Goal: Answer question/provide support: Share knowledge or assist other users

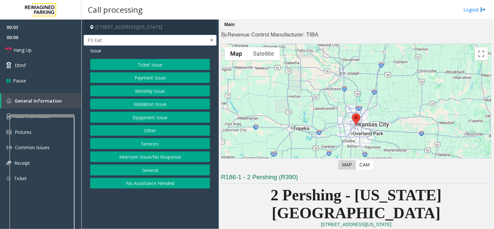
scroll to position [145, 0]
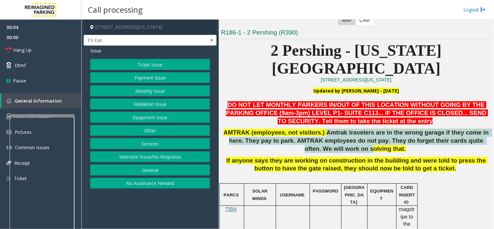
drag, startPoint x: 315, startPoint y: 114, endPoint x: 341, endPoint y: 127, distance: 28.7
click at [341, 129] on span "AMTRAK (employees, not visitors.) Amtrak travelers are in the wrong garage if t…" at bounding box center [357, 140] width 267 height 23
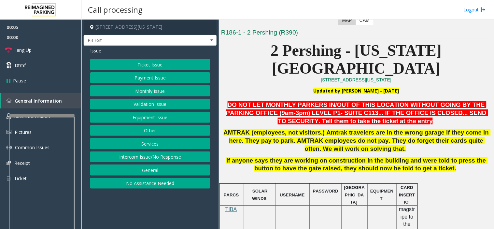
click at [346, 134] on p "AMTRAK (employees, not visitors.) Amtrak travelers are in the wrong garage if t…" at bounding box center [356, 141] width 270 height 24
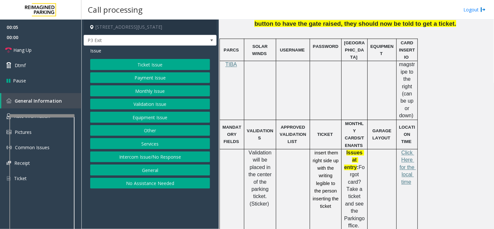
scroll to position [326, 0]
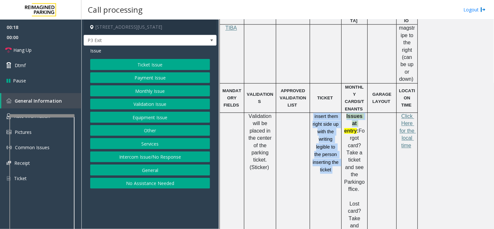
drag, startPoint x: 312, startPoint y: 83, endPoint x: 341, endPoint y: 90, distance: 30.1
click at [339, 113] on p "insert them right side up with the writing legible to the person inserting the …" at bounding box center [326, 143] width 27 height 61
click at [334, 114] on span "insert them right side up with the writing legible to the person inserting the …" at bounding box center [326, 143] width 27 height 59
click at [140, 63] on button "Ticket Issue" at bounding box center [150, 64] width 120 height 11
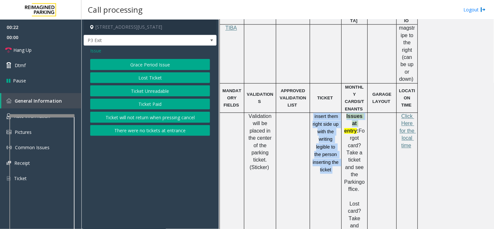
click at [142, 90] on button "Ticket Unreadable" at bounding box center [150, 90] width 120 height 11
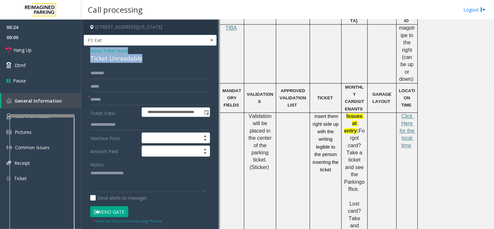
drag, startPoint x: 149, startPoint y: 60, endPoint x: 95, endPoint y: 54, distance: 53.8
click at [87, 51] on div "**********" at bounding box center [150, 205] width 133 height 318
click at [141, 179] on textarea at bounding box center [147, 180] width 115 height 24
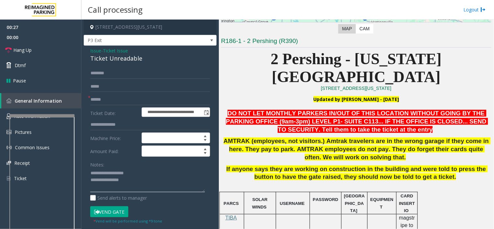
scroll to position [145, 0]
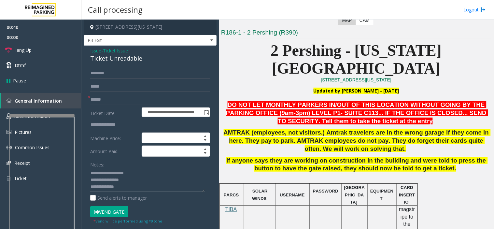
click at [125, 189] on textarea at bounding box center [147, 180] width 115 height 24
paste textarea "**********"
type textarea "**********"
click at [94, 101] on input "text" at bounding box center [150, 99] width 120 height 11
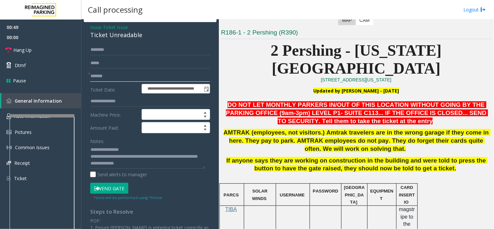
scroll to position [36, 0]
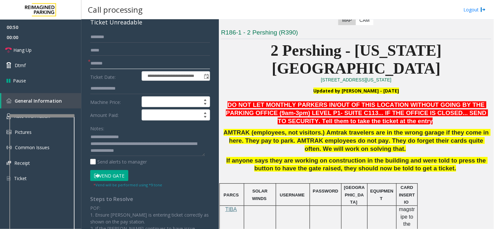
type input "*******"
click at [112, 178] on button "Vend Gate" at bounding box center [109, 175] width 38 height 11
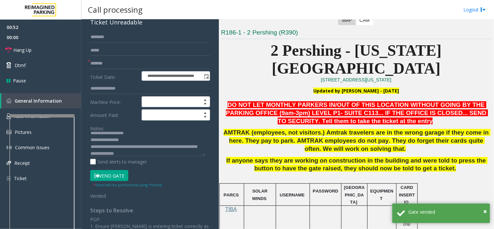
scroll to position [0, 0]
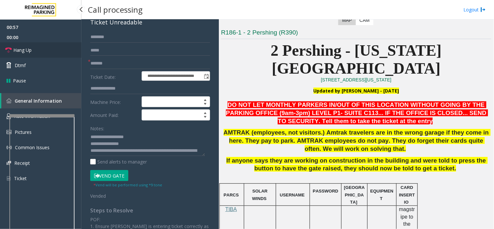
click at [35, 51] on link "Hang Up" at bounding box center [40, 49] width 81 height 15
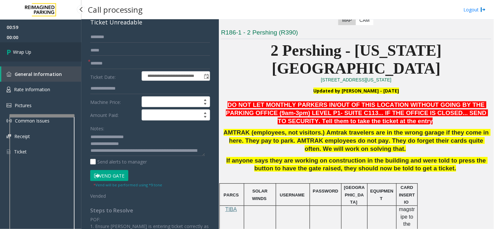
click at [35, 51] on link "Wrap Up" at bounding box center [40, 51] width 81 height 19
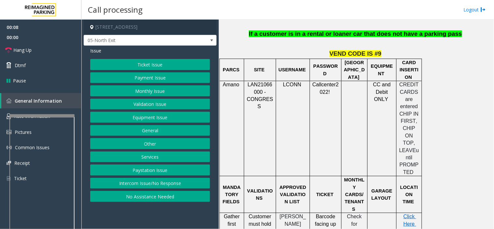
scroll to position [507, 0]
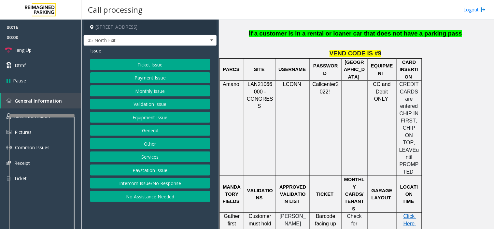
click at [144, 78] on button "Payment Issue" at bounding box center [150, 77] width 120 height 11
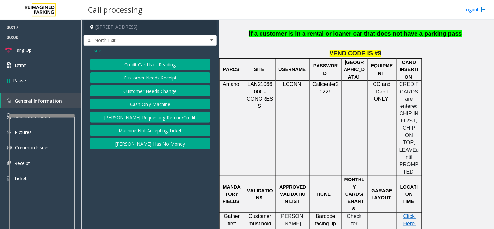
click at [153, 66] on button "Credit Card Not Reading" at bounding box center [150, 64] width 120 height 11
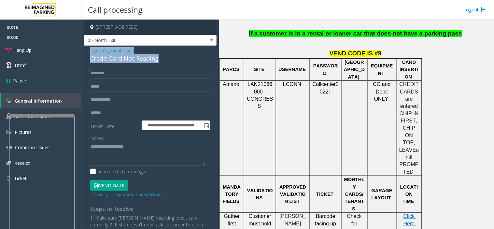
drag, startPoint x: 157, startPoint y: 58, endPoint x: 89, endPoint y: 47, distance: 69.6
click at [89, 47] on div "**********" at bounding box center [150, 157] width 133 height 223
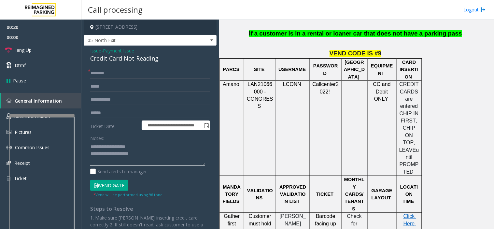
click at [157, 152] on textarea at bounding box center [147, 154] width 115 height 24
click at [164, 161] on textarea at bounding box center [147, 154] width 115 height 24
paste textarea "**********"
type textarea "**********"
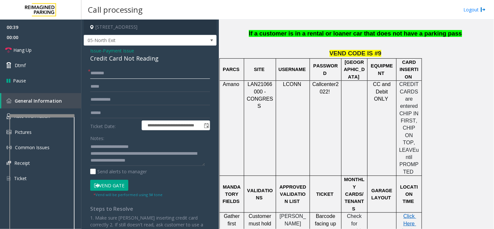
click at [103, 74] on input "text" at bounding box center [150, 73] width 120 height 11
drag, startPoint x: 97, startPoint y: 73, endPoint x: 93, endPoint y: 77, distance: 5.5
click at [93, 77] on input "***" at bounding box center [150, 73] width 120 height 11
click at [96, 86] on input "text" at bounding box center [150, 86] width 120 height 11
click at [101, 73] on input "***" at bounding box center [150, 73] width 120 height 11
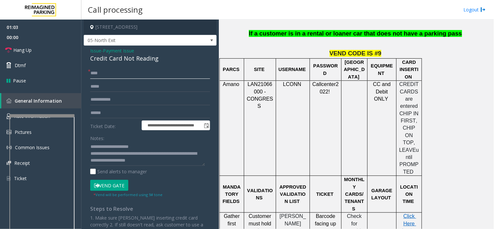
type input "***"
click at [108, 113] on input "text" at bounding box center [150, 113] width 120 height 11
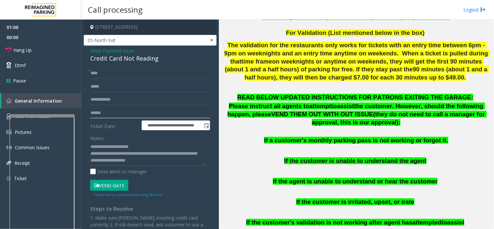
scroll to position [253, 0]
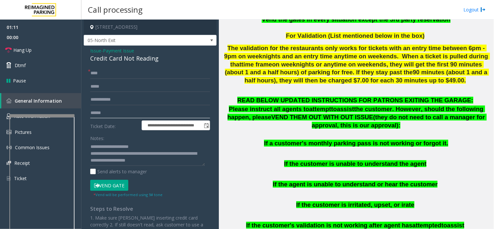
click at [106, 109] on input "text" at bounding box center [150, 113] width 120 height 11
click at [99, 113] on input "text" at bounding box center [150, 113] width 120 height 11
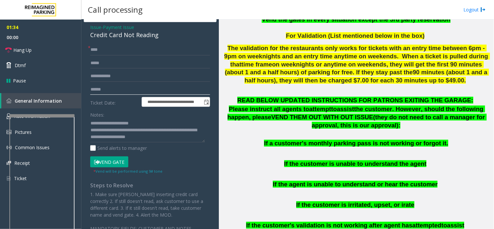
scroll to position [36, 0]
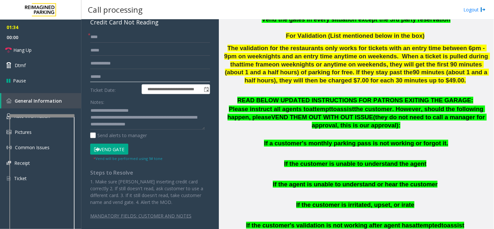
type input "******"
drag, startPoint x: 105, startPoint y: 149, endPoint x: 109, endPoint y: 148, distance: 3.3
click at [105, 149] on button "Vend Gate" at bounding box center [109, 149] width 38 height 11
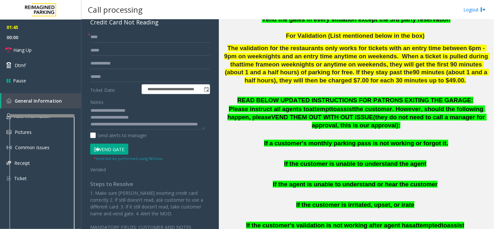
scroll to position [0, 0]
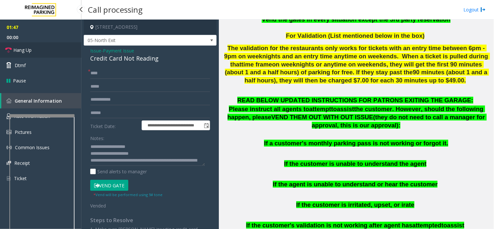
click at [59, 52] on link "Hang Up" at bounding box center [40, 49] width 81 height 15
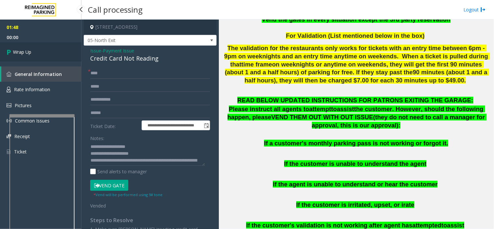
click at [59, 52] on link "Wrap Up" at bounding box center [40, 51] width 81 height 19
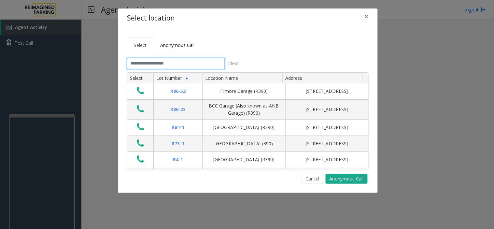
click at [145, 63] on input "text" at bounding box center [176, 63] width 98 height 11
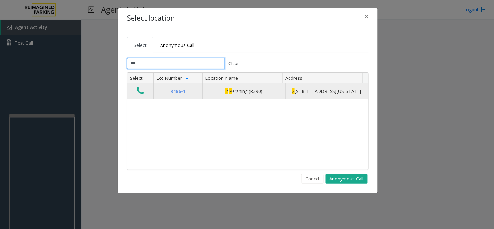
type input "***"
click at [140, 95] on icon "Data table" at bounding box center [140, 90] width 7 height 9
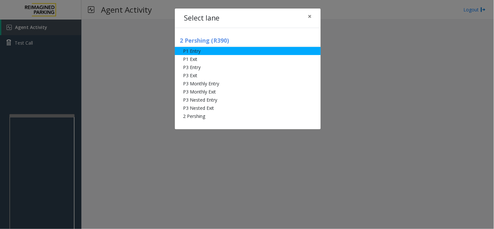
click at [199, 51] on li "P1 Entry" at bounding box center [248, 51] width 146 height 8
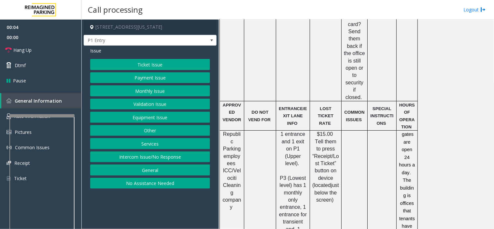
scroll to position [579, 0]
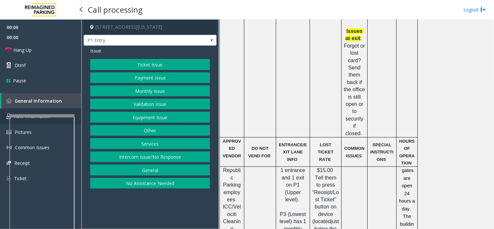
click at [77, 113] on link "Rate Information" at bounding box center [40, 117] width 81 height 16
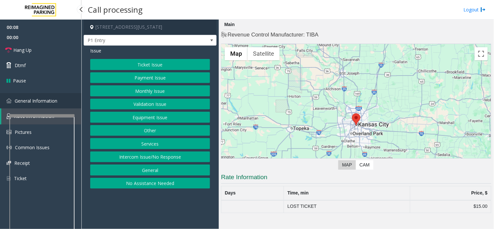
click at [74, 103] on link "General Information" at bounding box center [40, 100] width 81 height 15
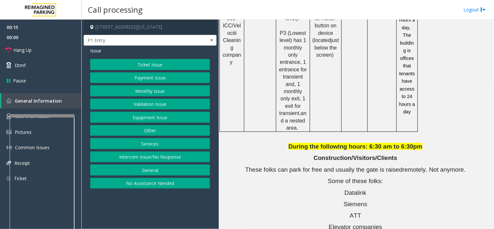
scroll to position [852, 0]
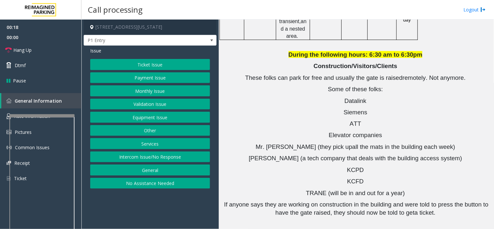
click at [143, 120] on button "Equipment Issue" at bounding box center [150, 117] width 120 height 11
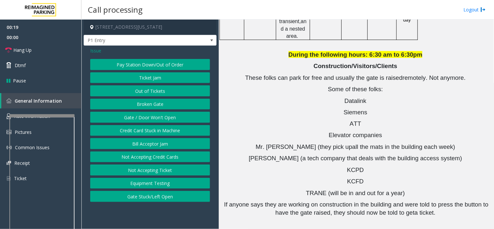
click at [143, 120] on button "Gate / Door Won't Open" at bounding box center [150, 117] width 120 height 11
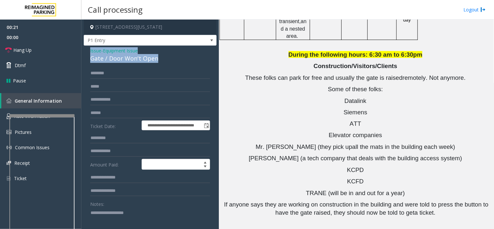
drag, startPoint x: 164, startPoint y: 56, endPoint x: 85, endPoint y: 46, distance: 79.8
click at [85, 46] on div "**********" at bounding box center [150, 211] width 133 height 330
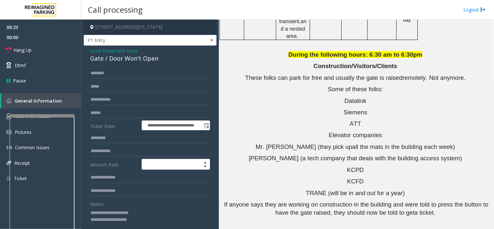
click at [147, 219] on textarea at bounding box center [147, 220] width 115 height 24
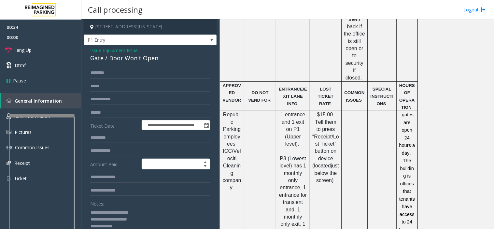
scroll to position [599, 0]
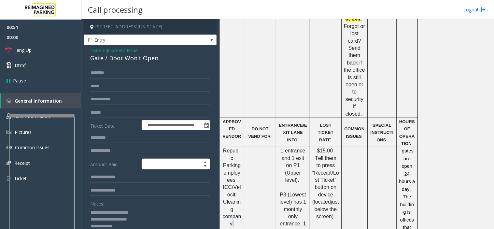
drag, startPoint x: 239, startPoint y: 118, endPoint x: 244, endPoint y: 128, distance: 11.4
click at [244, 147] on tr "Republic Parking employees ICC/Velociti Cleaning company 1 entrance and 1 exit …" at bounding box center [319, 220] width 198 height 146
click at [244, 147] on td at bounding box center [260, 220] width 32 height 146
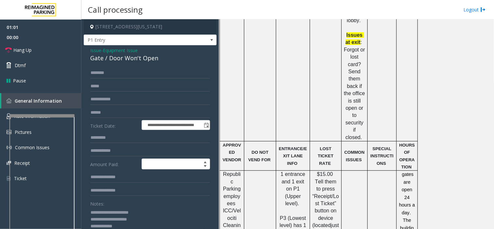
scroll to position [562, 0]
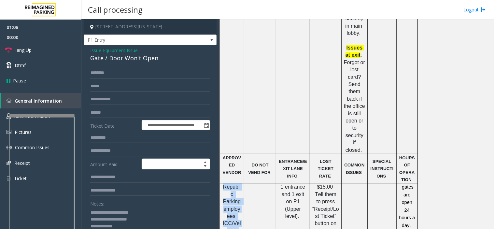
drag, startPoint x: 243, startPoint y: 155, endPoint x: 223, endPoint y: 104, distance: 55.0
click at [223, 183] on div "Republic Parking employees ICC/Velociti Cleaning company" at bounding box center [232, 223] width 24 height 80
drag, startPoint x: 242, startPoint y: 133, endPoint x: 240, endPoint y: 154, distance: 21.0
click at [240, 183] on p "Republic Parking employees ICC/Velociti Cleaning company" at bounding box center [232, 223] width 20 height 80
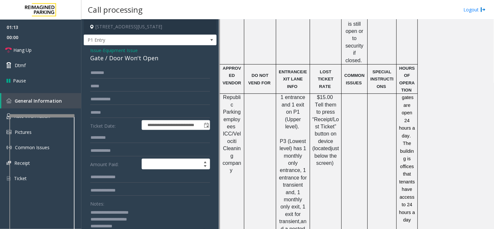
scroll to position [671, 0]
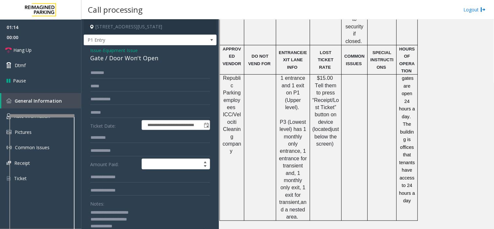
click at [260, 113] on td at bounding box center [260, 148] width 32 height 146
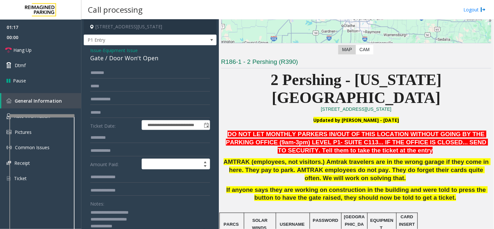
scroll to position [128, 0]
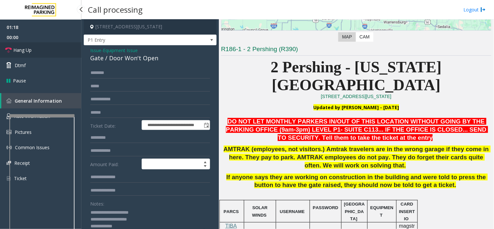
click at [63, 50] on link "Hang Up" at bounding box center [40, 49] width 81 height 15
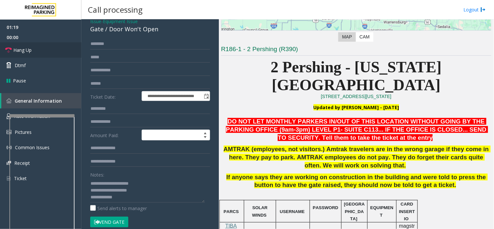
scroll to position [73, 0]
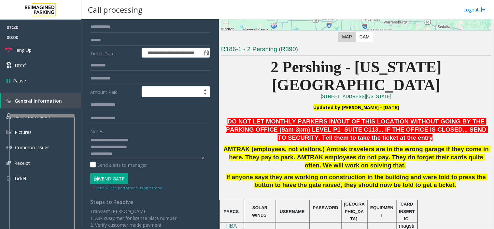
click at [138, 158] on textarea at bounding box center [147, 147] width 115 height 24
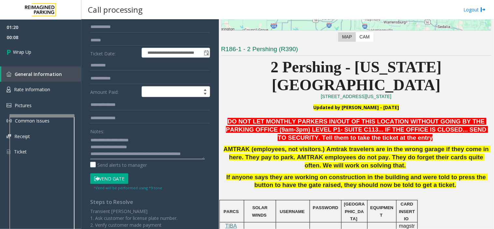
scroll to position [5, 0]
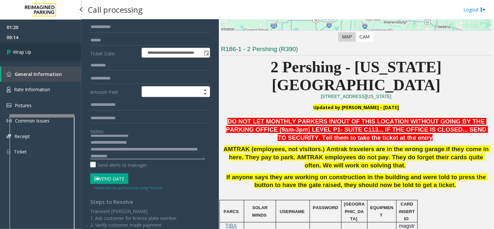
type textarea "**********"
click at [44, 43] on link "Wrap Up" at bounding box center [40, 51] width 81 height 19
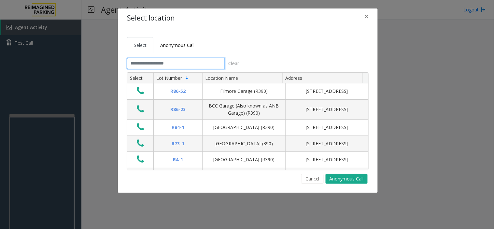
click at [137, 63] on input "text" at bounding box center [176, 63] width 98 height 11
click at [367, 16] on span "×" at bounding box center [367, 16] width 4 height 9
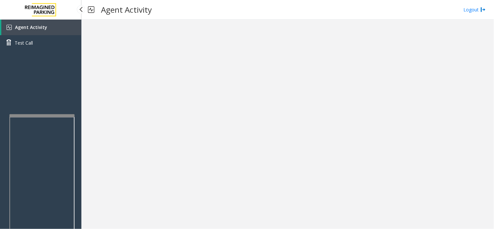
click at [48, 26] on link "Agent Activity" at bounding box center [41, 28] width 80 height 16
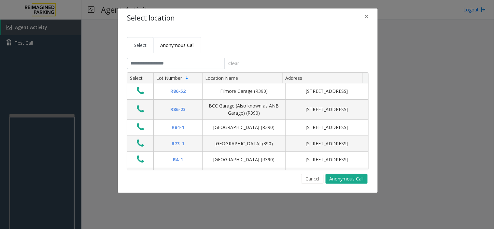
click at [179, 50] on link "Anonymous Call" at bounding box center [177, 45] width 48 height 16
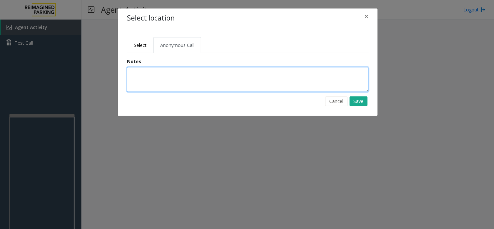
click at [141, 72] on textarea at bounding box center [248, 79] width 242 height 25
type textarea "**********"
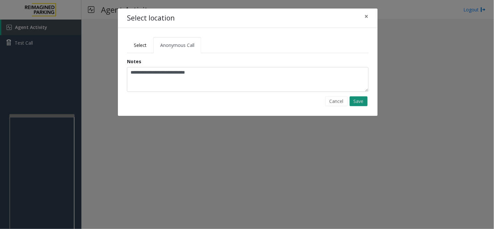
click at [355, 105] on button "Save" at bounding box center [359, 101] width 18 height 10
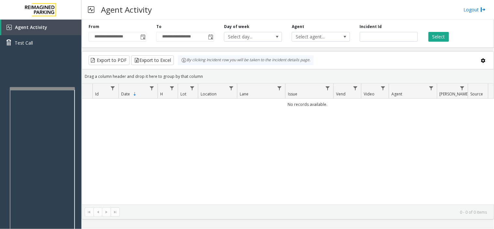
click at [11, 87] on div at bounding box center [42, 88] width 65 height 3
click at [35, 24] on span "Agent Activity" at bounding box center [31, 27] width 32 height 6
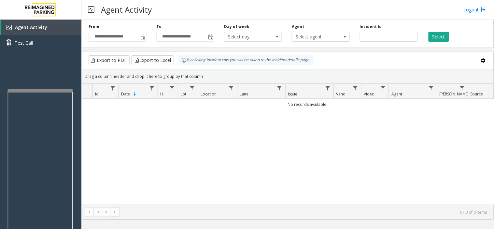
click at [8, 90] on div at bounding box center [39, 90] width 65 height 3
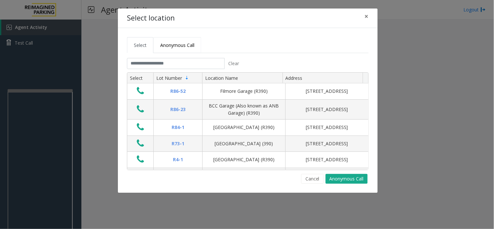
click at [170, 42] on span "Anonymous Call" at bounding box center [177, 45] width 34 height 6
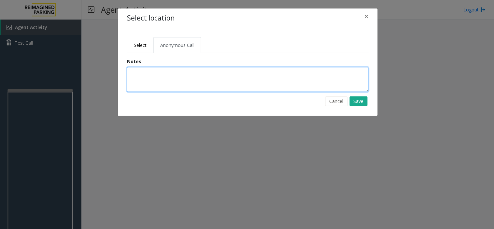
click at [149, 73] on textarea at bounding box center [248, 79] width 242 height 25
type textarea "**********"
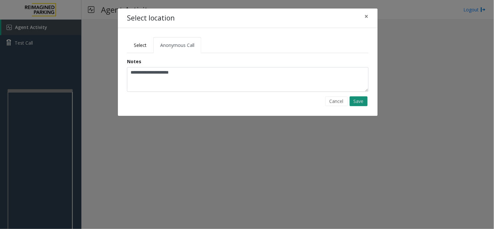
click at [358, 102] on button "Save" at bounding box center [359, 101] width 18 height 10
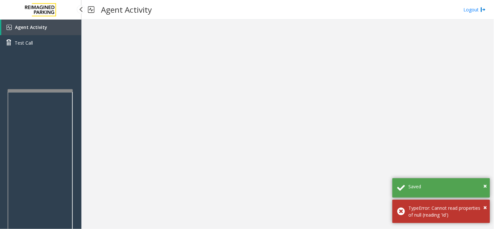
click at [50, 26] on link "Agent Activity" at bounding box center [41, 28] width 80 height 16
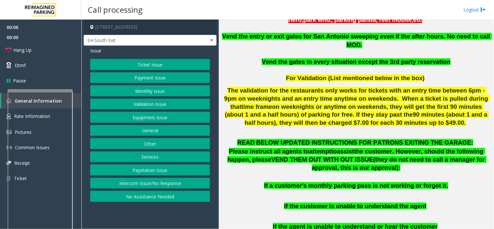
scroll to position [217, 0]
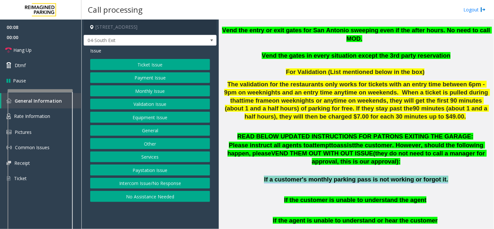
drag, startPoint x: 437, startPoint y: 170, endPoint x: 270, endPoint y: 169, distance: 166.9
click at [270, 176] on p "If a customer's monthly parking pass is not working or forgot it." at bounding box center [356, 180] width 270 height 8
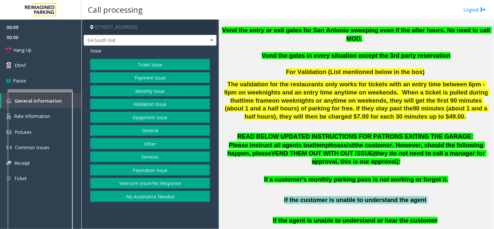
drag, startPoint x: 286, startPoint y: 190, endPoint x: 434, endPoint y: 194, distance: 148.0
click at [434, 196] on p "If the customer is unable to understand the agent" at bounding box center [356, 200] width 270 height 8
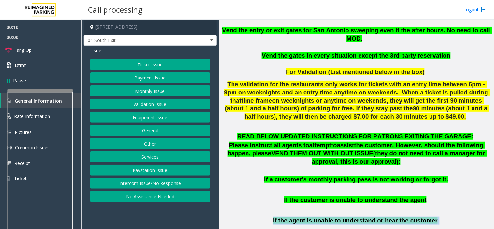
drag, startPoint x: 432, startPoint y: 215, endPoint x: 281, endPoint y: 205, distance: 151.6
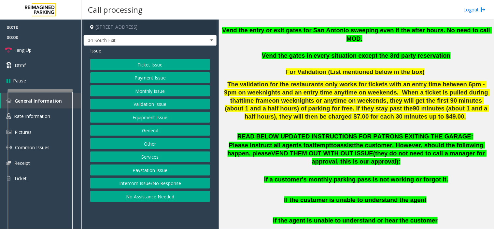
click at [275, 205] on p at bounding box center [356, 209] width 270 height 8
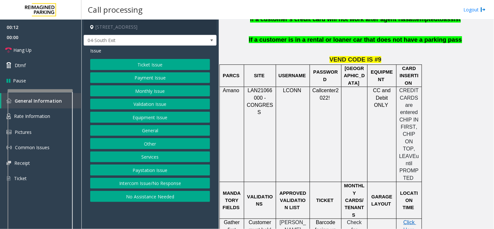
scroll to position [579, 0]
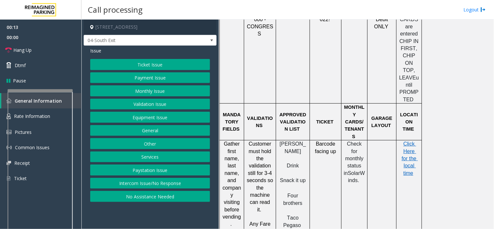
click at [147, 108] on button "Validation Issue" at bounding box center [150, 104] width 120 height 11
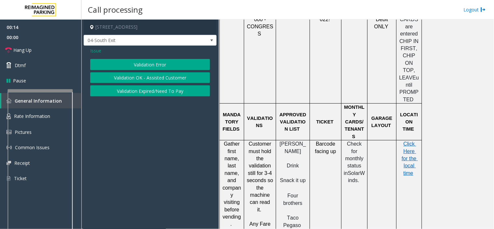
click at [140, 64] on button "Validation Error" at bounding box center [150, 64] width 120 height 11
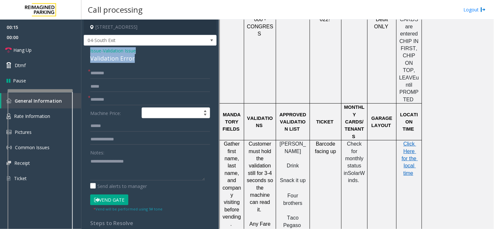
drag, startPoint x: 151, startPoint y: 61, endPoint x: 85, endPoint y: 50, distance: 66.8
click at [85, 50] on div "Issue - Validation Issue Validation Error * * Machine Price: Notes: Send alerts…" at bounding box center [150, 168] width 133 height 244
click at [139, 169] on textarea at bounding box center [147, 168] width 115 height 24
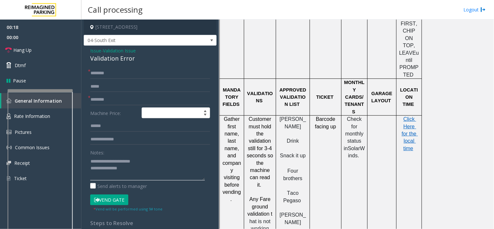
scroll to position [615, 0]
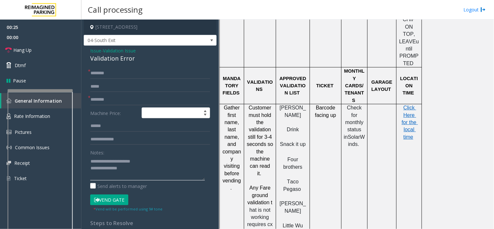
type textarea "**********"
drag, startPoint x: 261, startPoint y: 144, endPoint x: 268, endPoint y: 150, distance: 9.2
click at [268, 185] on span "Fare ground validation" at bounding box center [260, 195] width 24 height 20
copy span "Fare ground"
click at [100, 103] on input "text" at bounding box center [150, 99] width 120 height 11
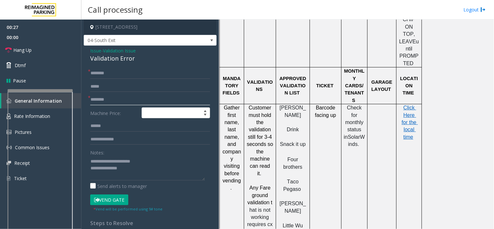
paste input "**********"
type input "**********"
click at [106, 74] on input "text" at bounding box center [150, 73] width 120 height 11
type input "**"
click at [129, 169] on textarea at bounding box center [147, 168] width 115 height 24
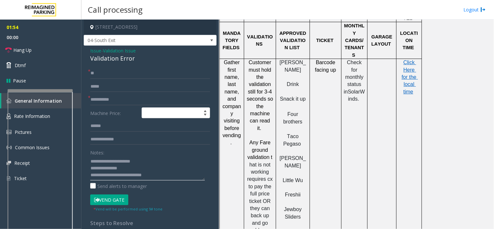
scroll to position [652, 0]
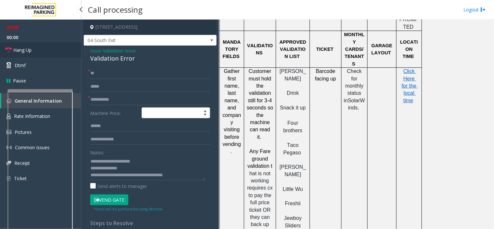
click at [51, 53] on link "Hang Up" at bounding box center [40, 49] width 81 height 15
click at [189, 177] on textarea at bounding box center [147, 168] width 115 height 24
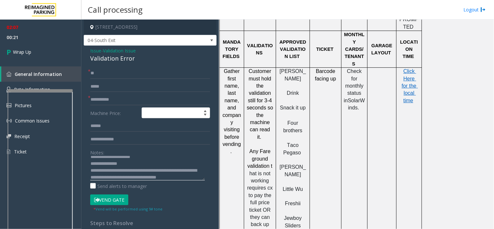
scroll to position [11, 0]
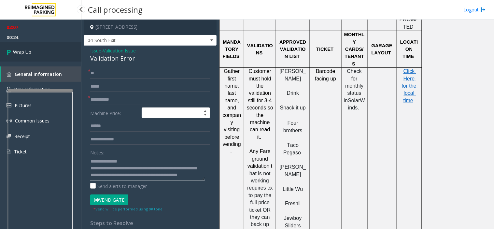
type textarea "**********"
click at [36, 54] on link "Wrap Up" at bounding box center [40, 51] width 81 height 19
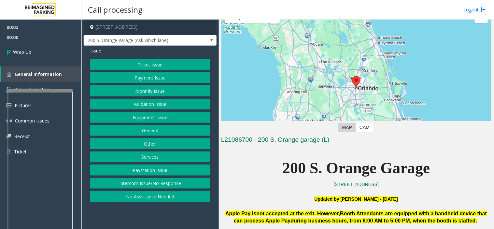
scroll to position [72, 0]
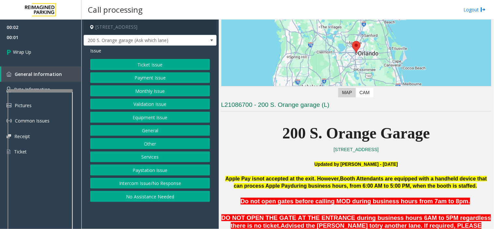
drag, startPoint x: 116, startPoint y: 183, endPoint x: 118, endPoint y: 179, distance: 4.1
click at [116, 183] on button "Intercom Issue/No Response" at bounding box center [150, 183] width 120 height 11
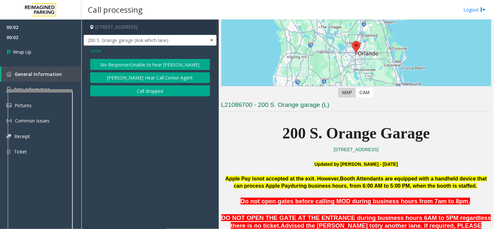
click at [144, 93] on button "Call dropped" at bounding box center [150, 90] width 120 height 11
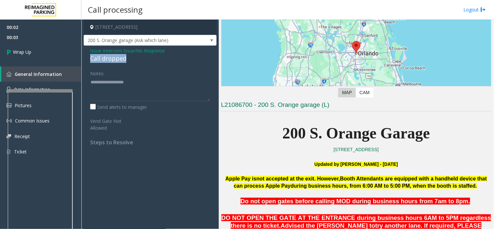
drag, startPoint x: 126, startPoint y: 60, endPoint x: 83, endPoint y: 57, distance: 43.1
click at [84, 57] on div "Issue - Intercom Issue/No Response Call dropped Notes: Send alerts to manager V…" at bounding box center [150, 99] width 133 height 107
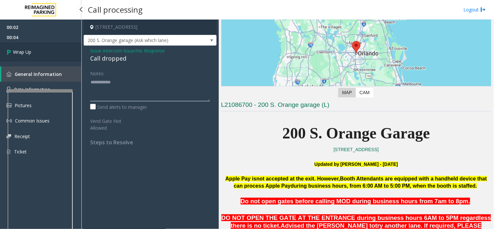
type textarea "**********"
click at [44, 54] on link "Wrap Up" at bounding box center [40, 51] width 81 height 19
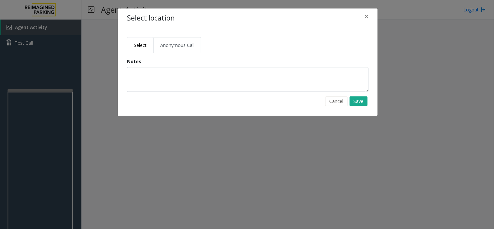
click at [138, 48] on link "Select" at bounding box center [140, 45] width 26 height 16
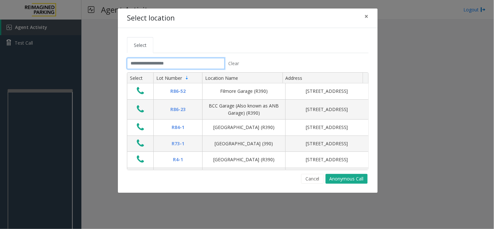
click at [147, 63] on input "text" at bounding box center [176, 63] width 98 height 11
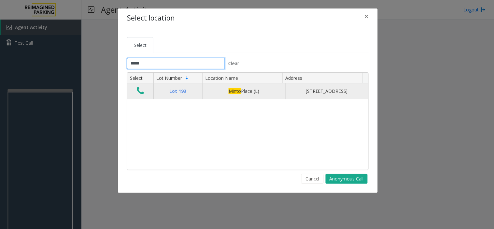
type input "*****"
click at [141, 95] on icon "Data table" at bounding box center [140, 90] width 7 height 9
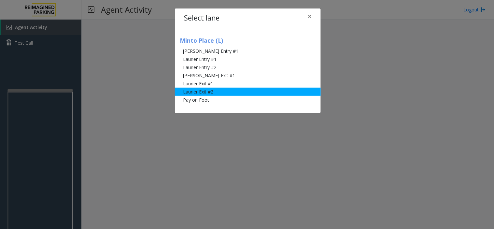
click at [200, 92] on li "Laurier Exit #2" at bounding box center [248, 92] width 146 height 8
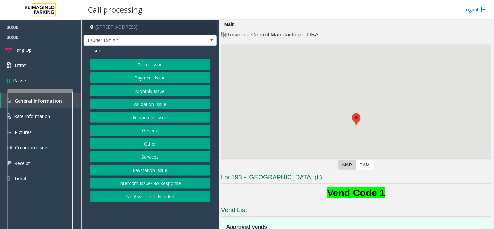
click at [145, 65] on button "Ticket Issue" at bounding box center [150, 64] width 120 height 11
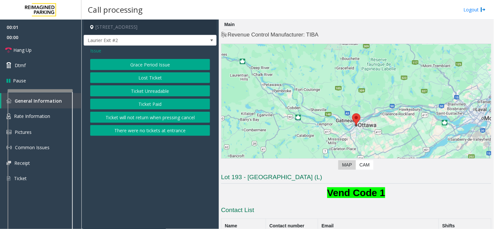
click at [147, 102] on button "Ticket Paid" at bounding box center [150, 104] width 120 height 11
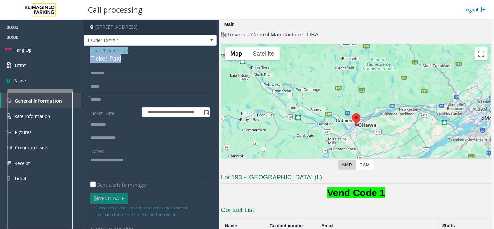
drag, startPoint x: 112, startPoint y: 61, endPoint x: 85, endPoint y: 47, distance: 30.3
click at [85, 47] on div "**********" at bounding box center [150, 202] width 133 height 312
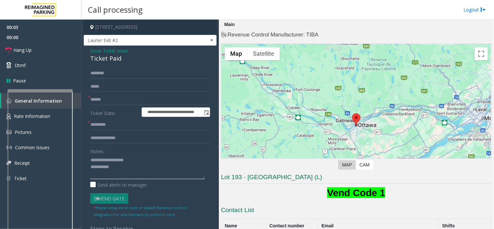
click at [126, 165] on textarea at bounding box center [147, 167] width 115 height 24
type textarea "**********"
click at [110, 98] on input "text" at bounding box center [150, 99] width 120 height 11
click at [109, 177] on textarea at bounding box center [147, 167] width 115 height 24
click at [104, 101] on input "text" at bounding box center [150, 99] width 120 height 11
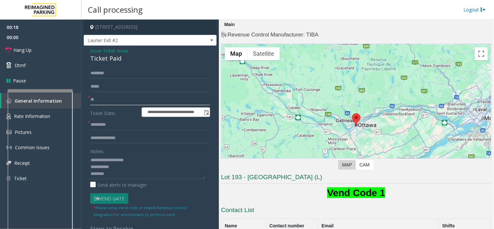
type input "*"
click at [110, 174] on textarea at bounding box center [147, 167] width 115 height 24
paste textarea "**********"
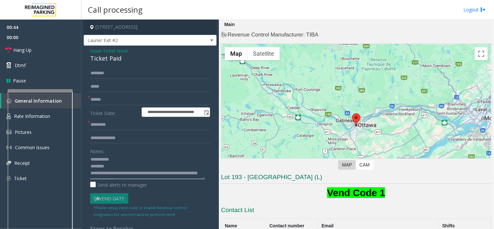
scroll to position [14, 0]
type textarea "**********"
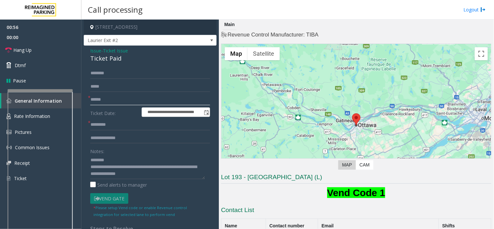
click at [104, 100] on input "text" at bounding box center [150, 99] width 120 height 11
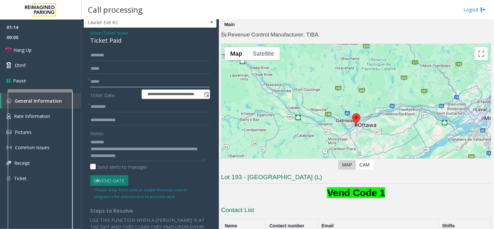
scroll to position [36, 0]
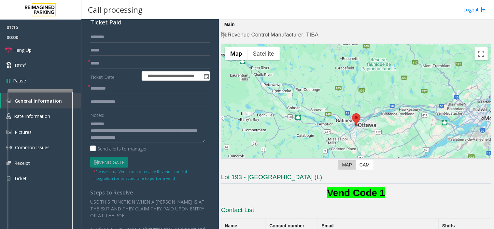
type input "*****"
click at [114, 123] on textarea at bounding box center [147, 131] width 115 height 24
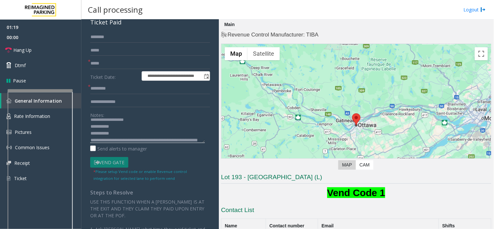
scroll to position [0, 0]
type textarea "**********"
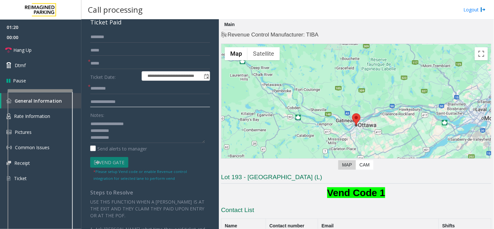
click at [107, 101] on input "text" at bounding box center [150, 101] width 120 height 11
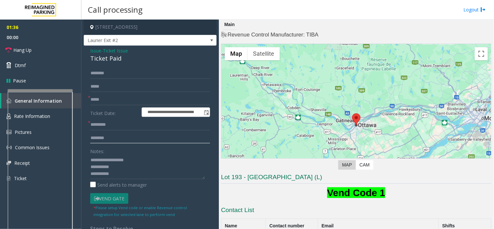
type input "********"
click at [103, 122] on input "text" at bounding box center [150, 124] width 120 height 11
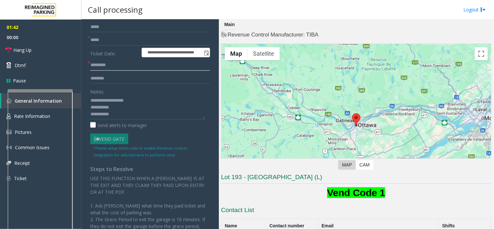
scroll to position [72, 0]
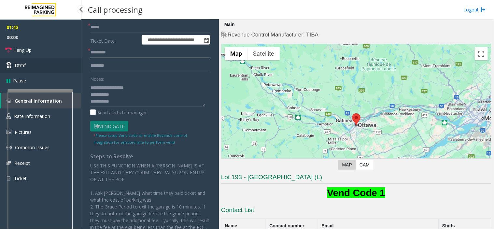
type input "********"
click at [49, 59] on link "Dtmf" at bounding box center [40, 65] width 81 height 15
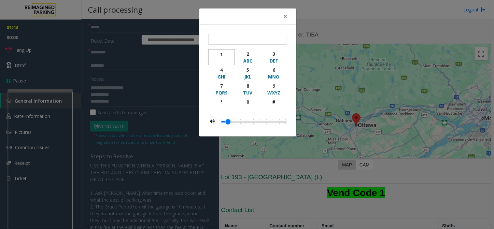
click at [218, 50] on button "1" at bounding box center [222, 57] width 26 height 16
type input "*"
click at [288, 18] on button "×" at bounding box center [285, 16] width 13 height 16
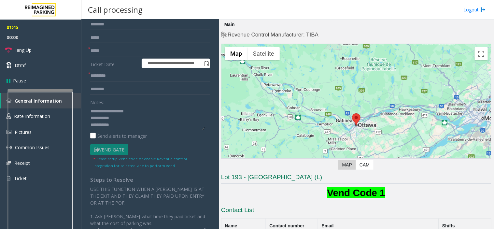
scroll to position [36, 0]
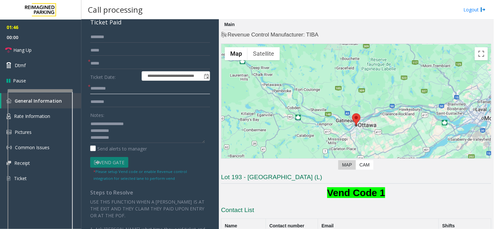
click at [109, 90] on input "********" at bounding box center [150, 88] width 120 height 11
click at [41, 54] on link "Hang Up" at bounding box center [40, 49] width 81 height 15
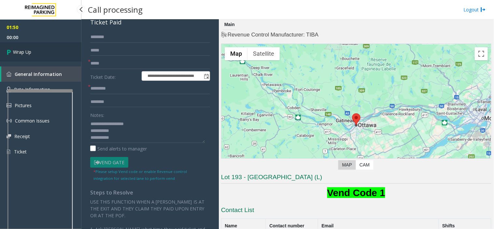
click at [40, 53] on link "Wrap Up" at bounding box center [40, 51] width 81 height 19
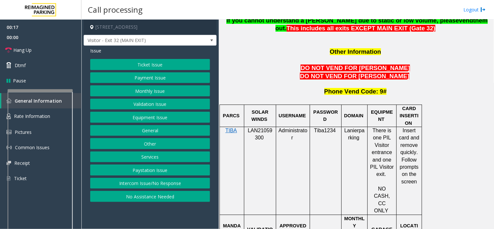
scroll to position [579, 0]
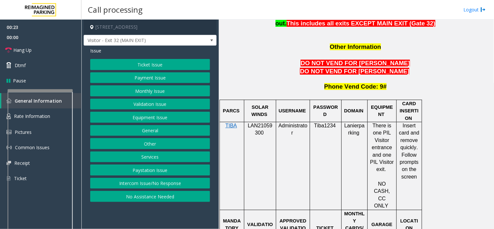
click at [149, 80] on button "Payment Issue" at bounding box center [150, 77] width 120 height 11
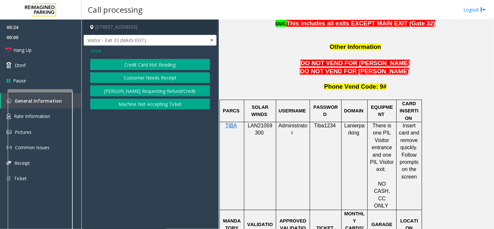
click at [94, 52] on span "Issue" at bounding box center [95, 50] width 11 height 7
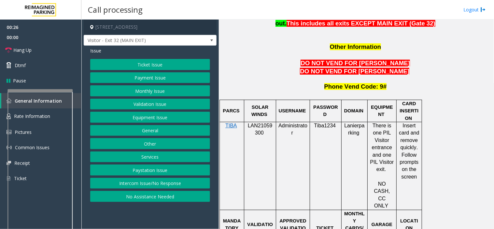
click at [149, 78] on button "Payment Issue" at bounding box center [150, 77] width 120 height 11
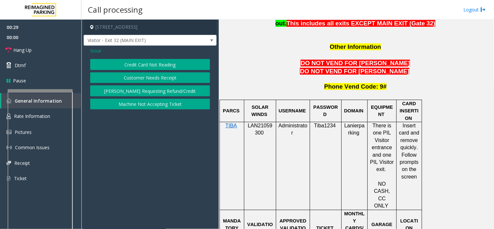
click at [95, 51] on span "Issue" at bounding box center [95, 50] width 11 height 7
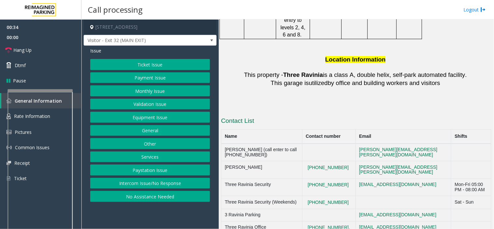
scroll to position [1135, 0]
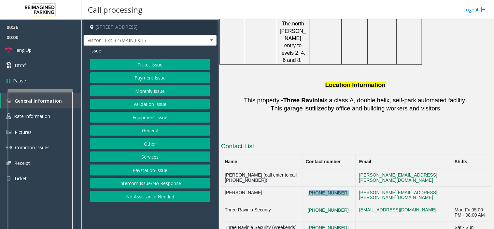
drag, startPoint x: 337, startPoint y: 110, endPoint x: 309, endPoint y: 106, distance: 28.9
click at [309, 187] on td "(404)901-1316" at bounding box center [328, 196] width 53 height 18
copy button "(404)901-1316"
click at [153, 77] on button "Payment Issue" at bounding box center [150, 77] width 120 height 11
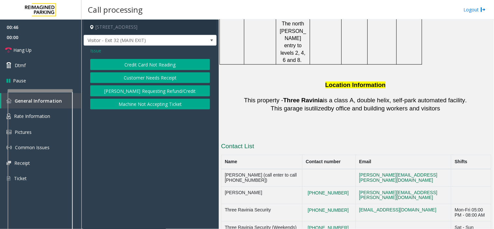
click at [98, 52] on span "Issue" at bounding box center [95, 50] width 11 height 7
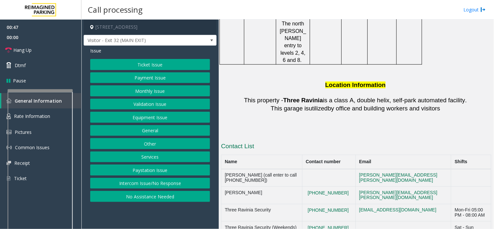
click at [145, 119] on button "Equipment Issue" at bounding box center [150, 117] width 120 height 11
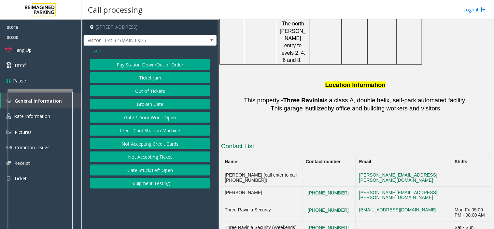
click at [145, 119] on button "Gate / Door Won't Open" at bounding box center [150, 117] width 120 height 11
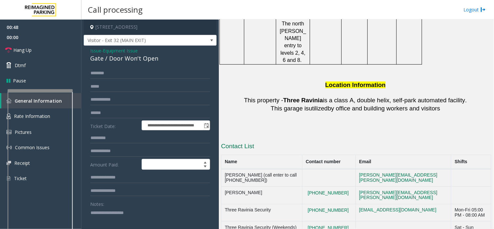
scroll to position [72, 0]
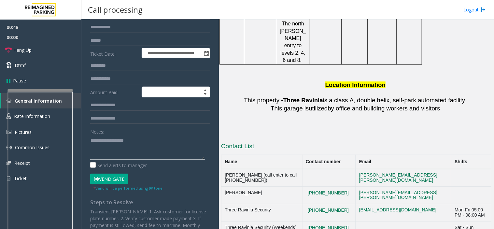
click at [114, 142] on textarea at bounding box center [147, 147] width 115 height 24
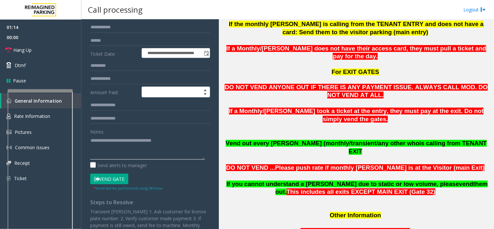
click at [168, 143] on textarea at bounding box center [147, 147] width 115 height 24
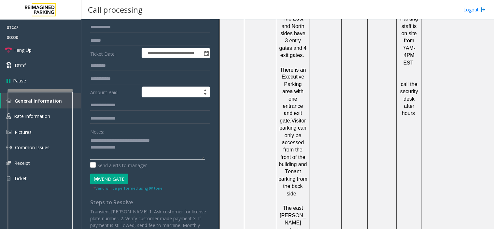
scroll to position [990, 0]
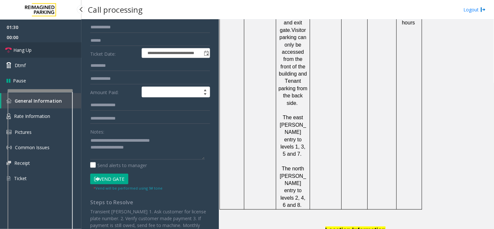
click at [49, 51] on link "Hang Up" at bounding box center [40, 49] width 81 height 15
click at [134, 149] on textarea at bounding box center [147, 147] width 115 height 24
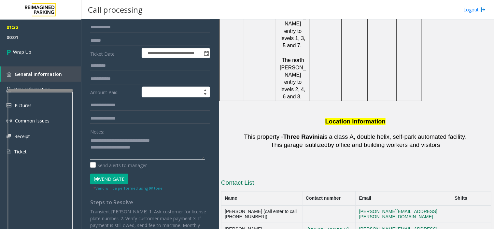
scroll to position [1099, 0]
drag, startPoint x: 263, startPoint y: 142, endPoint x: 224, endPoint y: 141, distance: 39.8
click at [224, 223] on td "Matt Raway" at bounding box center [262, 232] width 81 height 18
copy td "Matt Raway"
click at [145, 148] on textarea at bounding box center [147, 147] width 115 height 24
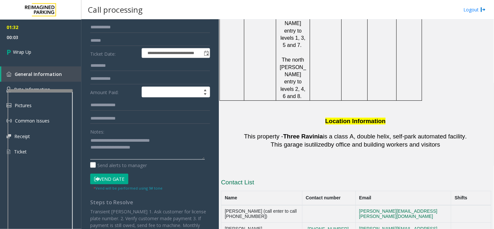
paste textarea "**********"
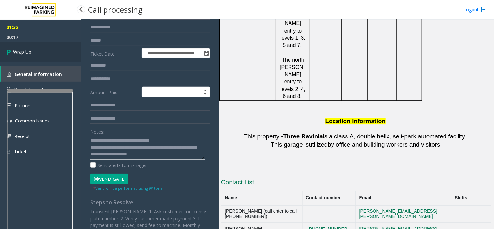
type textarea "**********"
click at [41, 49] on link "Wrap Up" at bounding box center [40, 51] width 81 height 19
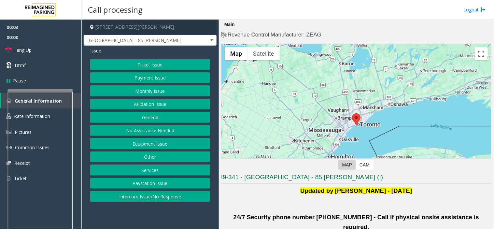
click at [150, 106] on button "Validation Issue" at bounding box center [150, 104] width 120 height 11
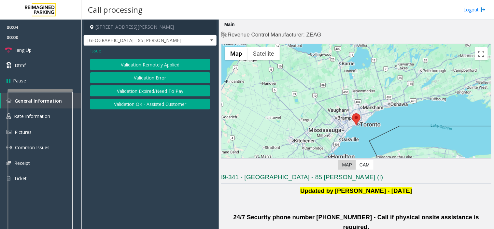
click at [151, 80] on button "Validation Error" at bounding box center [150, 77] width 120 height 11
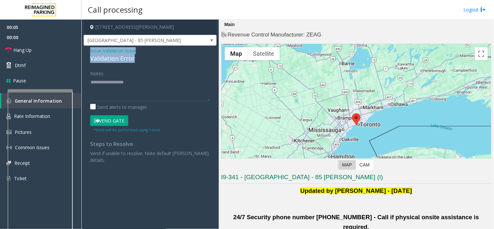
drag, startPoint x: 140, startPoint y: 59, endPoint x: 86, endPoint y: 51, distance: 54.7
click at [86, 51] on div "Issue - Validation Issue Validation Error Notes: Send alerts to manager Vend Ga…" at bounding box center [150, 108] width 133 height 124
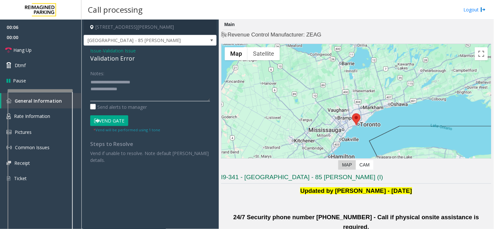
click at [140, 92] on textarea at bounding box center [150, 89] width 120 height 24
drag, startPoint x: 104, startPoint y: 79, endPoint x: 124, endPoint y: 87, distance: 21.5
click at [124, 87] on textarea at bounding box center [150, 89] width 120 height 24
click at [131, 88] on textarea at bounding box center [150, 89] width 120 height 24
click at [125, 98] on textarea at bounding box center [150, 89] width 120 height 24
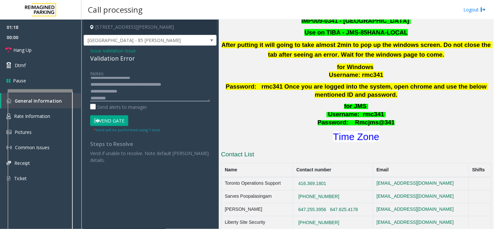
scroll to position [289, 0]
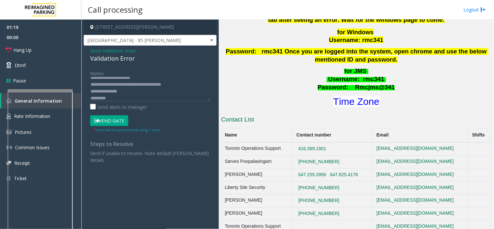
click at [348, 95] on h1 "Time Zone" at bounding box center [357, 102] width 272 height 14
click at [348, 96] on font "Time Zone" at bounding box center [356, 101] width 46 height 11
click at [111, 98] on textarea at bounding box center [150, 89] width 120 height 24
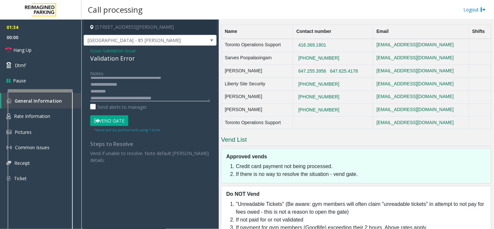
scroll to position [411, 0]
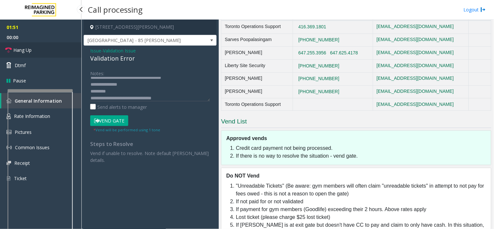
click at [56, 46] on link "Hang Up" at bounding box center [40, 49] width 81 height 15
click at [90, 90] on div "Notes: Send alerts to manager Vend Gate * Vend will be performed using 1 tone S…" at bounding box center [150, 115] width 130 height 95
drag, startPoint x: 91, startPoint y: 89, endPoint x: 109, endPoint y: 91, distance: 18.0
click at [109, 91] on textarea at bounding box center [150, 89] width 120 height 24
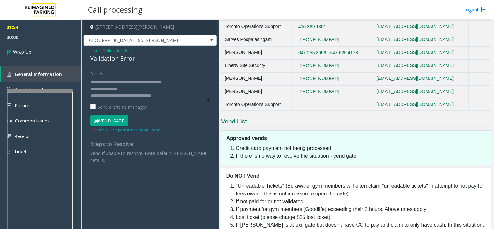
scroll to position [7, 0]
drag, startPoint x: 118, startPoint y: 96, endPoint x: 185, endPoint y: 96, distance: 67.5
click at [185, 96] on textarea at bounding box center [150, 89] width 120 height 24
type textarea "**********"
click at [39, 46] on link "Wrap Up" at bounding box center [40, 51] width 81 height 19
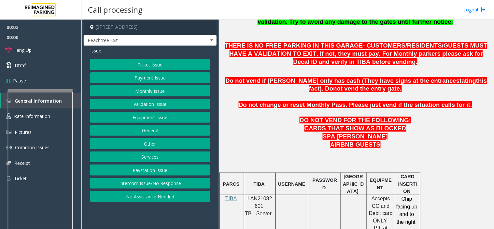
scroll to position [289, 0]
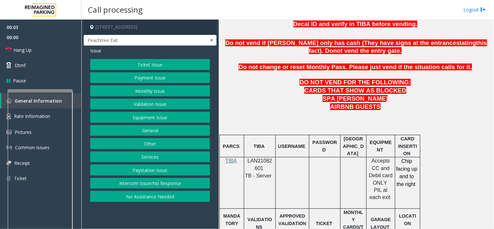
click at [257, 164] on span "LAN21082601" at bounding box center [260, 164] width 25 height 13
copy p "LAN21082601"
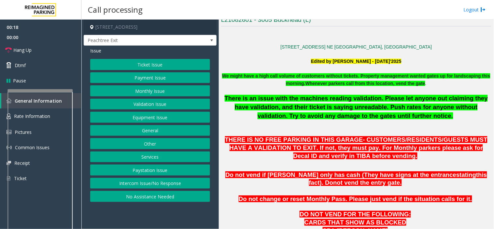
scroll to position [145, 0]
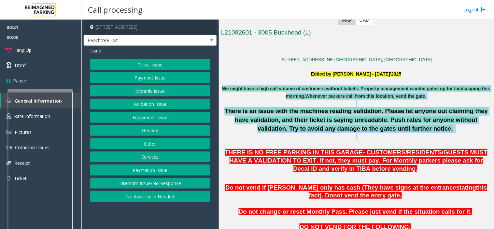
drag, startPoint x: 225, startPoint y: 89, endPoint x: 441, endPoint y: 146, distance: 223.5
click at [429, 141] on p "There is an issue with the machines reading validation. Please let anyone out c…" at bounding box center [356, 127] width 270 height 41
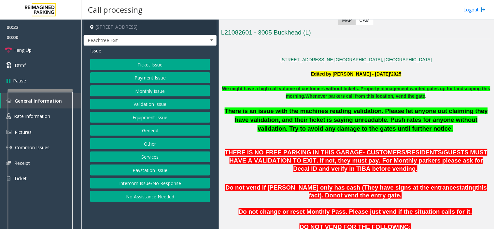
click at [168, 116] on button "Equipment Issue" at bounding box center [150, 117] width 120 height 11
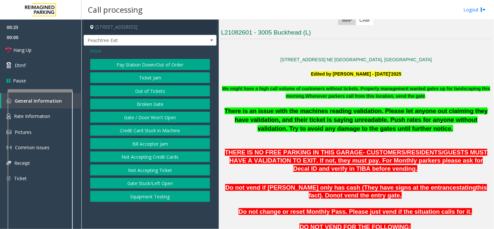
click at [168, 116] on button "Gate / Door Won't Open" at bounding box center [150, 117] width 120 height 11
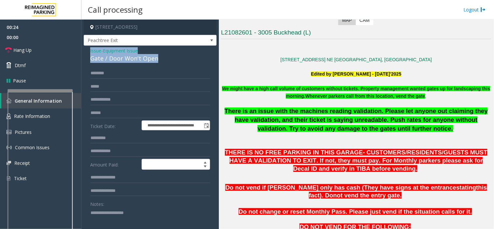
drag, startPoint x: 161, startPoint y: 59, endPoint x: 87, endPoint y: 49, distance: 74.9
click at [87, 49] on div "**********" at bounding box center [150, 207] width 133 height 323
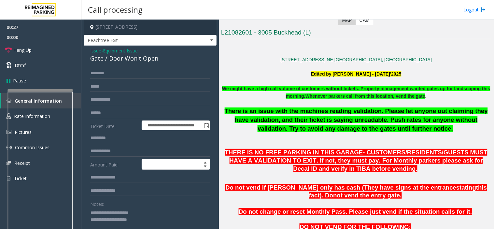
click at [152, 219] on textarea at bounding box center [147, 220] width 115 height 24
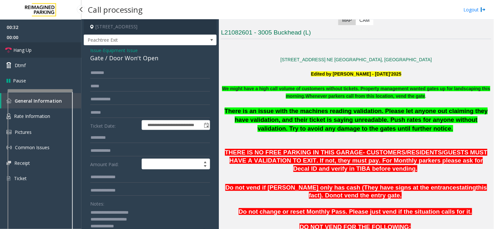
click at [38, 46] on link "Hang Up" at bounding box center [40, 49] width 81 height 15
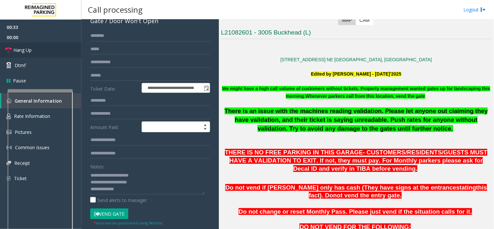
scroll to position [73, 0]
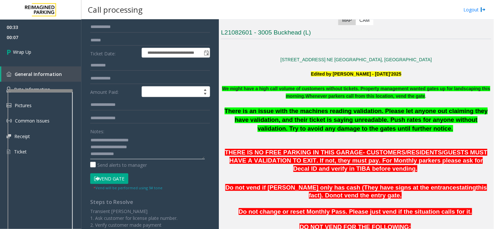
click at [124, 154] on textarea at bounding box center [147, 147] width 115 height 24
paste textarea "**********"
drag, startPoint x: 127, startPoint y: 155, endPoint x: 117, endPoint y: 154, distance: 10.1
click at [117, 154] on textarea at bounding box center [147, 147] width 115 height 24
type textarea "**********"
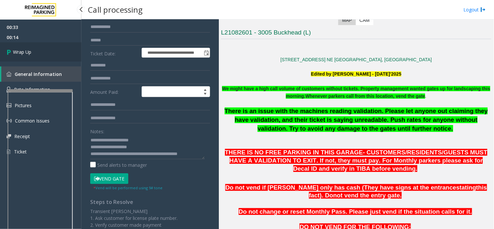
click at [22, 54] on span "Wrap Up" at bounding box center [22, 52] width 18 height 7
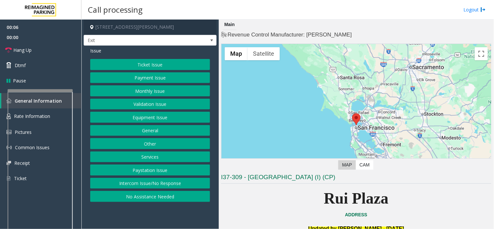
scroll to position [36, 0]
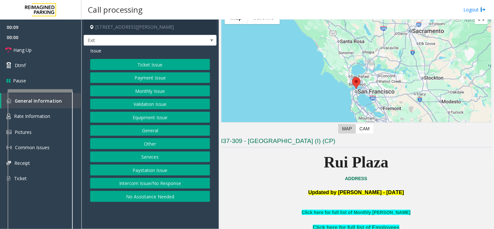
click at [154, 158] on button "Services" at bounding box center [150, 157] width 120 height 11
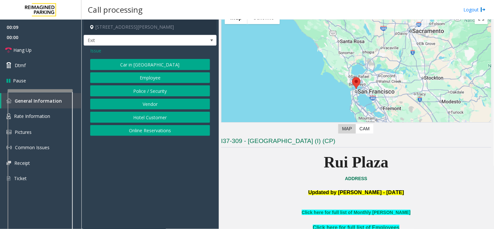
click at [138, 131] on button "Online Reservations" at bounding box center [150, 130] width 120 height 11
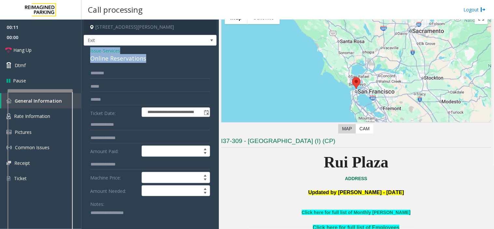
drag, startPoint x: 153, startPoint y: 57, endPoint x: 88, endPoint y: 50, distance: 64.9
copy div "Issue - Services Online Reservations"
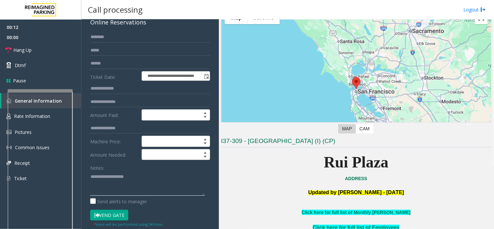
paste textarea "**********"
click at [105, 180] on textarea at bounding box center [147, 183] width 115 height 24
click at [92, 193] on textarea at bounding box center [147, 183] width 115 height 24
type textarea "**********"
click at [100, 36] on input "text" at bounding box center [150, 37] width 120 height 11
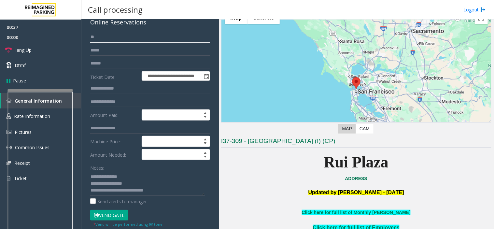
type input "*"
drag, startPoint x: 98, startPoint y: 38, endPoint x: 92, endPoint y: 41, distance: 6.3
click at [92, 41] on input "****" at bounding box center [150, 37] width 120 height 11
type input "****"
click at [103, 216] on button "Vend Gate" at bounding box center [109, 215] width 38 height 11
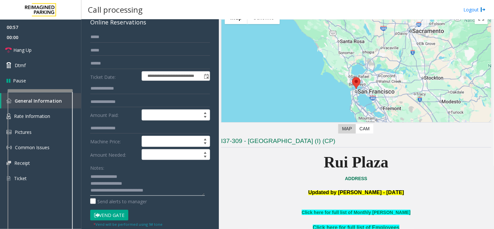
click at [171, 194] on textarea at bounding box center [147, 183] width 115 height 24
paste textarea "**********"
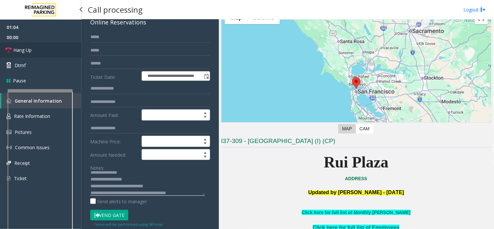
type textarea "**********"
click at [40, 49] on link "Hang Up" at bounding box center [40, 49] width 81 height 15
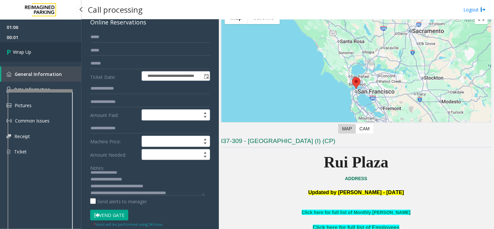
click at [40, 49] on link "Wrap Up" at bounding box center [40, 51] width 81 height 19
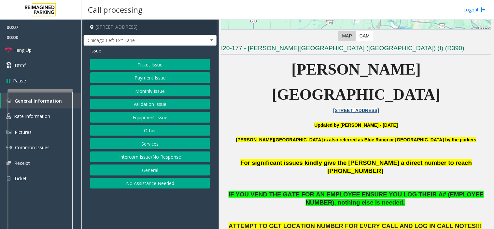
scroll to position [145, 0]
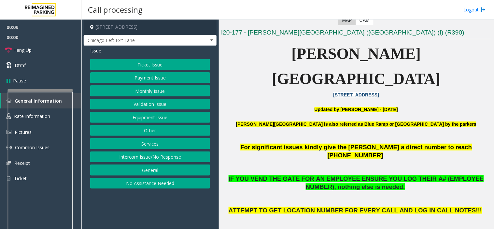
click at [150, 116] on button "Equipment Issue" at bounding box center [150, 117] width 120 height 11
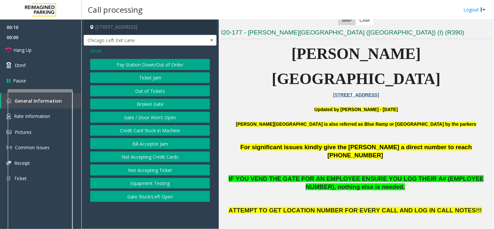
click at [150, 116] on button "Gate / Door Won't Open" at bounding box center [150, 117] width 120 height 11
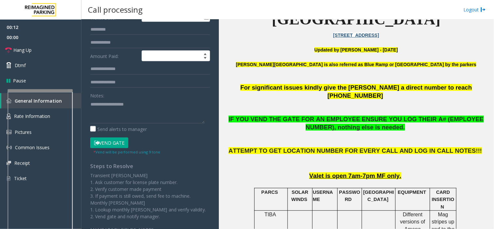
scroll to position [217, 0]
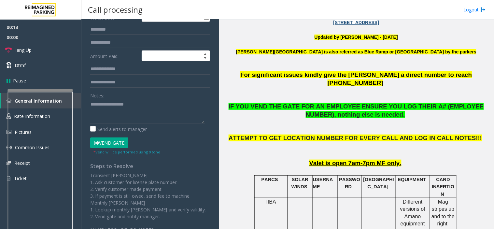
click at [111, 146] on button "Vend Gate" at bounding box center [109, 143] width 38 height 11
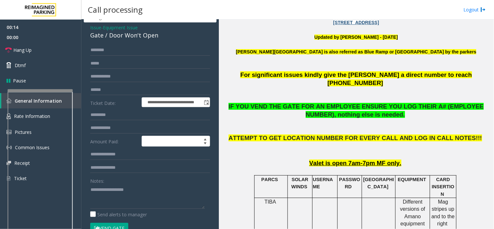
scroll to position [0, 0]
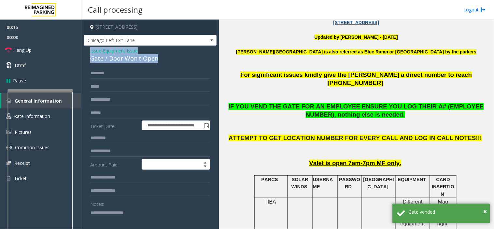
drag, startPoint x: 164, startPoint y: 58, endPoint x: 82, endPoint y: 51, distance: 82.1
click at [82, 51] on app-call-processing-form "**********" at bounding box center [150, 125] width 138 height 210
copy div "Issue - Equipment Issue Gate / Door Won't Open"
click at [99, 222] on textarea at bounding box center [147, 220] width 115 height 24
paste textarea "**********"
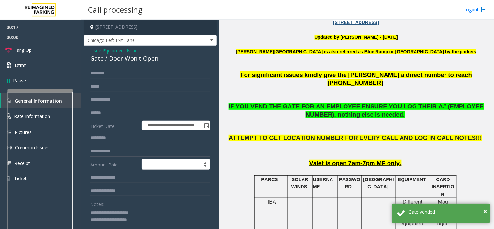
scroll to position [36, 0]
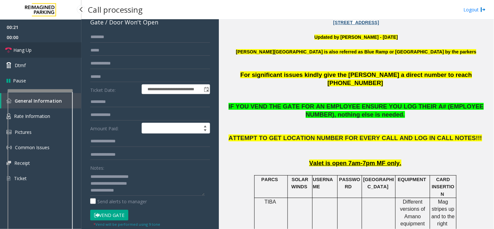
click at [43, 53] on link "Hang Up" at bounding box center [40, 49] width 81 height 15
click at [124, 191] on textarea at bounding box center [147, 183] width 115 height 24
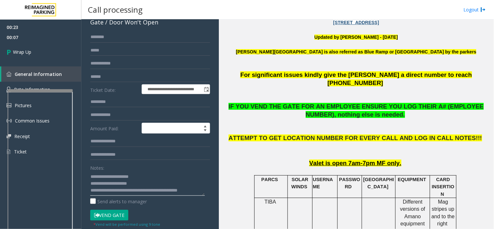
scroll to position [5, 0]
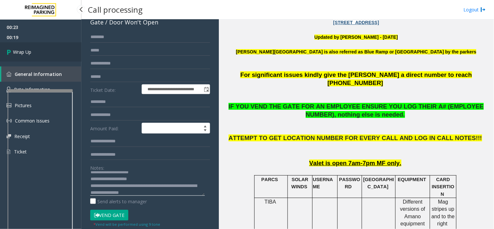
type textarea "**********"
click at [33, 56] on link "Wrap Up" at bounding box center [40, 51] width 81 height 19
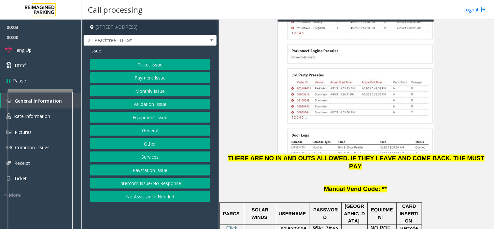
scroll to position [833, 0]
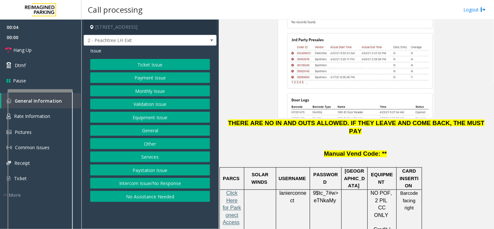
click at [233, 191] on span "Click Here for Parkonect Access" at bounding box center [232, 208] width 18 height 35
click at [285, 191] on span "lanierconnect" at bounding box center [293, 197] width 27 height 13
copy p "lanierconnect"
click at [322, 191] on span "9$tc_7#w>" at bounding box center [325, 194] width 25 height 6
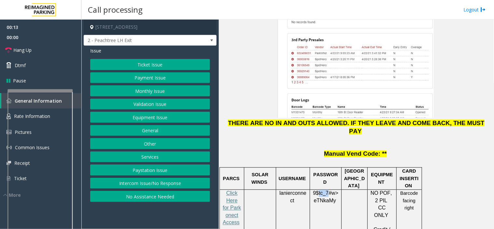
click at [322, 191] on span "9$tc_7#w>" at bounding box center [325, 194] width 25 height 6
copy p "9$tc_7#w> eTNkaMy"
click at [117, 58] on div "Issue Ticket Issue Payment Issue Monthly Issue Validation Issue Equipment Issue…" at bounding box center [150, 126] width 133 height 160
click at [120, 63] on button "Ticket Issue" at bounding box center [150, 64] width 120 height 11
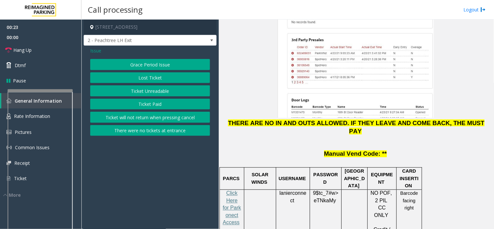
click at [131, 89] on button "Ticket Unreadable" at bounding box center [150, 90] width 120 height 11
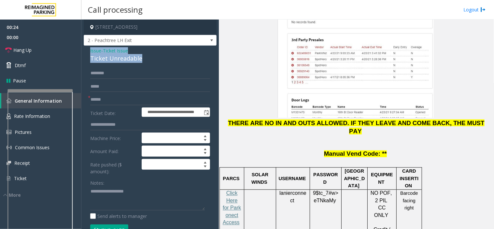
drag, startPoint x: 144, startPoint y: 58, endPoint x: 86, endPoint y: 54, distance: 58.5
click at [86, 54] on div "**********" at bounding box center [150, 221] width 133 height 350
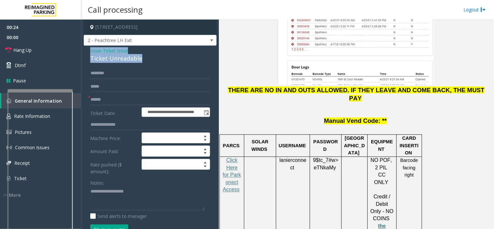
scroll to position [978, 0]
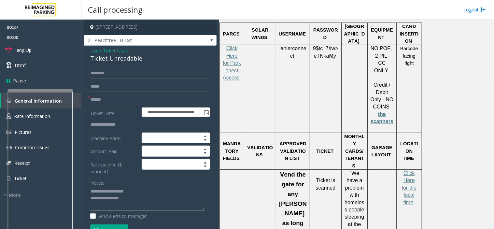
type textarea "**********"
click at [102, 99] on input "text" at bounding box center [150, 99] width 120 height 11
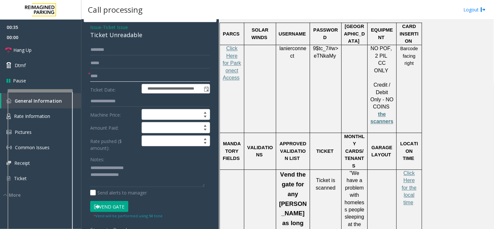
scroll to position [36, 0]
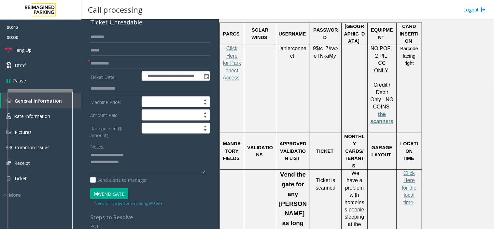
click at [99, 63] on input "**********" at bounding box center [150, 63] width 120 height 11
type input "**********"
click at [77, 112] on link "Rate Information" at bounding box center [40, 117] width 81 height 16
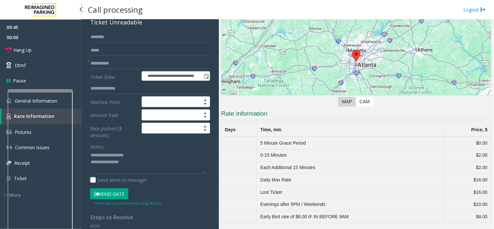
scroll to position [54, 0]
click at [76, 104] on link "General Information" at bounding box center [40, 100] width 81 height 15
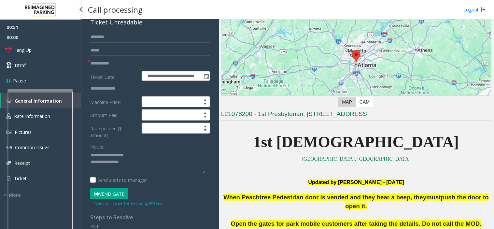
scroll to position [978, 0]
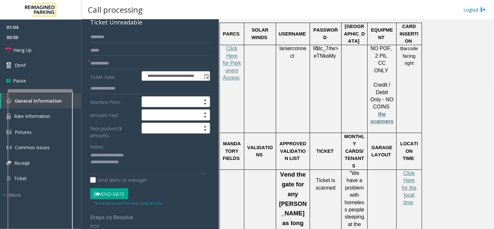
click at [404, 170] on p "Click Here for the local time" at bounding box center [409, 188] width 21 height 36
click at [407, 170] on span "Click Here for the local time" at bounding box center [409, 187] width 15 height 35
click at [141, 162] on textarea at bounding box center [147, 162] width 115 height 24
drag, startPoint x: 413, startPoint y: 157, endPoint x: 418, endPoint y: 157, distance: 4.9
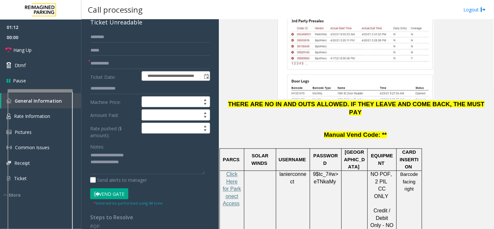
scroll to position [833, 0]
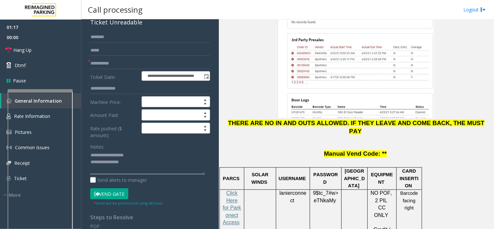
click at [131, 162] on textarea at bounding box center [147, 162] width 115 height 24
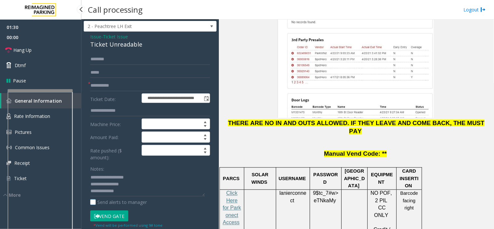
scroll to position [36, 0]
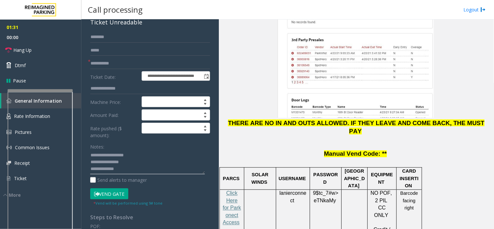
click at [131, 171] on textarea at bounding box center [147, 162] width 115 height 24
click at [128, 175] on div "Notes: Send alerts to manager" at bounding box center [150, 162] width 120 height 43
click at [128, 173] on textarea at bounding box center [147, 162] width 115 height 24
click at [53, 49] on link "Hang Up" at bounding box center [40, 49] width 81 height 15
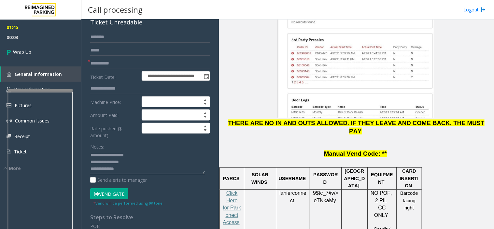
click at [121, 168] on textarea at bounding box center [147, 162] width 115 height 24
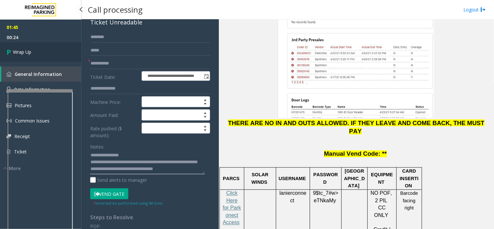
type textarea "**********"
click at [48, 48] on link "Wrap Up" at bounding box center [40, 51] width 81 height 19
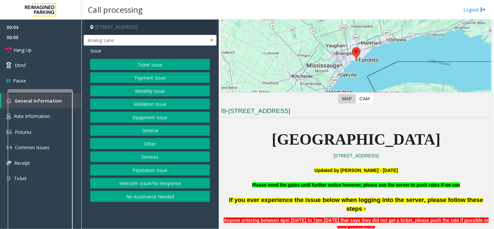
scroll to position [72, 0]
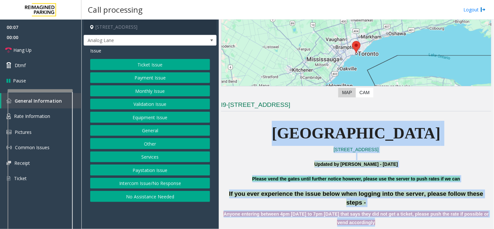
drag, startPoint x: 271, startPoint y: 129, endPoint x: 455, endPoint y: 216, distance: 203.1
click at [383, 178] on b "Please vend the gates until further notice however, please use the server to pu…" at bounding box center [357, 178] width 208 height 5
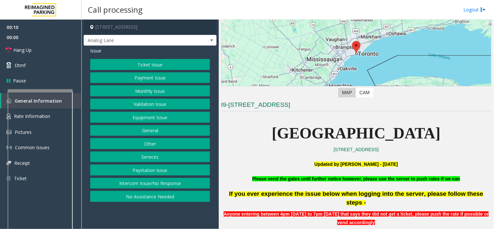
click at [157, 183] on button "Intercom Issue/No Response" at bounding box center [150, 183] width 120 height 11
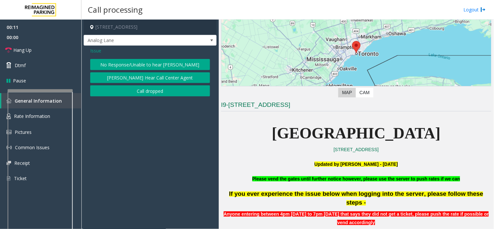
click at [131, 64] on button "No Response/Unable to hear [PERSON_NAME]" at bounding box center [150, 64] width 120 height 11
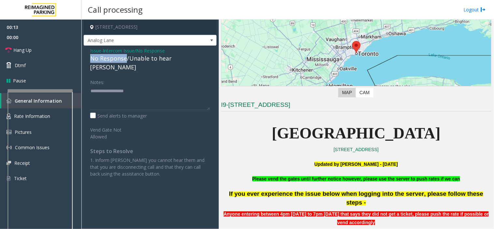
drag, startPoint x: 125, startPoint y: 58, endPoint x: 89, endPoint y: 58, distance: 36.5
click at [89, 58] on div "Issue - Intercom Issue/No Response No Response/Unable to hear parker Notes: Sen…" at bounding box center [150, 115] width 133 height 138
type textarea "**********"
click at [54, 67] on link "Dtmf" at bounding box center [40, 65] width 81 height 15
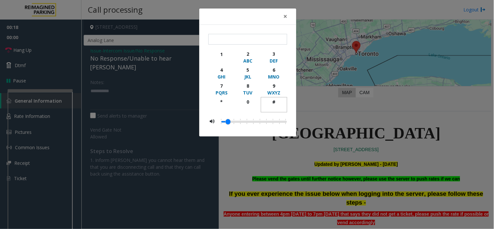
click at [273, 102] on div "#" at bounding box center [274, 101] width 18 height 7
type input "**"
click at [285, 18] on span "×" at bounding box center [286, 16] width 4 height 9
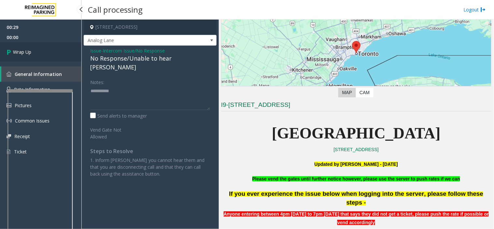
click at [28, 49] on span "Wrap Up" at bounding box center [22, 52] width 18 height 7
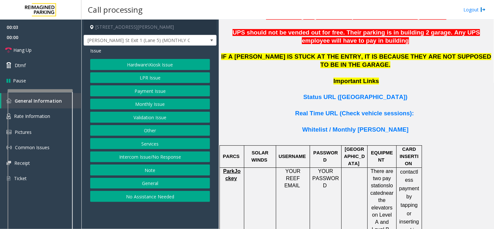
scroll to position [471, 0]
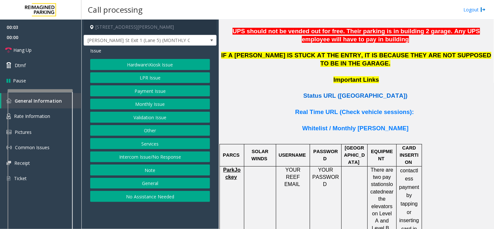
click at [341, 92] on span "Status URL (Vend Gate)" at bounding box center [355, 95] width 104 height 7
click at [145, 80] on button "LPR Issue" at bounding box center [150, 77] width 120 height 11
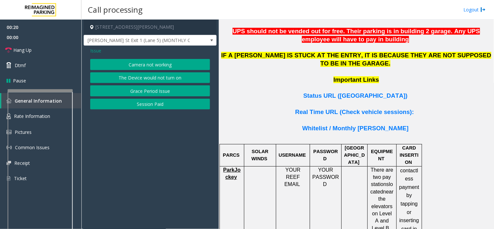
click at [147, 62] on button "Camera not working" at bounding box center [150, 64] width 120 height 11
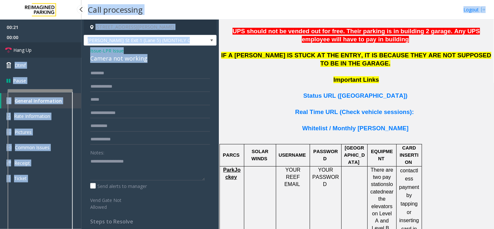
drag, startPoint x: 157, startPoint y: 57, endPoint x: 79, endPoint y: 51, distance: 77.8
click at [79, 51] on app-root "00:21 00:00 Hang Up Dtmf Pause General Information Rate Information Pictures Co…" at bounding box center [247, 114] width 494 height 229
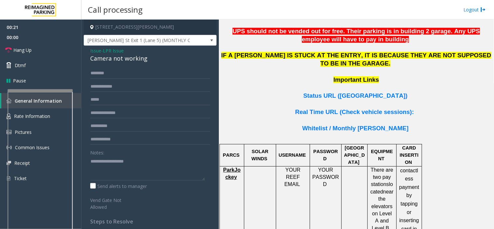
click at [138, 66] on div "Issue - LPR Issue Camera not working Notes: Send alerts to manager Vend Gate No…" at bounding box center [150, 174] width 133 height 256
drag, startPoint x: 149, startPoint y: 56, endPoint x: 86, endPoint y: 48, distance: 62.7
click at [86, 48] on div "Issue - LPR Issue Camera not working Notes: Send alerts to manager Vend Gate No…" at bounding box center [150, 174] width 133 height 256
type textarea "**********"
click at [112, 85] on input "text" at bounding box center [150, 86] width 120 height 11
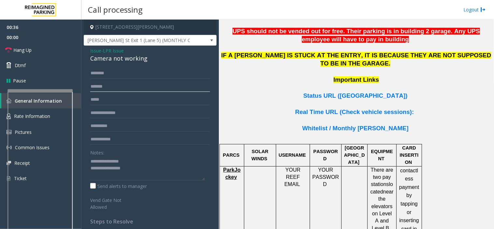
click at [96, 81] on input "*******" at bounding box center [150, 86] width 120 height 11
type input "*******"
click at [313, 92] on p "Status URL (Vend Gate)" at bounding box center [356, 96] width 270 height 8
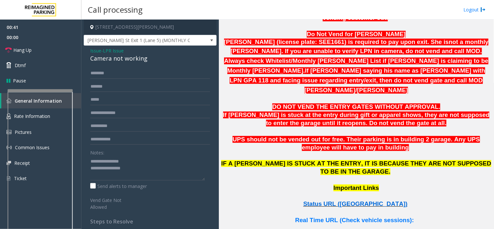
scroll to position [398, 0]
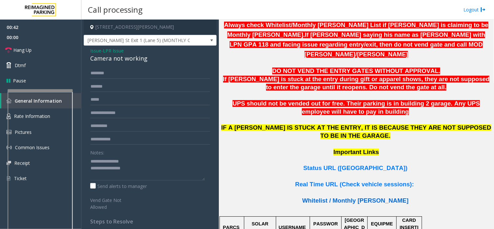
click at [349, 197] on span "Whitelist / Monthly Parker" at bounding box center [355, 200] width 106 height 7
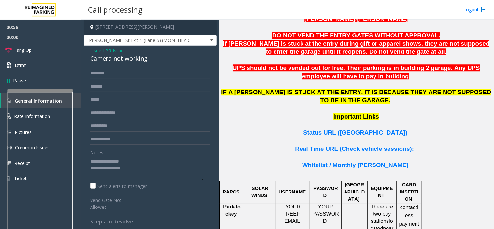
scroll to position [434, 0]
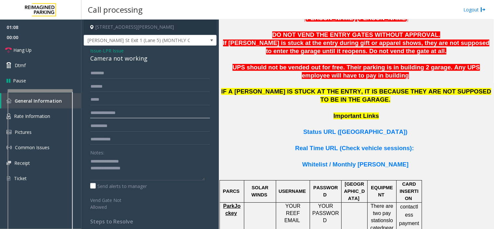
click at [117, 113] on input "text" at bounding box center [150, 113] width 120 height 11
click at [144, 172] on textarea at bounding box center [147, 168] width 115 height 24
click at [32, 47] on link "Hang Up" at bounding box center [40, 49] width 81 height 15
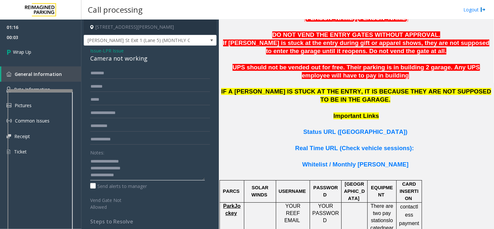
click at [122, 173] on textarea at bounding box center [147, 168] width 115 height 24
paste textarea "**********"
type textarea "**********"
click at [30, 46] on link "Wrap Up" at bounding box center [40, 51] width 81 height 19
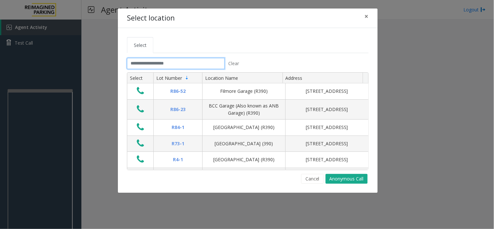
click at [153, 62] on input "text" at bounding box center [176, 63] width 98 height 11
click at [363, 15] on button "×" at bounding box center [366, 16] width 13 height 16
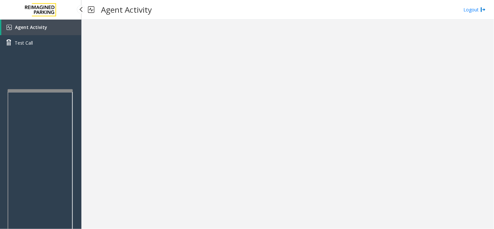
click at [41, 24] on span "Agent Activity" at bounding box center [31, 27] width 32 height 6
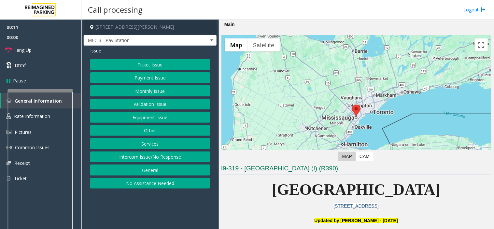
click at [131, 66] on button "Ticket Issue" at bounding box center [150, 64] width 120 height 11
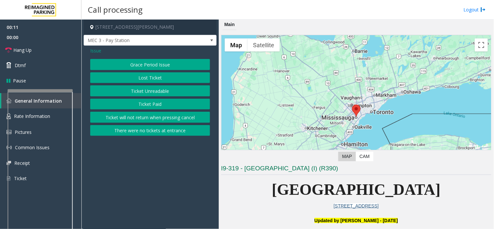
click at [135, 89] on button "Ticket Unreadable" at bounding box center [150, 90] width 120 height 11
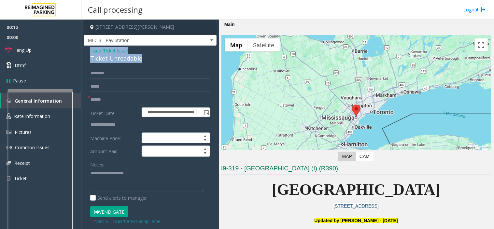
drag, startPoint x: 142, startPoint y: 60, endPoint x: 88, endPoint y: 51, distance: 54.5
click at [88, 51] on div "**********" at bounding box center [150, 205] width 133 height 318
drag, startPoint x: 118, startPoint y: 95, endPoint x: 119, endPoint y: 150, distance: 54.8
click at [117, 156] on form "**********" at bounding box center [150, 146] width 120 height 156
click at [142, 59] on div "Ticket Unreadable" at bounding box center [150, 58] width 120 height 9
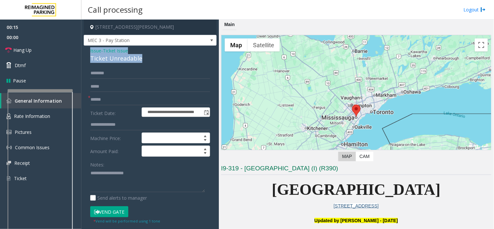
drag, startPoint x: 145, startPoint y: 58, endPoint x: 90, endPoint y: 47, distance: 55.5
click at [86, 51] on div "**********" at bounding box center [150, 205] width 133 height 318
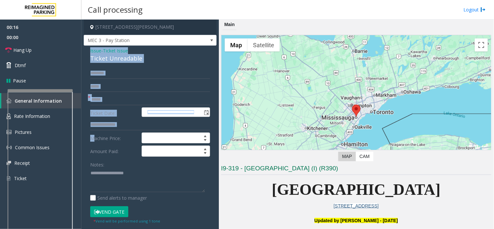
drag, startPoint x: 95, startPoint y: 47, endPoint x: 93, endPoint y: 134, distance: 87.0
click at [93, 134] on div "**********" at bounding box center [150, 205] width 133 height 318
click at [93, 134] on label "Machine Price:" at bounding box center [114, 138] width 51 height 11
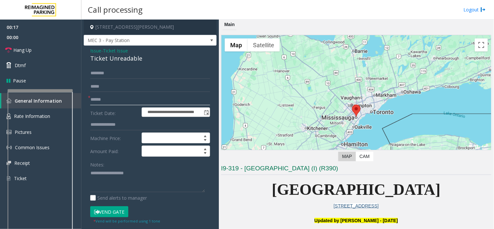
click at [111, 99] on input "text" at bounding box center [150, 99] width 120 height 11
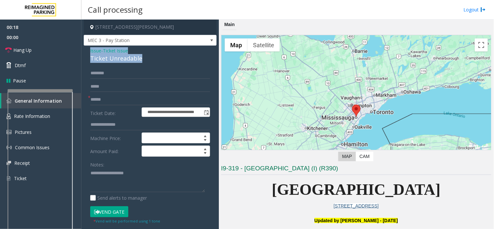
drag, startPoint x: 142, startPoint y: 62, endPoint x: 100, endPoint y: 52, distance: 42.5
click at [82, 50] on app-call-processing-form "**********" at bounding box center [150, 125] width 138 height 210
type textarea "**********"
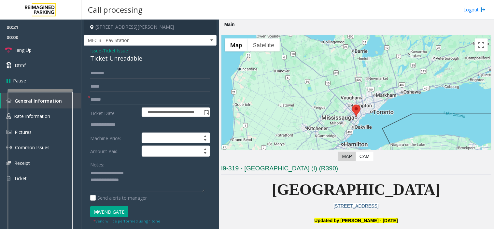
click at [101, 99] on input "text" at bounding box center [150, 99] width 120 height 11
type input "**"
click at [30, 54] on link "Hang Up" at bounding box center [40, 49] width 81 height 15
click at [138, 182] on textarea at bounding box center [147, 180] width 115 height 24
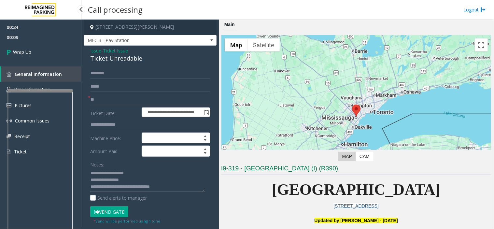
type textarea "**********"
click at [49, 62] on div "00:24 00:09 Wrap Up General Information Rate Information Pictures Common Issues…" at bounding box center [40, 92] width 81 height 145
click at [39, 55] on link "Wrap Up" at bounding box center [40, 51] width 81 height 19
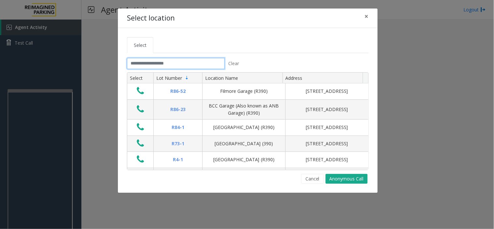
click at [169, 66] on input "text" at bounding box center [176, 63] width 98 height 11
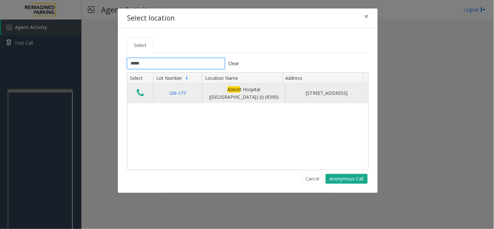
type input "*****"
click at [142, 92] on icon "Data table" at bounding box center [140, 92] width 7 height 9
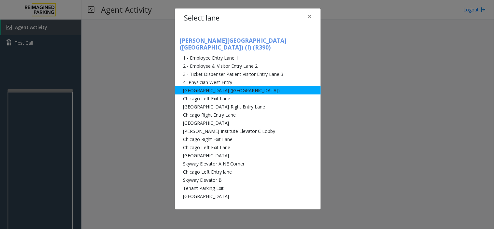
click at [224, 86] on li "Abbot Hospital (Main Hospital)" at bounding box center [248, 90] width 146 height 8
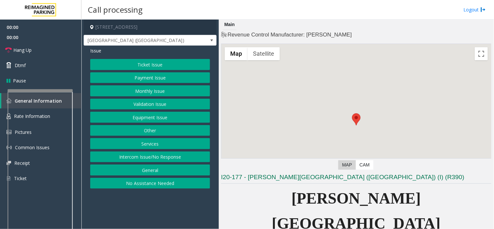
click at [160, 77] on button "Payment Issue" at bounding box center [150, 77] width 120 height 11
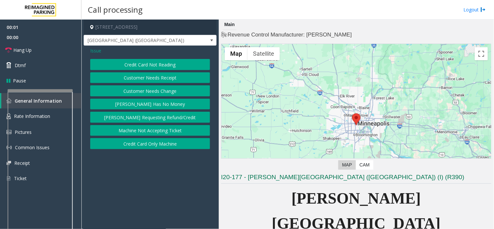
click at [157, 66] on button "Credit Card Not Reading" at bounding box center [150, 64] width 120 height 11
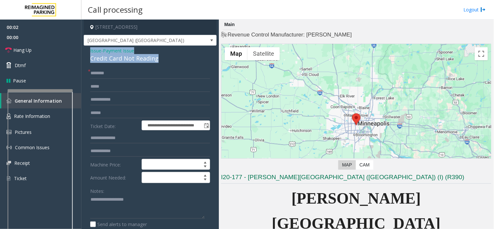
drag, startPoint x: 168, startPoint y: 58, endPoint x: 88, endPoint y: 50, distance: 80.5
click at [88, 50] on div "**********" at bounding box center [150, 211] width 133 height 331
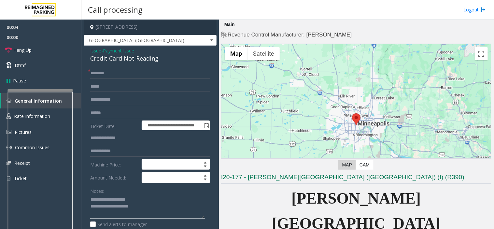
click at [188, 213] on textarea at bounding box center [147, 207] width 115 height 24
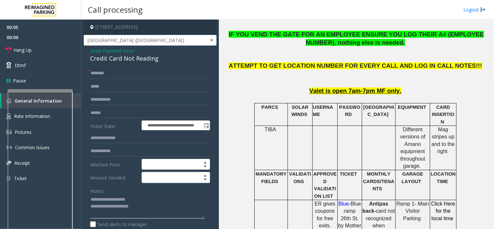
scroll to position [289, 0]
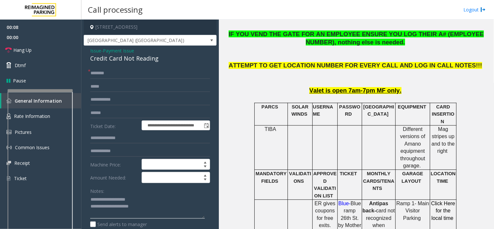
type textarea "**********"
click at [99, 73] on input "text" at bounding box center [150, 73] width 120 height 11
click at [96, 69] on input "text" at bounding box center [150, 73] width 120 height 11
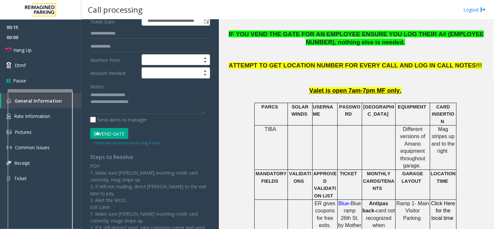
scroll to position [109, 0]
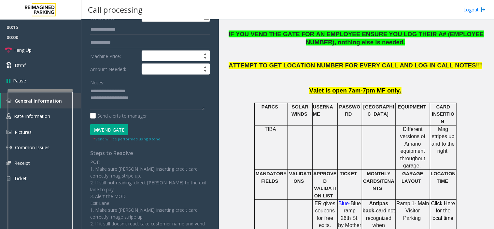
type input "**"
click at [111, 132] on button "Vend Gate" at bounding box center [109, 129] width 38 height 11
click at [166, 106] on textarea at bounding box center [147, 98] width 115 height 24
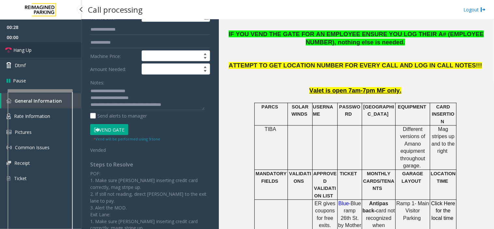
click at [54, 51] on link "Hang Up" at bounding box center [40, 49] width 81 height 15
click at [190, 106] on textarea at bounding box center [147, 98] width 115 height 24
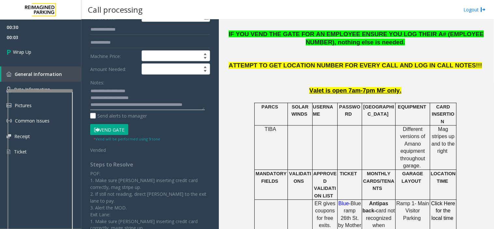
scroll to position [5, 0]
type textarea "**********"
click at [42, 61] on link "Wrap Up" at bounding box center [40, 51] width 81 height 19
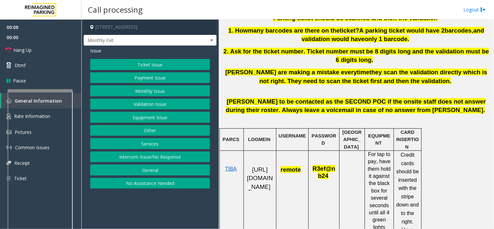
scroll to position [253, 0]
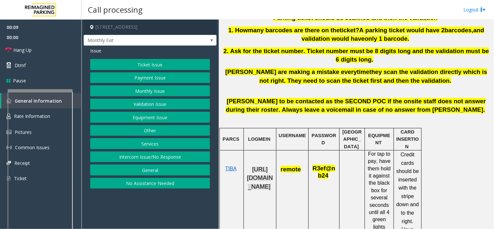
click at [258, 190] on span "https://fillmore-web.sp.tibaparking.net/" at bounding box center [260, 178] width 26 height 24
click at [144, 88] on button "Monthly Issue" at bounding box center [150, 90] width 120 height 11
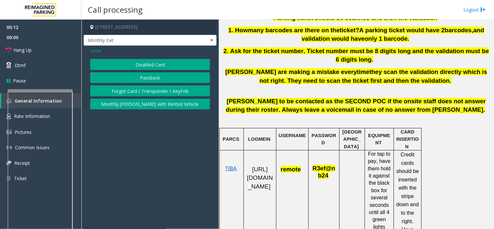
click at [144, 67] on button "Disabled Card" at bounding box center [150, 64] width 120 height 11
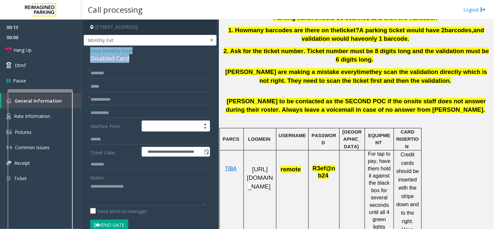
drag, startPoint x: 102, startPoint y: 56, endPoint x: 83, endPoint y: 50, distance: 19.9
click at [83, 50] on app-call-processing-form "**********" at bounding box center [150, 125] width 138 height 210
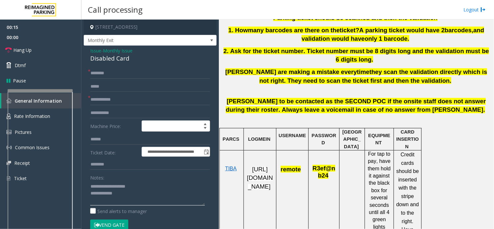
click at [153, 193] on textarea at bounding box center [147, 193] width 115 height 24
type textarea "**********"
click at [108, 99] on input "text" at bounding box center [150, 99] width 120 height 11
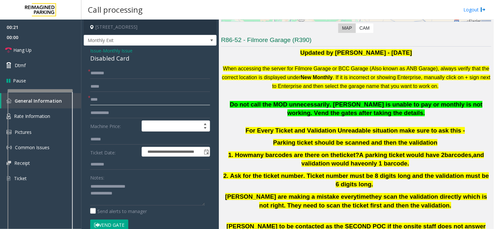
scroll to position [109, 0]
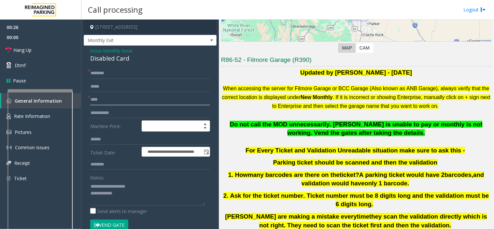
type input "****"
click at [109, 73] on input "text" at bounding box center [150, 73] width 120 height 11
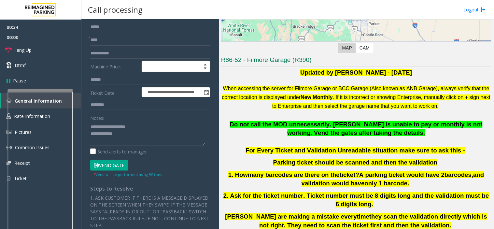
scroll to position [72, 0]
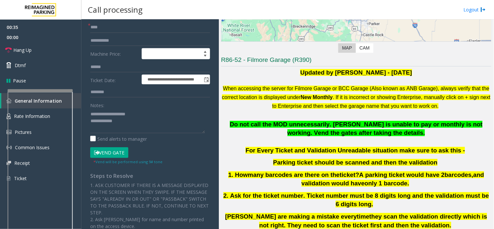
type input "*********"
click at [116, 152] on button "Vend Gate" at bounding box center [109, 152] width 38 height 11
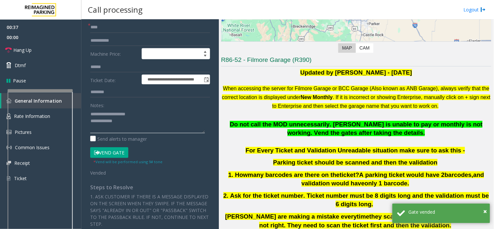
click at [136, 124] on textarea at bounding box center [147, 121] width 115 height 24
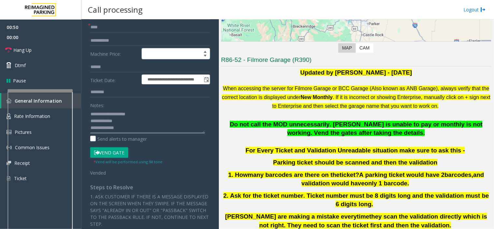
click at [124, 131] on textarea at bounding box center [147, 121] width 115 height 24
paste textarea "**********"
type textarea "**********"
click at [21, 51] on span "Hang Up" at bounding box center [22, 50] width 18 height 7
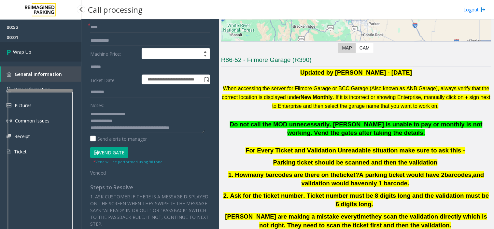
click at [20, 47] on link "Wrap Up" at bounding box center [40, 51] width 81 height 19
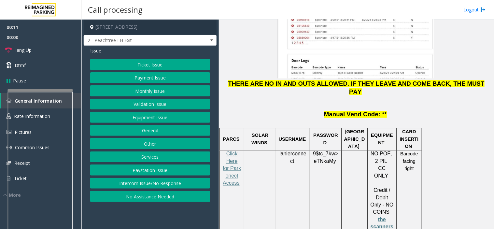
scroll to position [905, 0]
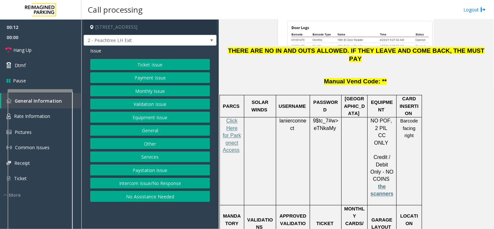
drag, startPoint x: 347, startPoint y: 96, endPoint x: 414, endPoint y: 99, distance: 66.6
click at [414, 118] on tr "Click Here for Parkonect Access lanierconnect 9$tc_7#w> eTNkaMy NO POF, 2 PIL C…" at bounding box center [321, 162] width 202 height 88
click at [414, 118] on td "Barcode facing right" at bounding box center [409, 162] width 25 height 88
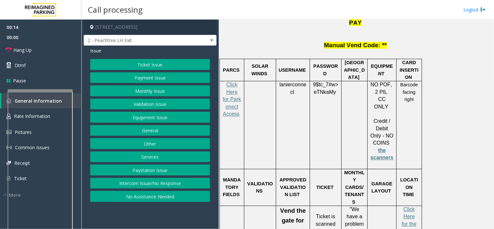
click at [119, 64] on button "Ticket Issue" at bounding box center [150, 64] width 120 height 11
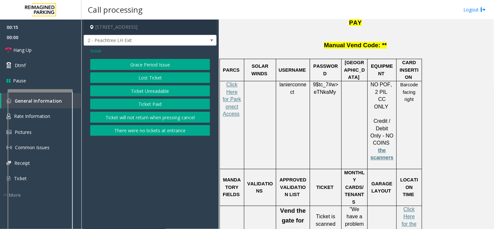
click at [127, 89] on button "Ticket Unreadable" at bounding box center [150, 90] width 120 height 11
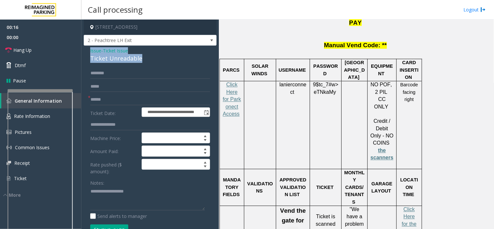
drag, startPoint x: 133, startPoint y: 58, endPoint x: 87, endPoint y: 50, distance: 46.4
click at [87, 50] on div "**********" at bounding box center [150, 221] width 133 height 350
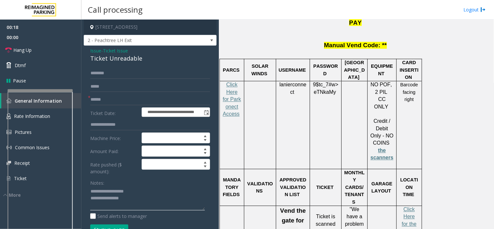
click at [129, 193] on textarea at bounding box center [147, 198] width 115 height 24
type textarea "**********"
click at [108, 99] on input "text" at bounding box center [150, 99] width 120 height 11
click at [109, 97] on input "*****" at bounding box center [150, 99] width 120 height 11
click at [116, 100] on input "**********" at bounding box center [150, 99] width 120 height 11
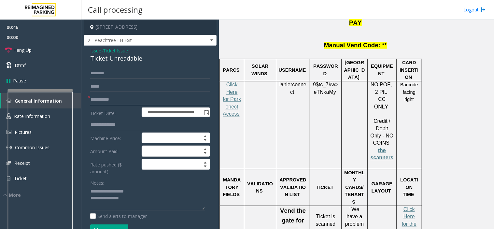
click at [116, 100] on input "**********" at bounding box center [150, 99] width 120 height 11
type input "**********"
click at [135, 186] on textarea at bounding box center [147, 198] width 115 height 24
click at [136, 200] on textarea at bounding box center [147, 198] width 115 height 24
click at [123, 206] on textarea at bounding box center [147, 198] width 115 height 24
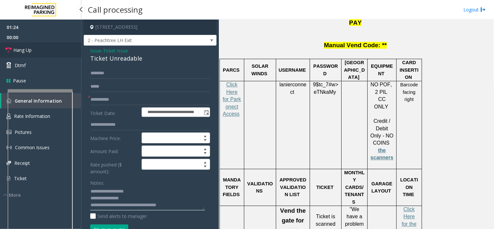
type textarea "**********"
click at [51, 46] on link "Hang Up" at bounding box center [40, 49] width 81 height 15
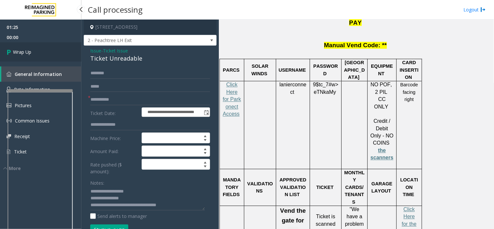
click at [37, 51] on link "Wrap Up" at bounding box center [40, 51] width 81 height 19
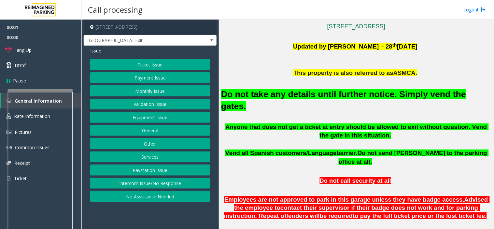
scroll to position [181, 0]
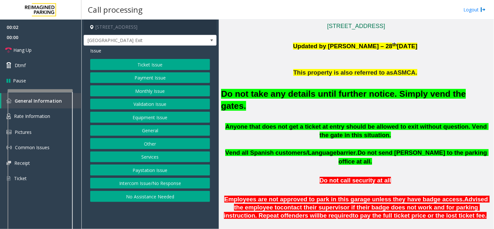
click at [144, 118] on button "Equipment Issue" at bounding box center [150, 117] width 120 height 11
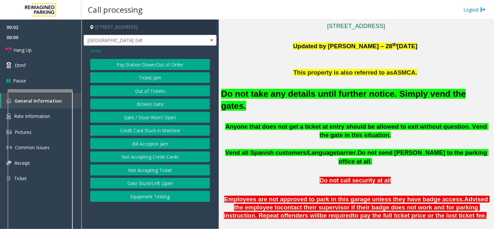
click at [144, 118] on button "Gate / Door Won't Open" at bounding box center [150, 117] width 120 height 11
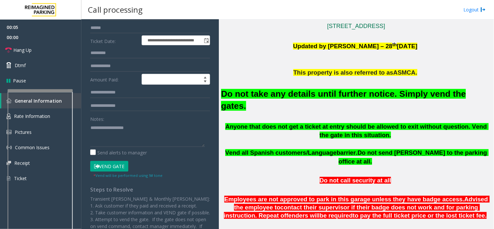
scroll to position [72, 0]
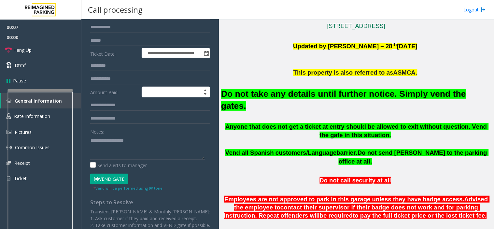
click at [111, 177] on button "Vend Gate" at bounding box center [109, 179] width 38 height 11
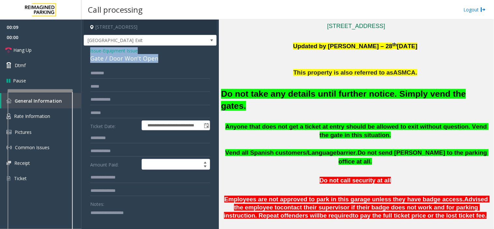
drag, startPoint x: 162, startPoint y: 59, endPoint x: 87, endPoint y: 53, distance: 74.9
click at [87, 53] on div "**********" at bounding box center [150, 201] width 133 height 310
copy div "Issue - Equipment Issue Gate / Door Won't Open"
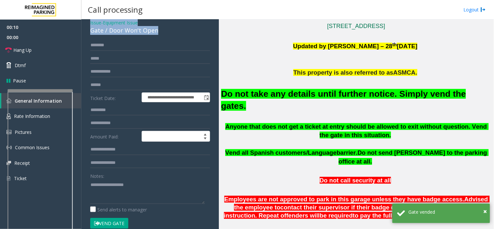
scroll to position [72, 0]
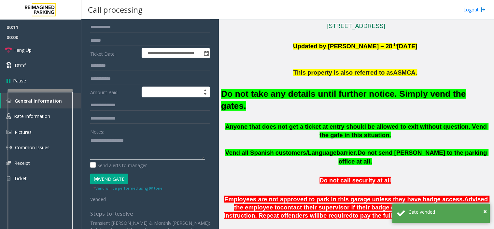
click at [99, 142] on textarea at bounding box center [147, 147] width 115 height 24
paste textarea "**********"
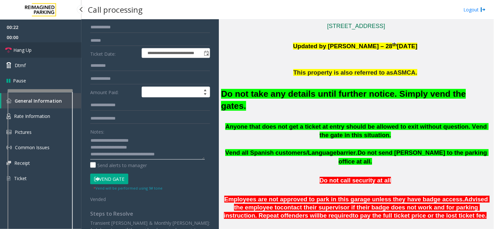
type textarea "**********"
click at [45, 56] on link "Hang Up" at bounding box center [40, 49] width 81 height 15
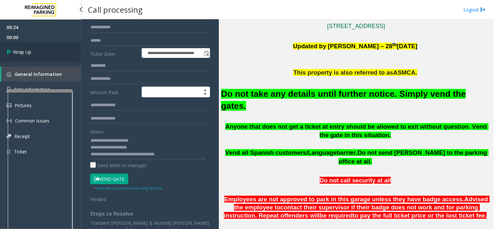
click at [33, 51] on link "Wrap Up" at bounding box center [40, 51] width 81 height 19
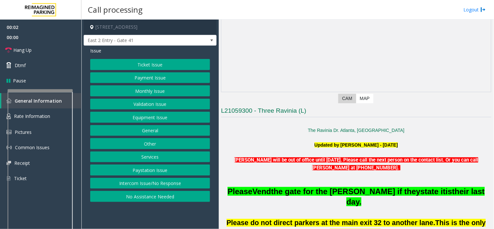
scroll to position [72, 0]
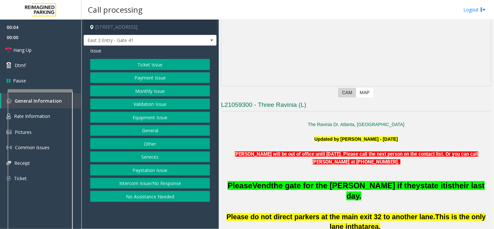
drag, startPoint x: 224, startPoint y: 151, endPoint x: 227, endPoint y: 153, distance: 3.8
click at [226, 152] on p "Matt will be out of office until August 26th 2025. Please call the next person …" at bounding box center [356, 154] width 270 height 23
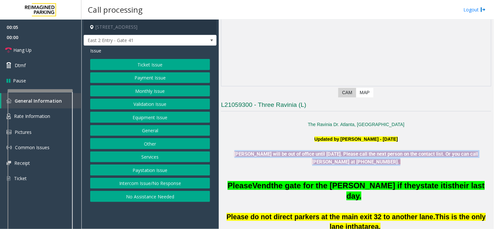
drag, startPoint x: 227, startPoint y: 153, endPoint x: 376, endPoint y: 177, distance: 150.8
click at [376, 177] on p at bounding box center [356, 176] width 270 height 7
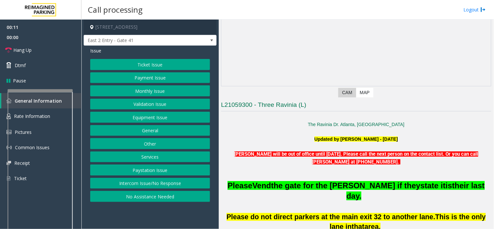
drag, startPoint x: 390, startPoint y: 161, endPoint x: 408, endPoint y: 170, distance: 20.3
click at [408, 170] on p at bounding box center [356, 169] width 270 height 7
click at [157, 183] on button "Intercom Issue/No Response" at bounding box center [150, 183] width 120 height 11
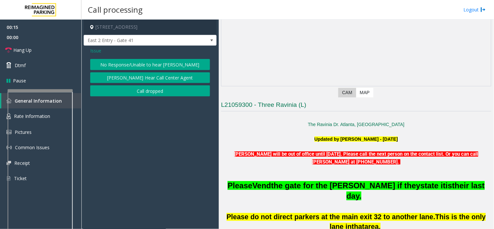
click at [128, 65] on button "No Response/Unable to hear [PERSON_NAME]" at bounding box center [150, 64] width 120 height 11
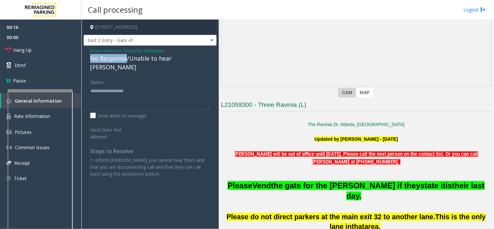
drag, startPoint x: 126, startPoint y: 59, endPoint x: 87, endPoint y: 56, distance: 38.9
click at [87, 56] on div "Issue - Intercom Issue/No Response No Response/Unable to hear parker Notes: Sen…" at bounding box center [150, 115] width 133 height 138
type textarea "**********"
click at [41, 51] on link "Hang Up" at bounding box center [40, 49] width 81 height 15
click at [33, 47] on link "Hang Up" at bounding box center [40, 49] width 81 height 15
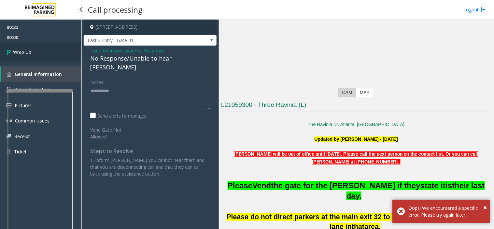
click at [31, 51] on span "Wrap Up" at bounding box center [22, 52] width 18 height 7
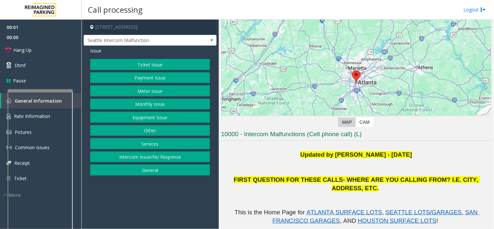
scroll to position [145, 0]
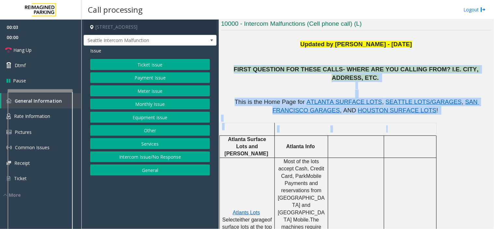
drag, startPoint x: 232, startPoint y: 67, endPoint x: 396, endPoint y: 117, distance: 171.7
click at [396, 125] on p at bounding box center [411, 128] width 48 height 7
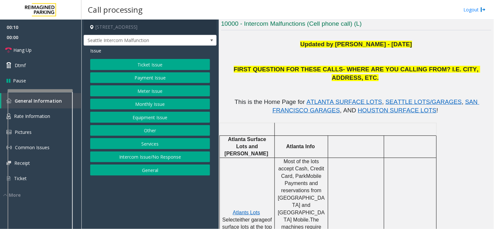
click at [129, 117] on button "Equipment Issue" at bounding box center [150, 117] width 120 height 11
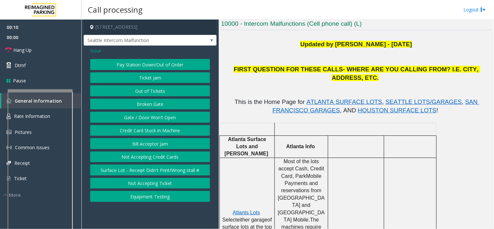
click at [129, 117] on button "Gate / Door Won't Open" at bounding box center [150, 117] width 120 height 11
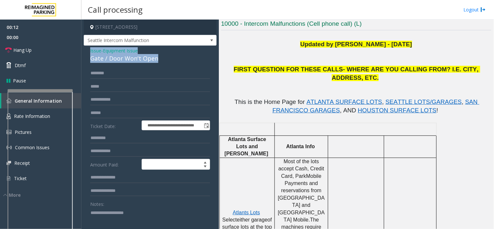
drag, startPoint x: 161, startPoint y: 57, endPoint x: 81, endPoint y: 47, distance: 79.8
click at [81, 47] on div "**********" at bounding box center [287, 125] width 413 height 210
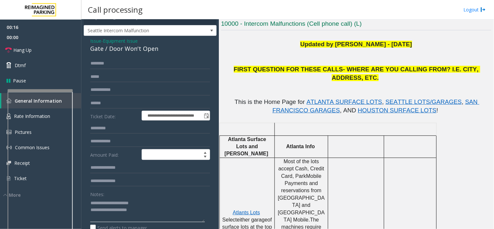
click at [135, 214] on textarea at bounding box center [147, 210] width 115 height 24
click at [148, 211] on textarea at bounding box center [147, 210] width 115 height 24
click at [151, 210] on textarea at bounding box center [147, 210] width 115 height 24
paste textarea "**********"
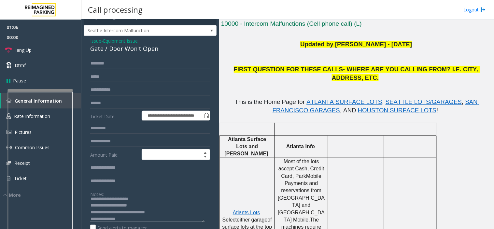
click at [127, 216] on textarea at bounding box center [147, 210] width 115 height 24
click at [42, 51] on link "Hang Up" at bounding box center [40, 49] width 81 height 15
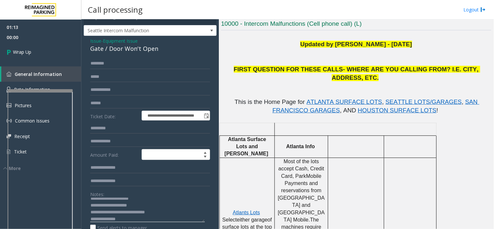
click at [127, 218] on textarea at bounding box center [147, 210] width 115 height 24
type textarea "**********"
click at [10, 54] on icon at bounding box center [10, 52] width 7 height 11
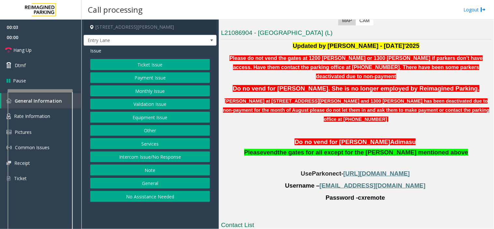
scroll to position [145, 0]
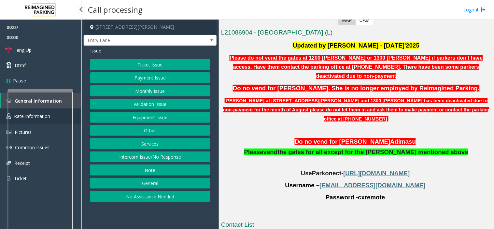
click at [77, 110] on link "Rate Information" at bounding box center [40, 117] width 81 height 16
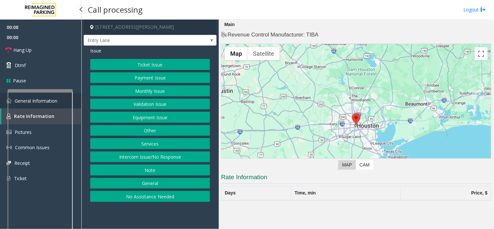
click at [79, 100] on link "General Information" at bounding box center [40, 100] width 81 height 15
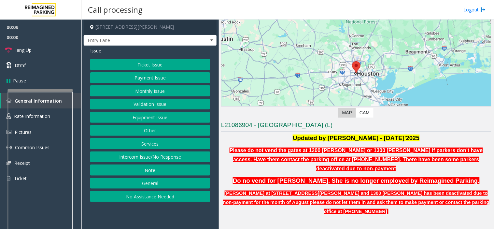
scroll to position [118, 0]
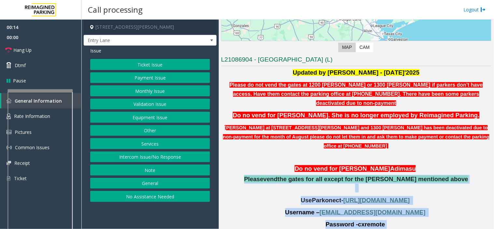
drag, startPoint x: 396, startPoint y: 209, endPoint x: 268, endPoint y: 155, distance: 139.4
click at [268, 155] on div "Updated by Sanjeev - 8th Aug'2025 Please do not vend the gates at 1200 baker or…" at bounding box center [356, 154] width 270 height 173
click at [267, 175] on p "Please vend the gates for all except for the parker mentioned above" at bounding box center [356, 183] width 270 height 17
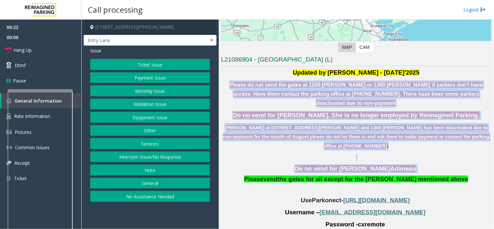
drag, startPoint x: 224, startPoint y: 83, endPoint x: 412, endPoint y: 151, distance: 199.5
click at [412, 151] on div "Updated by Sanjeev - 8th Aug'2025 Please do not vend the gates at 1200 baker or…" at bounding box center [356, 154] width 270 height 173
click at [412, 165] on p "Do no vend for Abebe Ad imasu" at bounding box center [356, 169] width 270 height 9
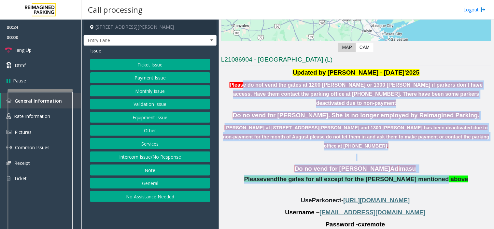
drag, startPoint x: 433, startPoint y: 158, endPoint x: 237, endPoint y: 82, distance: 209.9
click at [237, 82] on div "Updated by Sanjeev - 8th Aug'2025 Please do not vend the gates at 1200 baker or…" at bounding box center [356, 154] width 270 height 173
click at [238, 91] on p "Please do not vend the gates at 1200 baker or 1300 Baker if parkers don't have …" at bounding box center [356, 93] width 270 height 27
drag, startPoint x: 223, startPoint y: 84, endPoint x: 465, endPoint y: 164, distance: 254.4
click at [465, 164] on div "Updated by Sanjeev - 8th Aug'2025 Please do not vend the gates at 1200 baker or…" at bounding box center [356, 154] width 270 height 173
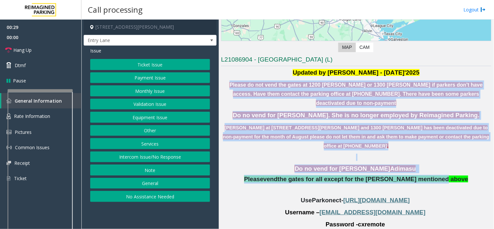
click at [465, 175] on p "Please vend the gates for all except for the parker mentioned above" at bounding box center [356, 183] width 270 height 17
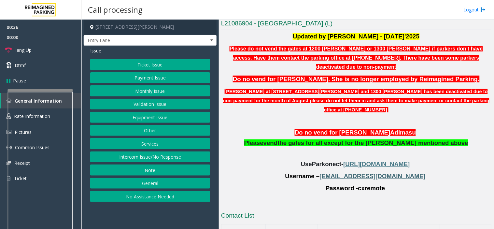
scroll to position [141, 0]
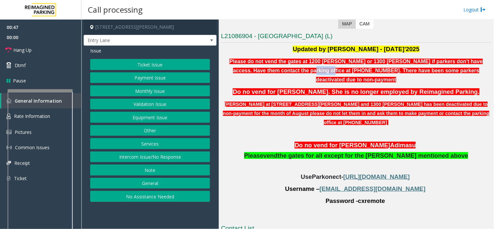
drag, startPoint x: 278, startPoint y: 71, endPoint x: 298, endPoint y: 72, distance: 19.6
click at [298, 72] on b "Please do not vend the gates at 1200 baker or 1300 Baker if parkers don't have …" at bounding box center [356, 70] width 253 height 23
drag, startPoint x: 258, startPoint y: 36, endPoint x: 385, endPoint y: 39, distance: 127.5
click at [385, 39] on h3 "L21086904 - HARRIS COUNTY BAKER ST GARAGE (L)" at bounding box center [356, 37] width 270 height 11
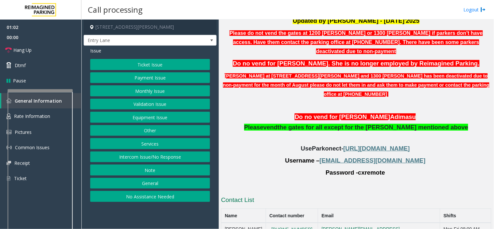
scroll to position [177, 0]
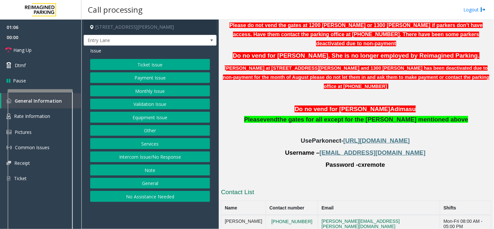
click at [260, 115] on p "Please vend the gates for all except for the parker mentioned above" at bounding box center [356, 123] width 270 height 17
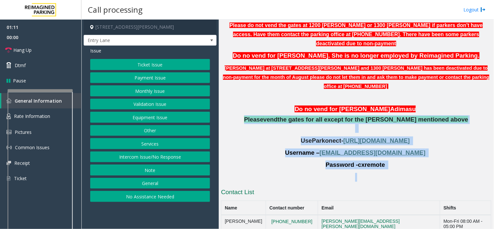
drag, startPoint x: 265, startPoint y: 100, endPoint x: 413, endPoint y: 153, distance: 156.9
click at [413, 153] on div "Updated by Sanjeev - 8th Aug'2025 Please do not vend the gates at 1200 baker or…" at bounding box center [356, 95] width 270 height 173
click at [414, 153] on div "Updated by Sanjeev - 8th Aug'2025 Please do not vend the gates at 1200 baker or…" at bounding box center [356, 95] width 270 height 173
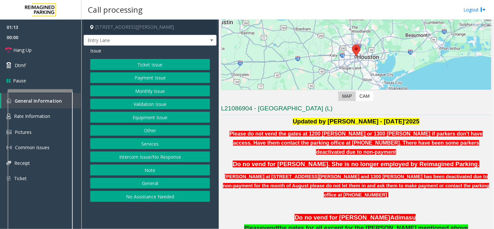
scroll to position [105, 0]
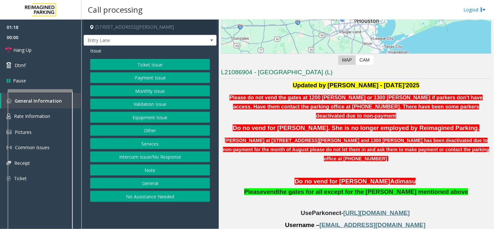
click at [139, 92] on button "Monthly Issue" at bounding box center [150, 90] width 120 height 11
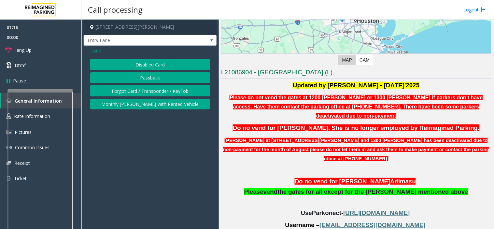
click at [97, 51] on span "Issue" at bounding box center [95, 50] width 11 height 7
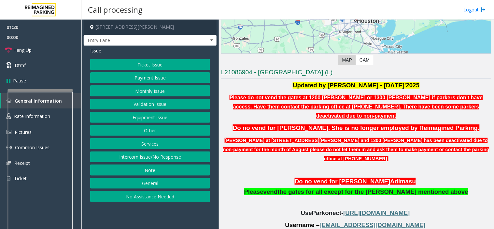
click at [134, 122] on button "Equipment Issue" at bounding box center [150, 117] width 120 height 11
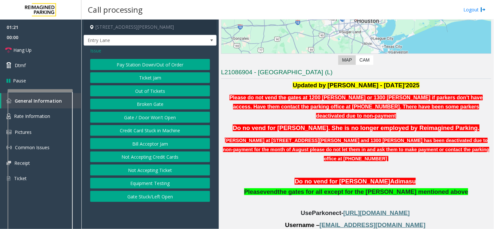
click at [136, 119] on button "Gate / Door Won't Open" at bounding box center [150, 117] width 120 height 11
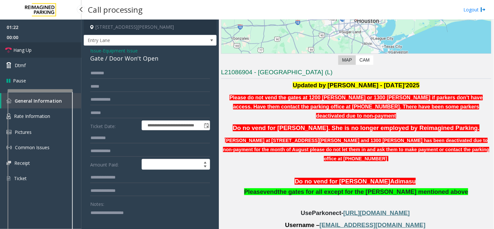
click at [53, 56] on link "Hang Up" at bounding box center [40, 49] width 81 height 15
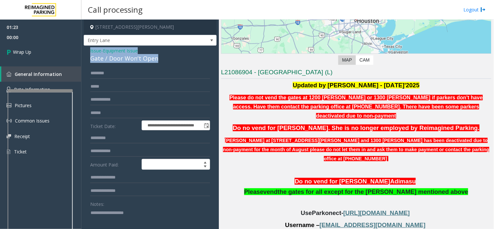
drag, startPoint x: 143, startPoint y: 57, endPoint x: 103, endPoint y: 52, distance: 40.7
click at [89, 50] on div "**********" at bounding box center [150, 211] width 133 height 330
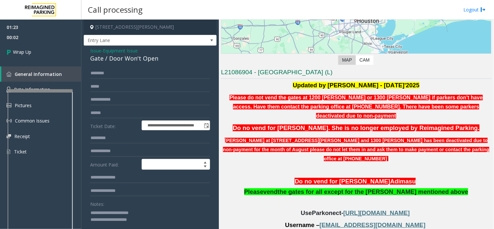
click at [156, 218] on textarea at bounding box center [147, 220] width 115 height 24
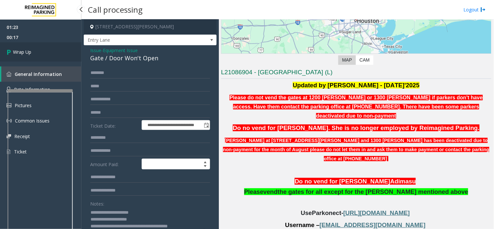
type textarea "**********"
click at [23, 51] on span "Wrap Up" at bounding box center [22, 52] width 18 height 7
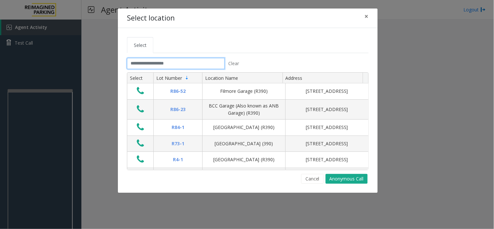
click at [148, 64] on input "text" at bounding box center [176, 63] width 98 height 11
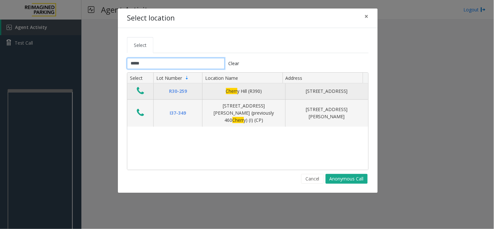
type input "*****"
click at [139, 90] on icon "Data table" at bounding box center [140, 90] width 7 height 9
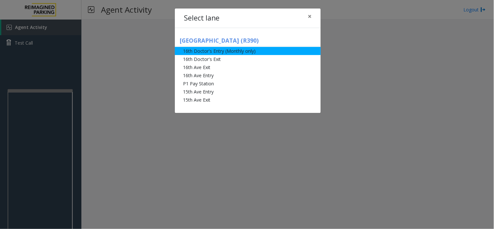
click at [212, 51] on li "16th Doctor's Entry (Monthly only)" at bounding box center [248, 51] width 146 height 8
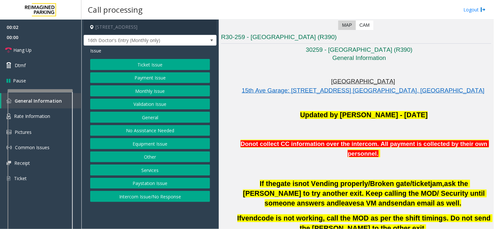
scroll to position [145, 0]
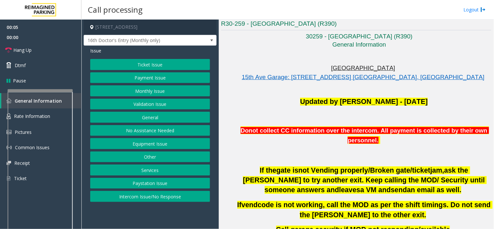
click at [147, 157] on button "Other" at bounding box center [150, 157] width 120 height 11
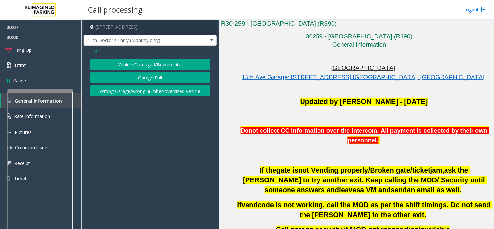
click at [127, 89] on button "Wrong Garage/wrong number/oversized vehicle" at bounding box center [150, 90] width 120 height 11
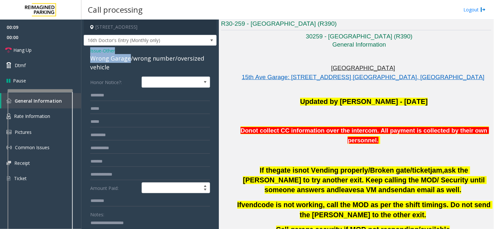
drag, startPoint x: 129, startPoint y: 59, endPoint x: 86, endPoint y: 50, distance: 43.8
click at [86, 50] on div "Issue - Other Wrong Garage/wrong number/oversized vehicle Honor Notice?: Amount…" at bounding box center [150, 195] width 133 height 299
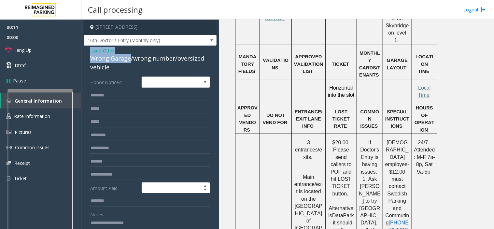
scroll to position [579, 0]
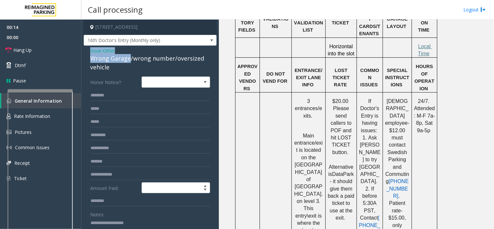
copy div "Issue - Other Wrong Garage"
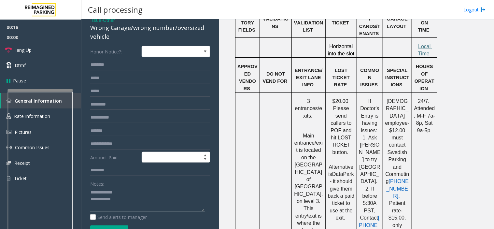
scroll to position [72, 0]
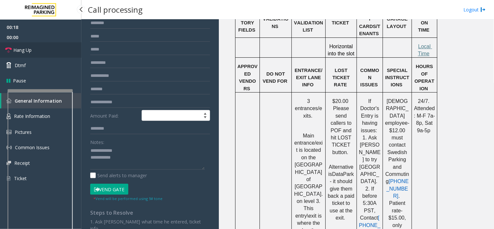
click at [37, 45] on link "Hang Up" at bounding box center [40, 49] width 81 height 15
click at [152, 159] on textarea at bounding box center [147, 158] width 115 height 24
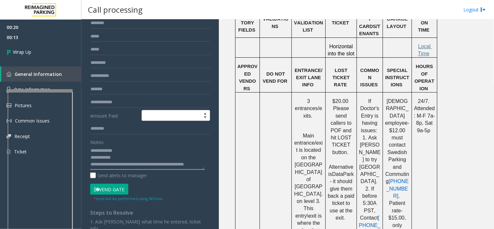
scroll to position [5, 0]
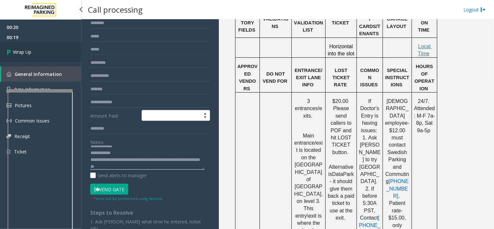
type textarea "**********"
click at [34, 56] on link "Wrap Up" at bounding box center [40, 51] width 81 height 19
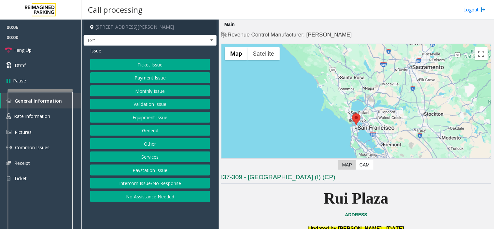
click at [146, 155] on button "Services" at bounding box center [150, 157] width 120 height 11
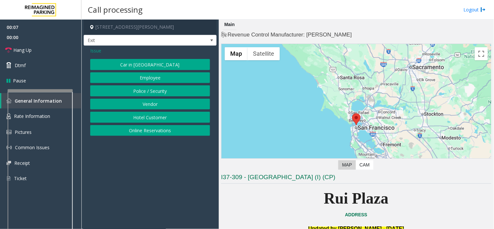
click at [137, 131] on button "Online Reservations" at bounding box center [150, 130] width 120 height 11
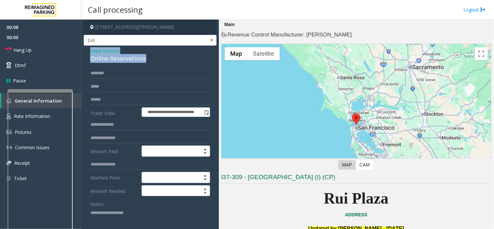
drag, startPoint x: 149, startPoint y: 59, endPoint x: 88, endPoint y: 51, distance: 61.1
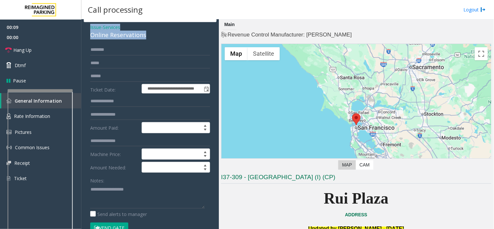
scroll to position [36, 0]
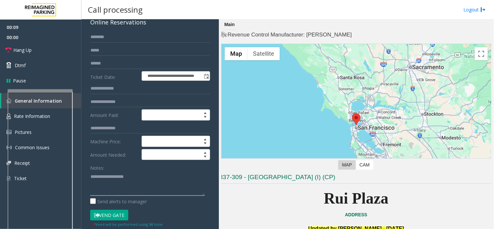
paste textarea "**********"
click at [101, 174] on textarea at bounding box center [147, 183] width 115 height 24
click at [142, 186] on textarea at bounding box center [147, 183] width 115 height 24
click at [136, 184] on textarea at bounding box center [147, 183] width 115 height 24
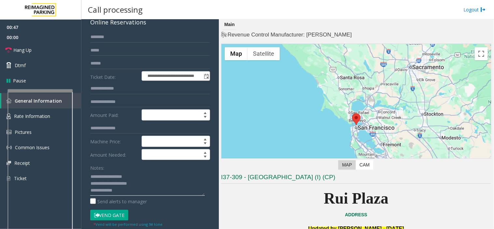
scroll to position [0, 0]
drag, startPoint x: 126, startPoint y: 182, endPoint x: 90, endPoint y: 176, distance: 36.8
click at [90, 176] on textarea at bounding box center [147, 183] width 115 height 24
drag, startPoint x: 159, startPoint y: 191, endPoint x: 166, endPoint y: 191, distance: 7.2
click at [160, 191] on textarea at bounding box center [147, 183] width 115 height 24
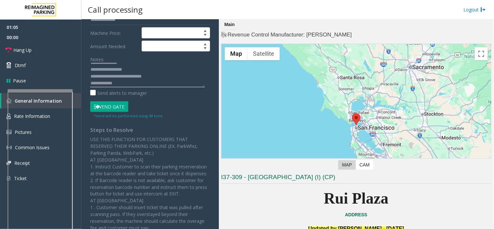
scroll to position [7, 0]
click at [131, 80] on textarea at bounding box center [147, 75] width 115 height 24
paste textarea "**********"
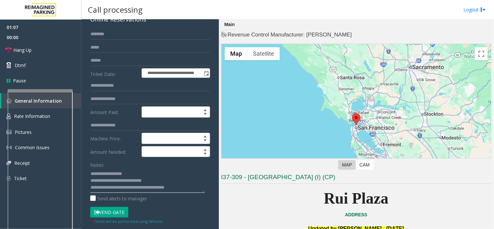
scroll to position [36, 0]
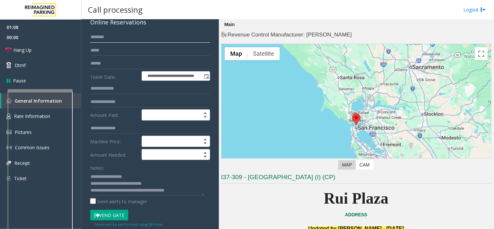
click at [102, 39] on input "text" at bounding box center [150, 37] width 120 height 11
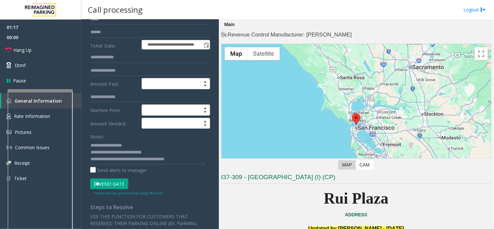
scroll to position [109, 0]
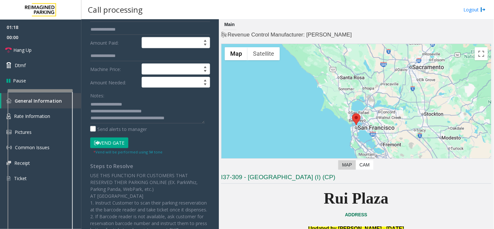
click at [117, 144] on button "Vend Gate" at bounding box center [109, 143] width 38 height 11
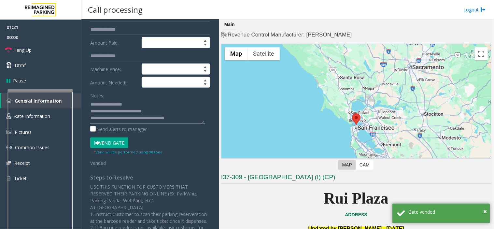
drag, startPoint x: 161, startPoint y: 119, endPoint x: 147, endPoint y: 118, distance: 14.0
click at [147, 118] on textarea at bounding box center [147, 111] width 115 height 24
type textarea "**********"
click at [38, 49] on link "Hang Up" at bounding box center [40, 49] width 81 height 15
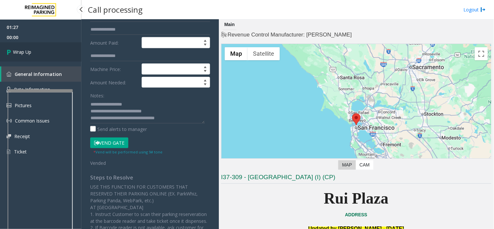
click at [37, 49] on link "Wrap Up" at bounding box center [40, 51] width 81 height 19
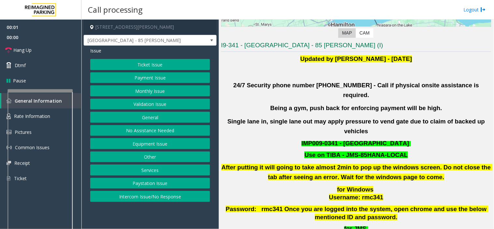
scroll to position [145, 0]
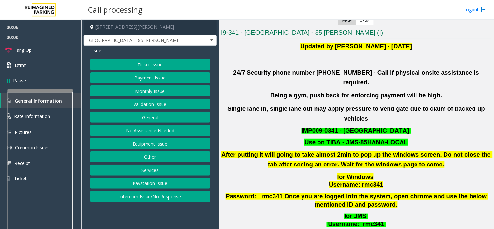
click at [150, 104] on button "Validation Issue" at bounding box center [150, 104] width 120 height 11
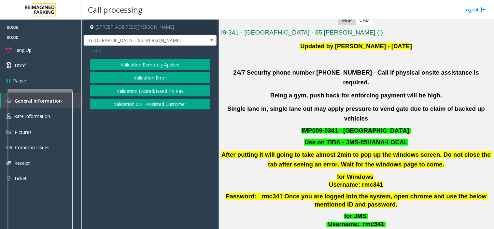
click at [140, 80] on button "Validation Error" at bounding box center [150, 77] width 120 height 11
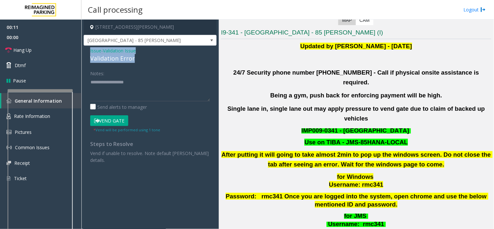
drag, startPoint x: 134, startPoint y: 59, endPoint x: 81, endPoint y: 48, distance: 53.2
click at [82, 48] on app-call-processing-form "85 Hanna Avenue, Toronto, ON Liberty Village - 85 Hanna Issue - Validation Issu…" at bounding box center [150, 125] width 138 height 210
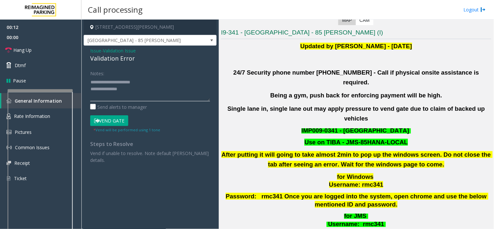
click at [136, 93] on textarea at bounding box center [150, 89] width 120 height 24
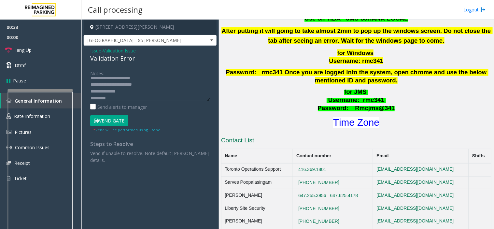
scroll to position [253, 0]
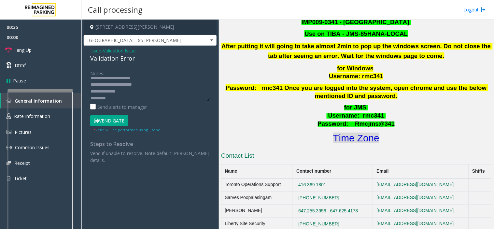
click at [354, 133] on font "Time Zone" at bounding box center [356, 138] width 46 height 11
click at [113, 99] on textarea at bounding box center [150, 89] width 120 height 24
click at [113, 98] on textarea at bounding box center [150, 89] width 120 height 24
click at [114, 120] on button "Vend Gate" at bounding box center [109, 120] width 38 height 11
click at [111, 95] on textarea at bounding box center [150, 89] width 120 height 24
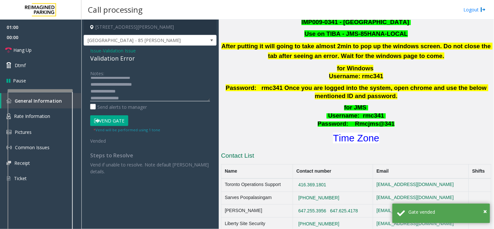
click at [112, 98] on textarea at bounding box center [150, 89] width 120 height 24
click at [129, 95] on textarea at bounding box center [150, 89] width 120 height 24
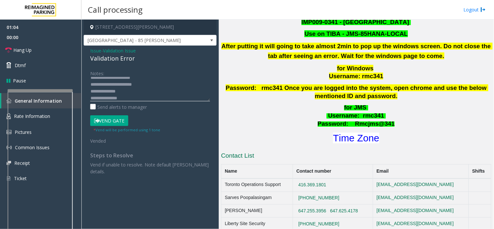
scroll to position [11, 0]
click at [43, 47] on link "Hang Up" at bounding box center [40, 49] width 81 height 15
click at [122, 98] on textarea at bounding box center [150, 89] width 120 height 24
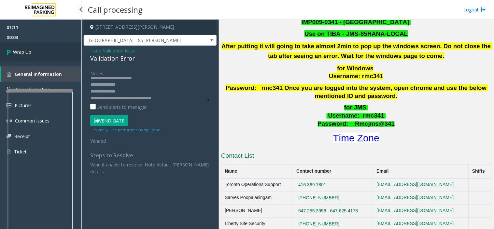
type textarea "**********"
click at [41, 48] on link "Wrap Up" at bounding box center [40, 51] width 81 height 19
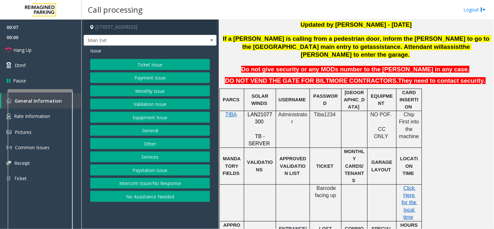
scroll to position [217, 0]
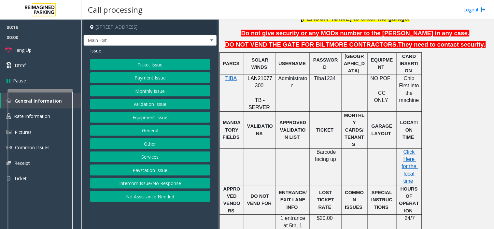
click at [144, 78] on button "Payment Issue" at bounding box center [150, 77] width 120 height 11
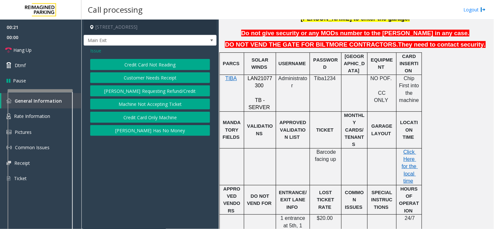
click at [143, 65] on button "Credit Card Not Reading" at bounding box center [150, 64] width 120 height 11
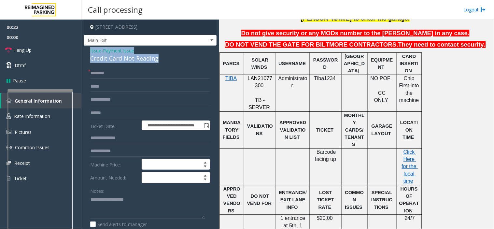
drag, startPoint x: 160, startPoint y: 59, endPoint x: 86, endPoint y: 51, distance: 74.8
click at [86, 51] on div "**********" at bounding box center [150, 184] width 133 height 276
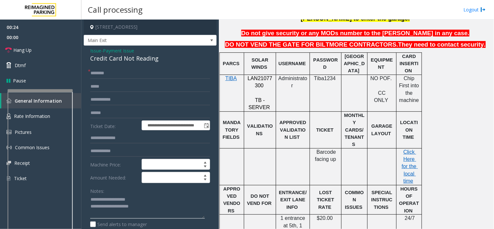
click at [156, 209] on textarea at bounding box center [147, 207] width 115 height 24
click at [124, 215] on textarea at bounding box center [147, 207] width 115 height 24
paste textarea "**********"
type textarea "**********"
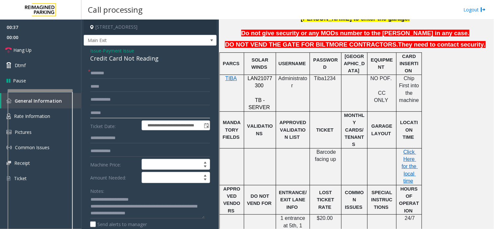
click at [97, 113] on input "text" at bounding box center [150, 113] width 120 height 11
type input "*******"
click at [96, 72] on input "text" at bounding box center [150, 73] width 120 height 11
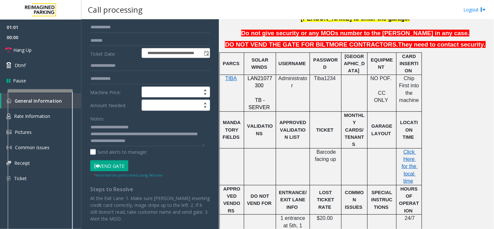
type input "*****"
click at [119, 164] on button "Vend Gate" at bounding box center [109, 165] width 38 height 11
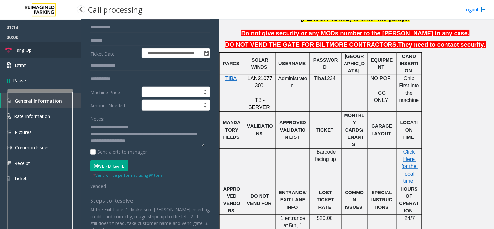
click at [68, 55] on link "Hang Up" at bounding box center [40, 49] width 81 height 15
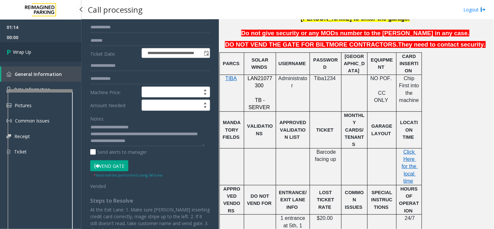
click at [53, 51] on link "Wrap Up" at bounding box center [40, 51] width 81 height 19
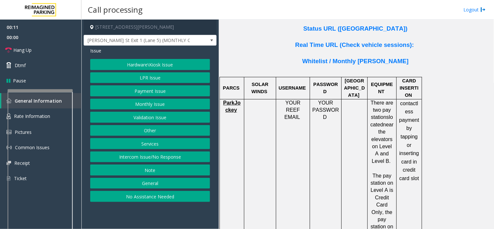
scroll to position [543, 0]
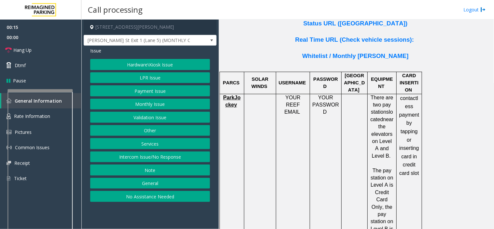
click at [144, 65] on button "Hardware\Kiosk Issue" at bounding box center [150, 64] width 120 height 11
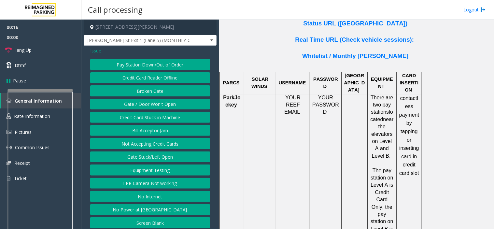
click at [149, 105] on button "Gate / Door Won't Open" at bounding box center [150, 104] width 120 height 11
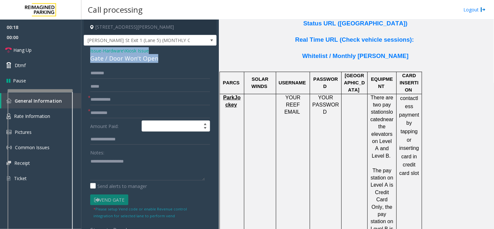
drag, startPoint x: 163, startPoint y: 60, endPoint x: 83, endPoint y: 53, distance: 80.7
click at [83, 53] on app-call-processing-form "230 Harris Street Northeast, Atlanta, GA Baker St Exit 1 (Lane 5) (MONTHLY ONLY…" at bounding box center [150, 125] width 138 height 210
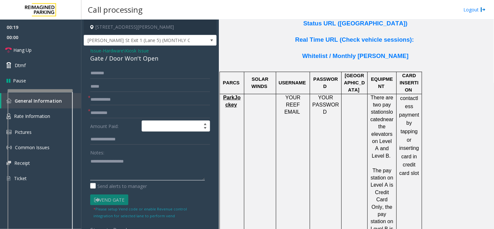
click at [117, 173] on textarea at bounding box center [147, 168] width 115 height 24
paste textarea "**********"
type textarea "**********"
click at [67, 55] on link "Hang Up" at bounding box center [40, 49] width 81 height 15
click at [105, 100] on input "text" at bounding box center [150, 99] width 120 height 11
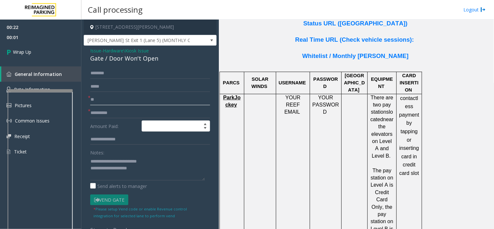
type input "**"
click at [101, 109] on input "text" at bounding box center [150, 113] width 120 height 11
type input "**"
click at [142, 170] on textarea at bounding box center [147, 168] width 115 height 24
click at [121, 175] on textarea at bounding box center [147, 168] width 115 height 24
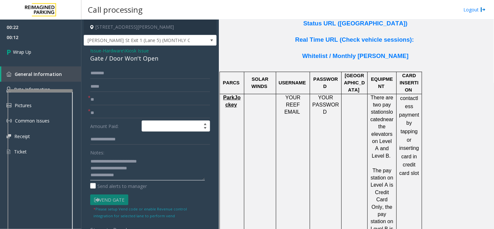
paste textarea "**********"
type textarea "**********"
click at [38, 44] on link "Wrap Up" at bounding box center [40, 51] width 81 height 19
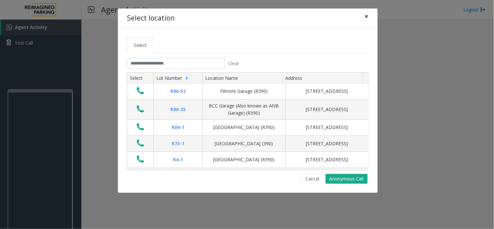
click at [366, 16] on span "×" at bounding box center [367, 16] width 4 height 9
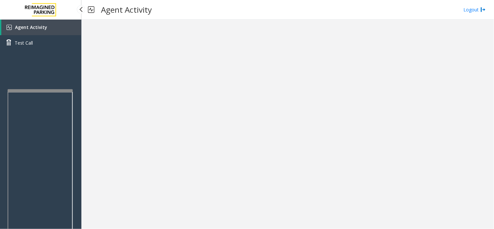
click at [42, 25] on span "Agent Activity" at bounding box center [31, 27] width 32 height 6
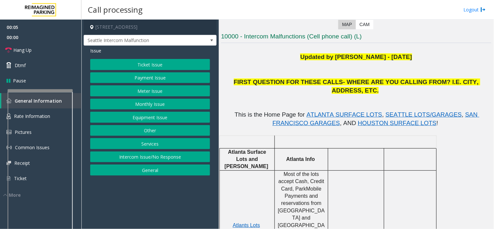
scroll to position [145, 0]
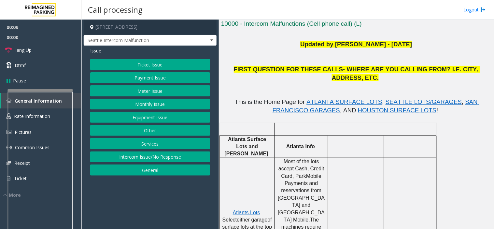
click at [156, 61] on button "Ticket Issue" at bounding box center [150, 64] width 120 height 11
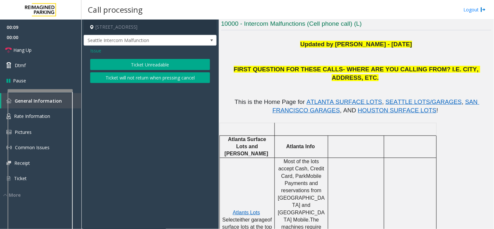
click at [155, 63] on button "Ticket Unreadable" at bounding box center [150, 64] width 120 height 11
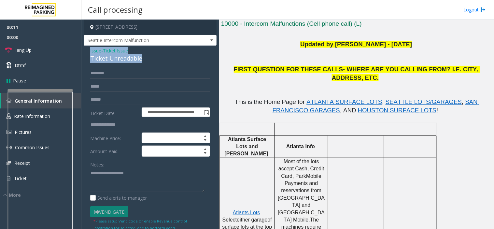
drag, startPoint x: 148, startPoint y: 58, endPoint x: 88, endPoint y: 48, distance: 60.8
click at [88, 48] on div "**********" at bounding box center [150, 201] width 133 height 311
click at [143, 186] on textarea at bounding box center [147, 180] width 115 height 24
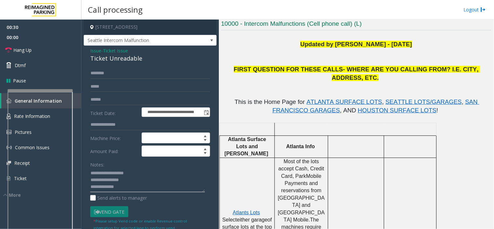
click at [134, 181] on textarea at bounding box center [147, 180] width 115 height 24
click at [92, 184] on textarea at bounding box center [147, 180] width 115 height 24
paste textarea "**********"
click at [44, 50] on link "Hang Up" at bounding box center [40, 49] width 81 height 15
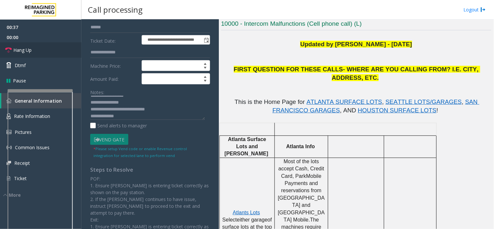
scroll to position [7, 0]
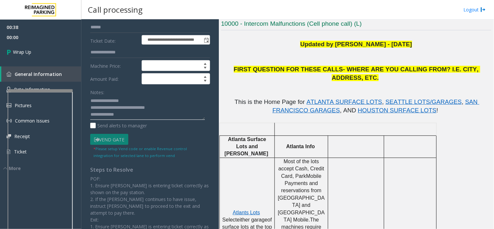
click at [128, 115] on textarea at bounding box center [147, 108] width 115 height 24
type textarea "**********"
click at [27, 54] on span "Wrap Up" at bounding box center [22, 52] width 18 height 7
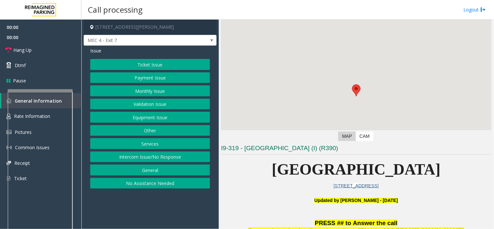
scroll to position [72, 0]
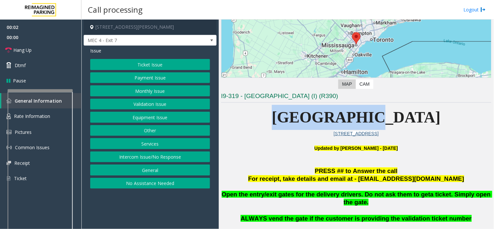
drag, startPoint x: 259, startPoint y: 119, endPoint x: 328, endPoint y: 125, distance: 69.4
click at [328, 125] on span "[GEOGRAPHIC_DATA]" at bounding box center [356, 117] width 169 height 17
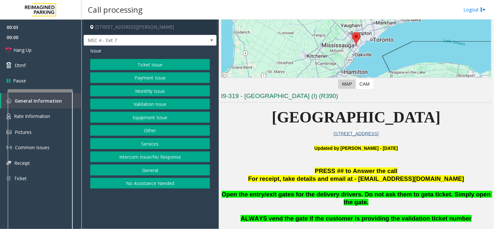
click at [341, 123] on span "[GEOGRAPHIC_DATA]" at bounding box center [356, 117] width 169 height 17
drag, startPoint x: 338, startPoint y: 118, endPoint x: 401, endPoint y: 124, distance: 63.5
click at [401, 124] on span "[GEOGRAPHIC_DATA]" at bounding box center [356, 117] width 169 height 17
click at [409, 123] on span "[GEOGRAPHIC_DATA]" at bounding box center [356, 117] width 169 height 17
drag, startPoint x: 409, startPoint y: 121, endPoint x: 451, endPoint y: 122, distance: 42.4
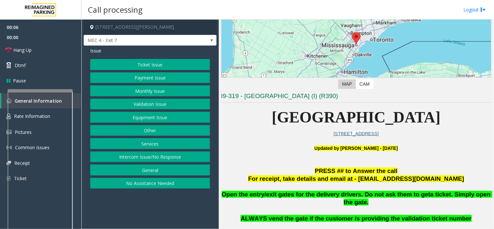
click at [441, 122] on span "[GEOGRAPHIC_DATA]" at bounding box center [356, 117] width 169 height 17
drag, startPoint x: 454, startPoint y: 121, endPoint x: 407, endPoint y: 118, distance: 47.0
click at [407, 118] on span "[GEOGRAPHIC_DATA]" at bounding box center [356, 117] width 169 height 17
click at [394, 118] on span "[GEOGRAPHIC_DATA]" at bounding box center [356, 117] width 169 height 17
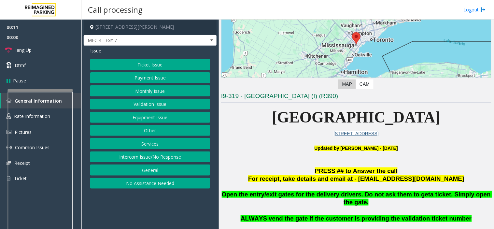
drag, startPoint x: 402, startPoint y: 118, endPoint x: 230, endPoint y: 113, distance: 172.1
click at [230, 113] on p "[GEOGRAPHIC_DATA]" at bounding box center [356, 117] width 270 height 25
click at [235, 119] on p "[GEOGRAPHIC_DATA]" at bounding box center [356, 117] width 270 height 25
click at [128, 61] on button "Ticket Issue" at bounding box center [150, 64] width 120 height 11
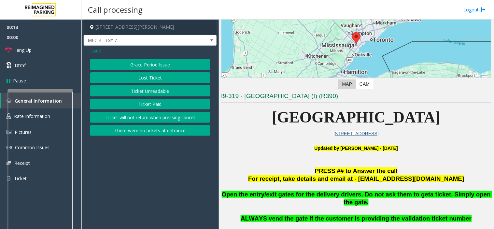
click at [132, 91] on button "Ticket Unreadable" at bounding box center [150, 90] width 120 height 11
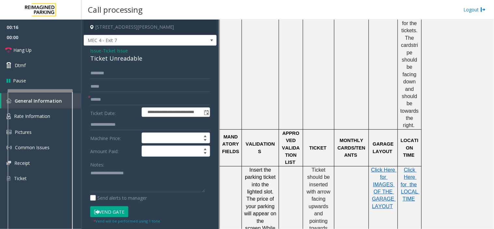
scroll to position [507, 0]
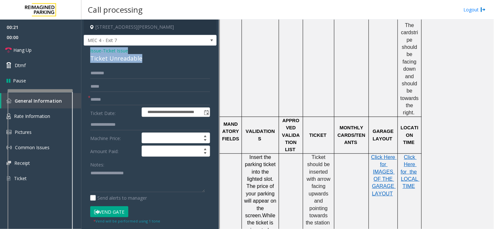
drag, startPoint x: 147, startPoint y: 59, endPoint x: 85, endPoint y: 48, distance: 63.5
click at [85, 48] on div "**********" at bounding box center [150, 205] width 133 height 318
click at [149, 184] on textarea at bounding box center [147, 180] width 115 height 24
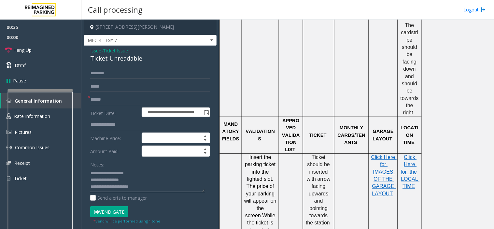
drag, startPoint x: 117, startPoint y: 188, endPoint x: 160, endPoint y: 193, distance: 43.0
click at [160, 193] on div "Notes: Send alerts to manager" at bounding box center [150, 180] width 120 height 43
paste textarea "**********"
type textarea "**********"
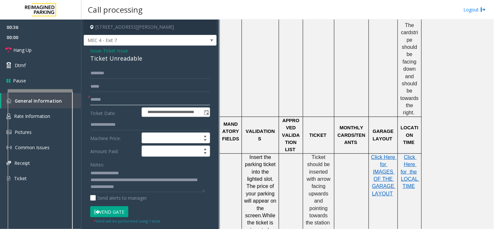
click at [99, 96] on input "text" at bounding box center [150, 99] width 120 height 11
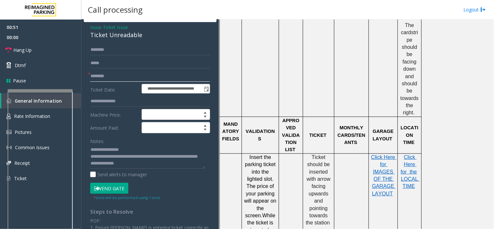
scroll to position [36, 0]
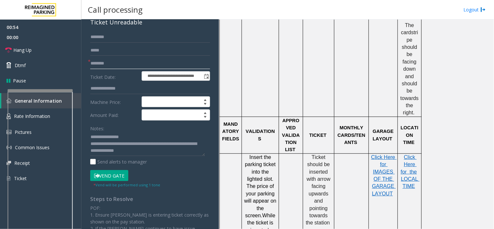
type input "********"
click at [108, 176] on button "Vend Gate" at bounding box center [109, 175] width 38 height 11
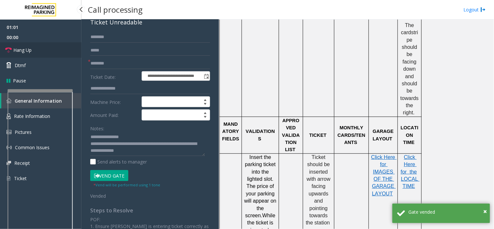
click at [33, 48] on link "Hang Up" at bounding box center [40, 49] width 81 height 15
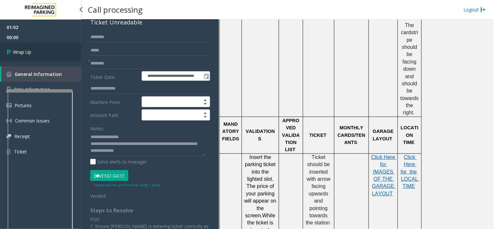
click at [33, 48] on link "Wrap Up" at bounding box center [40, 51] width 81 height 19
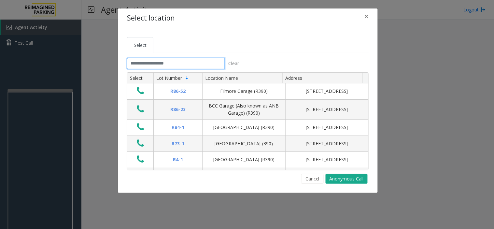
click at [148, 64] on input "text" at bounding box center [176, 63] width 98 height 11
click at [307, 180] on button "Cancel" at bounding box center [312, 179] width 22 height 10
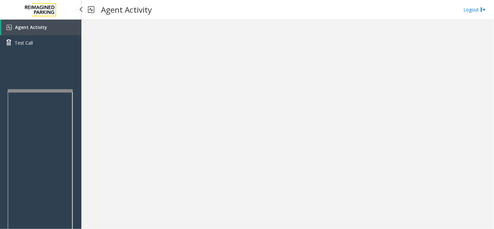
click at [24, 25] on span "Agent Activity" at bounding box center [31, 27] width 32 height 6
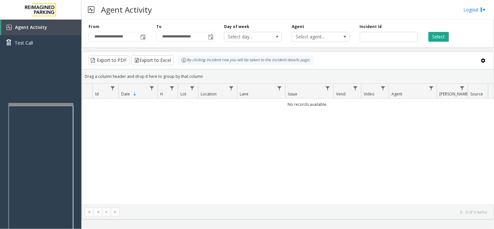
click at [9, 105] on div at bounding box center [40, 104] width 65 height 3
click at [47, 83] on div "Agent Activity Test Call" at bounding box center [40, 134] width 81 height 229
click at [41, 21] on link "Agent Activity" at bounding box center [41, 28] width 80 height 16
click at [40, 23] on link "Agent Activity" at bounding box center [41, 28] width 80 height 16
click at [7, 89] on div at bounding box center [39, 88] width 65 height 3
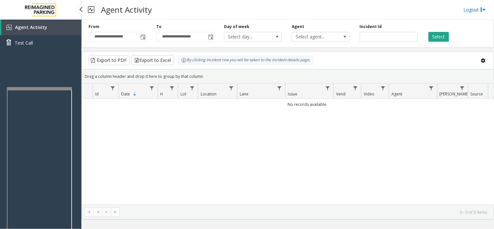
click at [37, 66] on div "Agent Activity Test Call" at bounding box center [40, 134] width 81 height 229
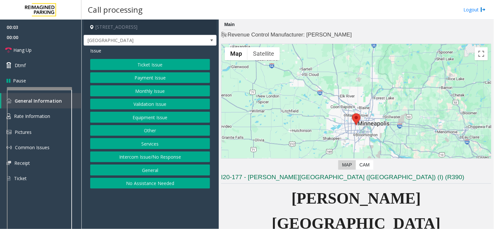
scroll to position [109, 0]
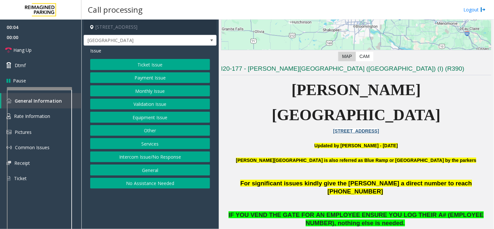
click at [154, 61] on button "Ticket Issue" at bounding box center [150, 64] width 120 height 11
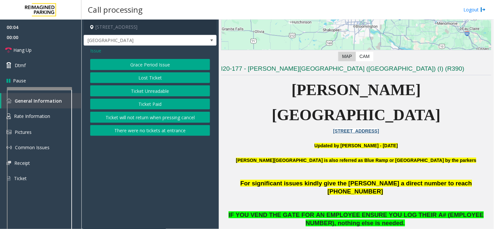
click at [144, 90] on button "Ticket Unreadable" at bounding box center [150, 90] width 120 height 11
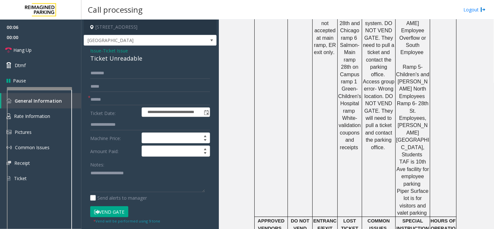
scroll to position [688, 0]
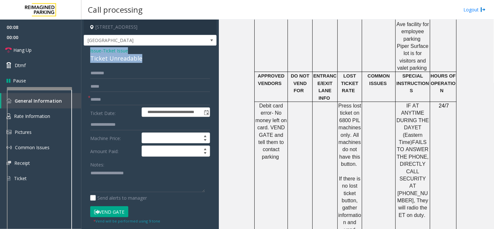
drag, startPoint x: 138, startPoint y: 58, endPoint x: 85, endPoint y: 52, distance: 52.5
click at [85, 52] on div "**********" at bounding box center [150, 205] width 133 height 318
click at [128, 182] on textarea at bounding box center [147, 180] width 115 height 24
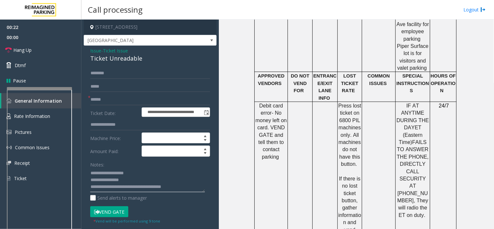
type textarea "**********"
click at [97, 98] on input "text" at bounding box center [150, 99] width 120 height 11
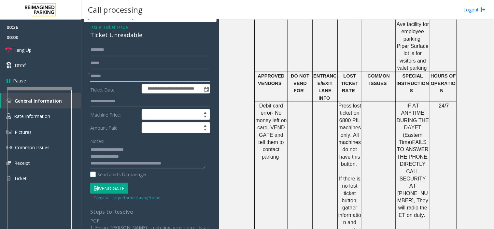
scroll to position [36, 0]
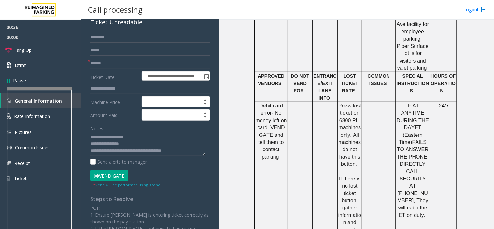
click at [102, 178] on button "Vend Gate" at bounding box center [109, 175] width 38 height 11
click at [95, 60] on input "text" at bounding box center [150, 63] width 120 height 11
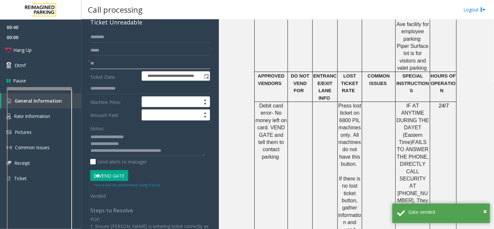
type input "**"
drag, startPoint x: 117, startPoint y: 151, endPoint x: 189, endPoint y: 150, distance: 71.7
click at [189, 150] on textarea at bounding box center [147, 144] width 115 height 24
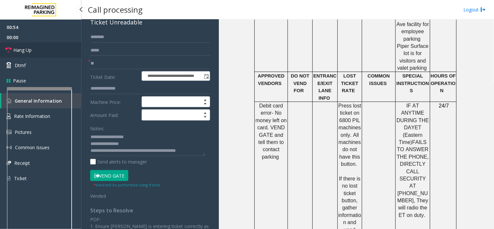
click at [64, 50] on link "Hang Up" at bounding box center [40, 49] width 81 height 15
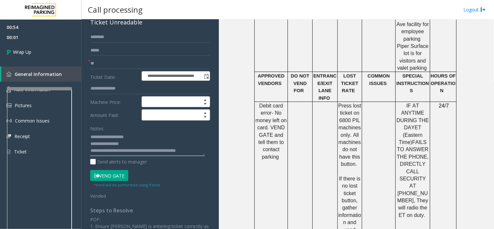
click at [199, 150] on textarea at bounding box center [147, 144] width 115 height 24
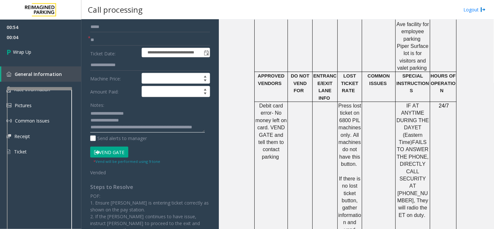
scroll to position [72, 0]
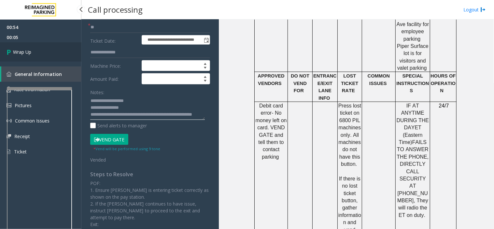
type textarea "**********"
click at [34, 56] on link "Wrap Up" at bounding box center [40, 51] width 81 height 19
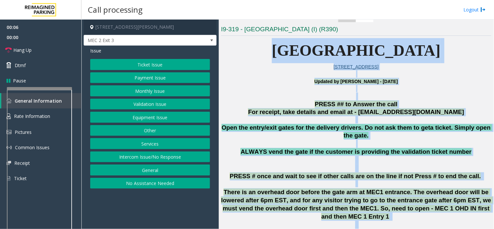
scroll to position [155, 0]
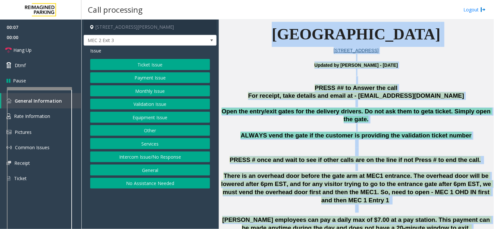
drag, startPoint x: 263, startPoint y: 83, endPoint x: 477, endPoint y: 217, distance: 252.5
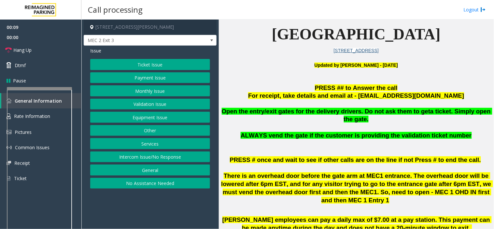
scroll to position [159, 0]
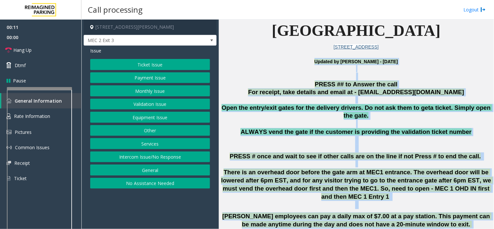
drag, startPoint x: 383, startPoint y: 224, endPoint x: 277, endPoint y: 63, distance: 192.1
click at [277, 63] on p "Updated by [PERSON_NAME] - [DATE]" at bounding box center [356, 65] width 270 height 15
drag, startPoint x: 285, startPoint y: 57, endPoint x: 375, endPoint y: 214, distance: 181.3
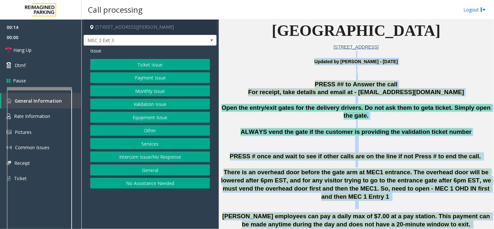
click at [123, 156] on button "Intercom Issue/No Response" at bounding box center [150, 157] width 120 height 11
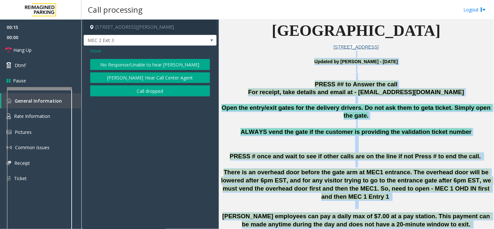
click at [126, 65] on button "No Response/Unable to hear [PERSON_NAME]" at bounding box center [150, 64] width 120 height 11
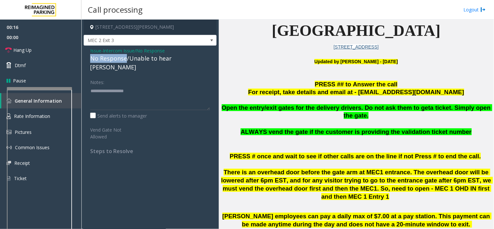
drag, startPoint x: 126, startPoint y: 59, endPoint x: 90, endPoint y: 59, distance: 35.8
click at [90, 59] on div "No Response/Unable to hear [PERSON_NAME]" at bounding box center [150, 63] width 120 height 18
click at [145, 86] on textarea at bounding box center [150, 98] width 120 height 24
type textarea "**********"
click at [44, 51] on link "Hang Up" at bounding box center [40, 49] width 81 height 15
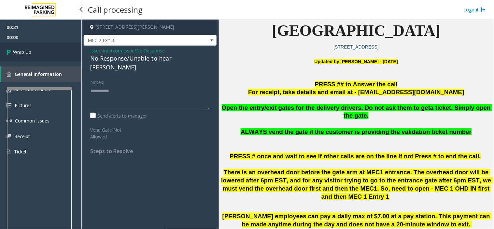
click at [35, 51] on link "Wrap Up" at bounding box center [40, 51] width 81 height 19
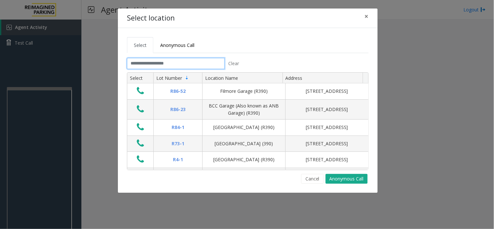
click at [147, 66] on input "text" at bounding box center [176, 63] width 98 height 11
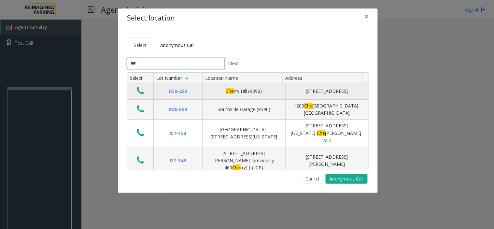
type input "***"
click at [140, 89] on icon "Data table" at bounding box center [140, 90] width 7 height 9
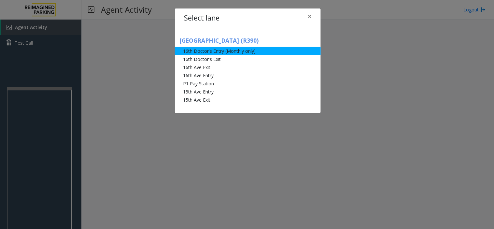
click at [205, 53] on li "16th Doctor's Entry (Monthly only)" at bounding box center [248, 51] width 146 height 8
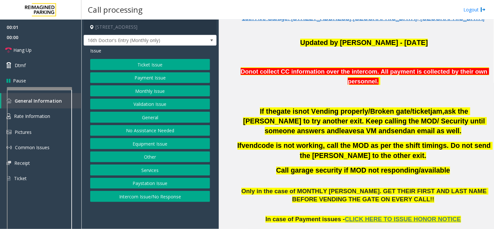
scroll to position [217, 0]
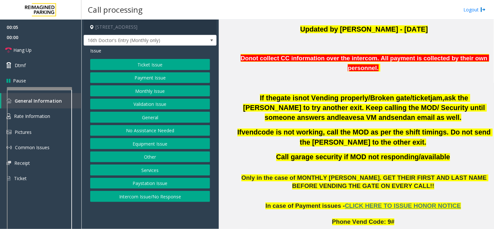
click at [147, 91] on button "Monthly Issue" at bounding box center [150, 90] width 120 height 11
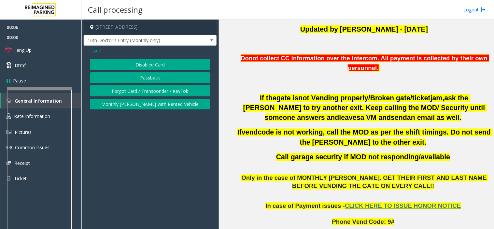
click at [146, 67] on button "Disabled Card" at bounding box center [150, 64] width 120 height 11
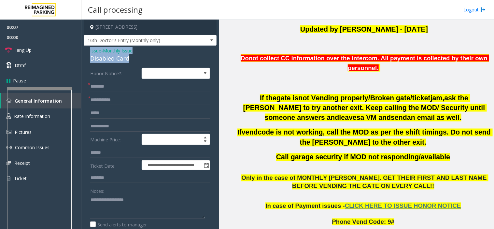
drag, startPoint x: 139, startPoint y: 60, endPoint x: 86, endPoint y: 52, distance: 54.0
copy div "Issue - Monthly Issue Disabled Card"
paste textarea "**********"
click at [96, 203] on textarea at bounding box center [147, 207] width 115 height 24
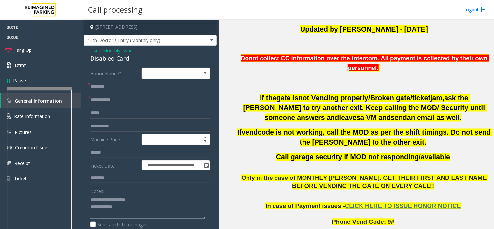
type textarea "**********"
click at [100, 100] on input "text" at bounding box center [150, 100] width 120 height 11
type input "**"
click at [105, 85] on input "text" at bounding box center [150, 86] width 120 height 11
type input "**"
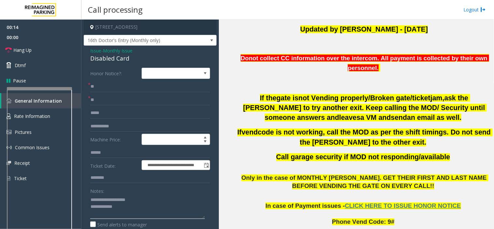
click at [132, 212] on textarea at bounding box center [147, 207] width 115 height 24
drag, startPoint x: 154, startPoint y: 214, endPoint x: 116, endPoint y: 214, distance: 38.1
click at [116, 214] on textarea at bounding box center [147, 207] width 115 height 24
type textarea "**********"
click at [102, 86] on input "**" at bounding box center [150, 86] width 120 height 11
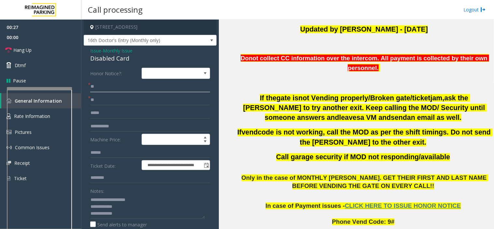
type input "*"
click at [111, 98] on input "**" at bounding box center [150, 100] width 120 height 11
click at [114, 86] on input "*****" at bounding box center [150, 86] width 120 height 11
type input "**********"
click at [111, 102] on input "**" at bounding box center [150, 100] width 120 height 11
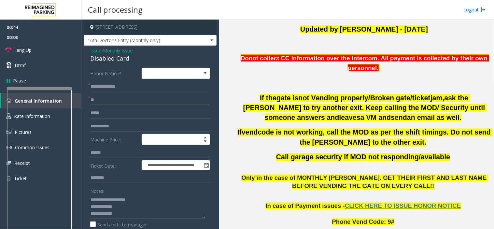
type input "*"
click at [99, 99] on input "text" at bounding box center [150, 100] width 120 height 11
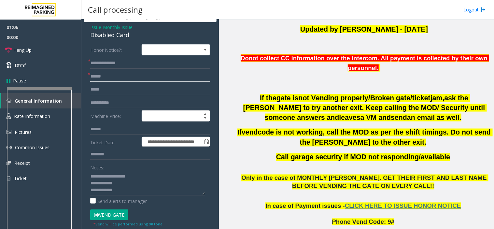
scroll to position [36, 0]
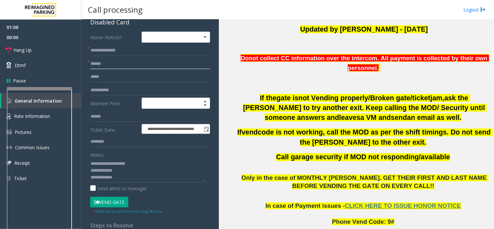
type input "******"
click at [92, 50] on input "**********" at bounding box center [150, 50] width 120 height 11
click at [95, 50] on input "**********" at bounding box center [150, 50] width 120 height 11
click at [96, 51] on input "**********" at bounding box center [150, 50] width 120 height 11
click at [100, 52] on input "**********" at bounding box center [150, 50] width 120 height 11
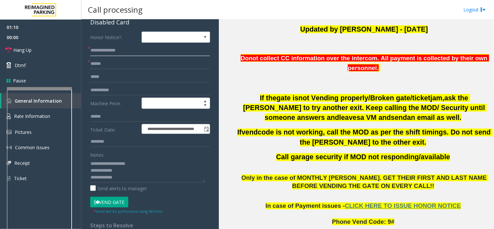
click at [102, 52] on input "**********" at bounding box center [150, 50] width 120 height 11
click at [105, 52] on input "**********" at bounding box center [150, 50] width 120 height 11
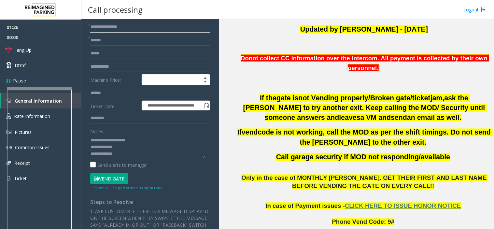
scroll to position [72, 0]
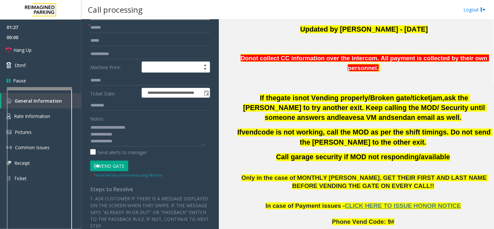
type input "**********"
click at [108, 166] on button "Vend Gate" at bounding box center [109, 166] width 38 height 11
click at [126, 144] on textarea at bounding box center [147, 134] width 115 height 24
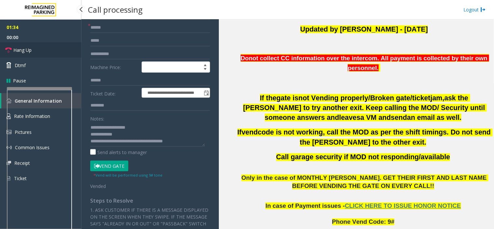
click at [33, 44] on link "Hang Up" at bounding box center [40, 49] width 81 height 15
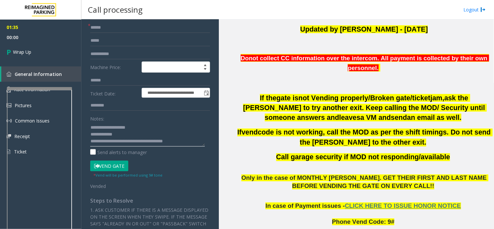
click at [191, 142] on textarea at bounding box center [147, 134] width 115 height 24
type textarea "**********"
click at [14, 43] on link "Wrap Up" at bounding box center [40, 51] width 81 height 19
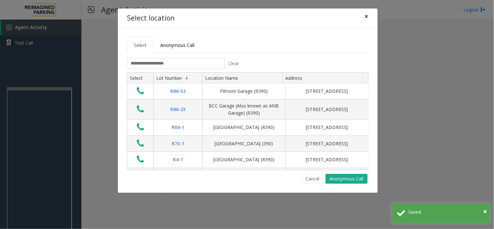
click at [367, 16] on span "×" at bounding box center [367, 16] width 4 height 9
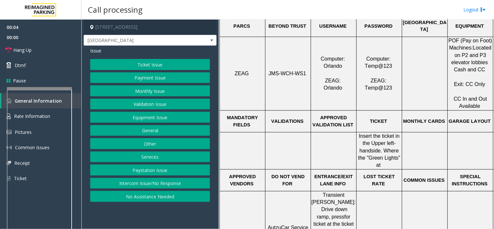
scroll to position [326, 0]
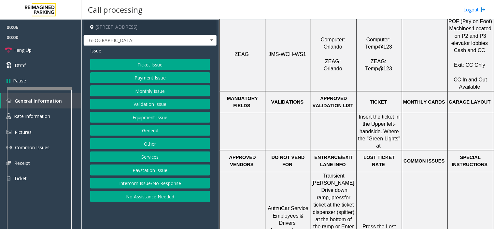
click at [144, 66] on button "Ticket Issue" at bounding box center [150, 64] width 120 height 11
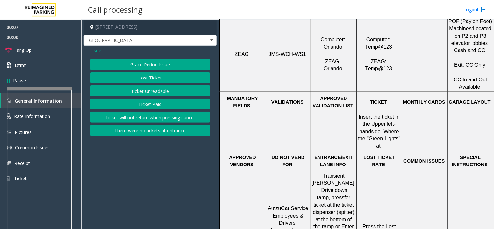
click at [138, 90] on button "Ticket Unreadable" at bounding box center [150, 90] width 120 height 11
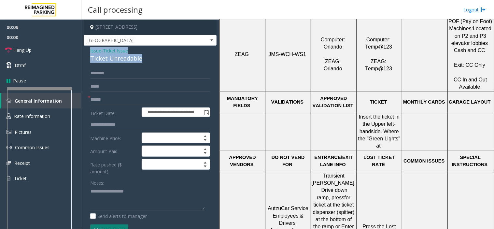
drag, startPoint x: 144, startPoint y: 57, endPoint x: 86, endPoint y: 49, distance: 58.3
click at [86, 49] on div "**********" at bounding box center [150, 224] width 133 height 357
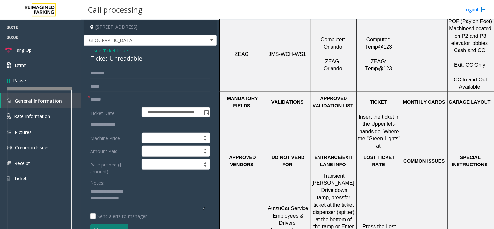
click at [151, 193] on textarea at bounding box center [147, 198] width 115 height 24
click at [153, 203] on textarea at bounding box center [147, 198] width 115 height 24
drag, startPoint x: 121, startPoint y: 209, endPoint x: 150, endPoint y: 210, distance: 29.0
click at [150, 210] on textarea at bounding box center [147, 198] width 115 height 24
paste textarea "**********"
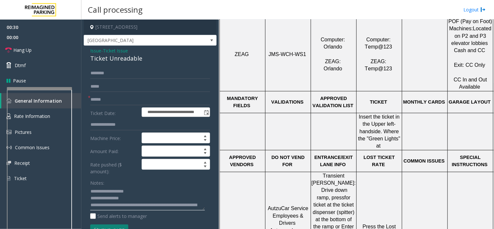
scroll to position [11, 0]
type textarea "**********"
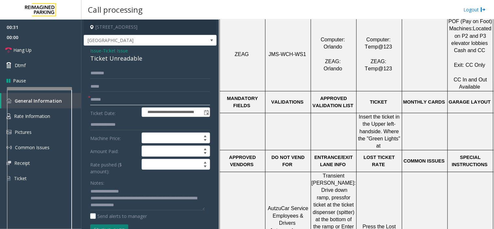
click at [98, 97] on input "text" at bounding box center [150, 99] width 120 height 11
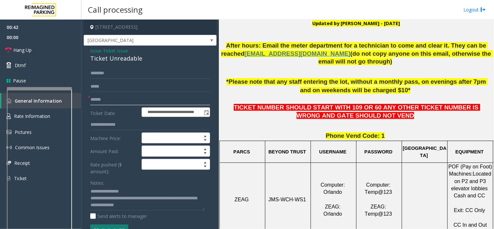
click at [102, 96] on input "text" at bounding box center [150, 99] width 120 height 11
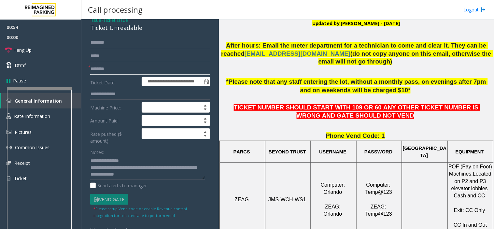
scroll to position [72, 0]
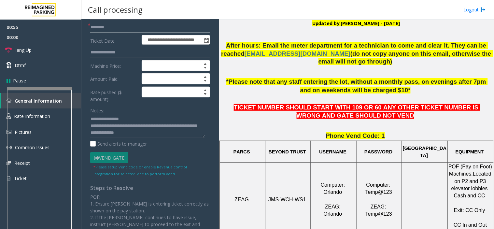
type input "********"
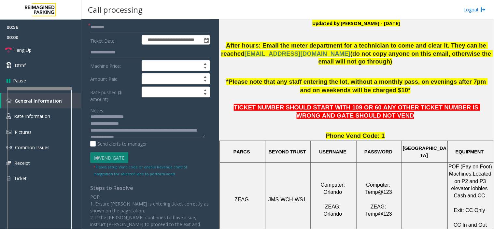
scroll to position [0, 0]
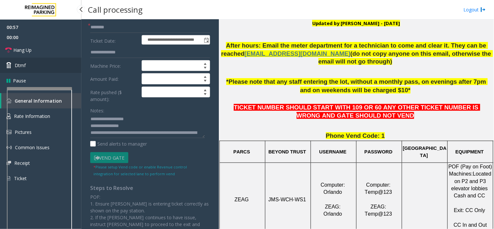
click at [39, 69] on link "Dtmf" at bounding box center [40, 65] width 81 height 15
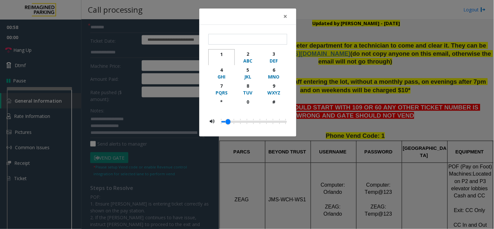
click at [221, 59] on div "button" at bounding box center [222, 61] width 18 height 7
type input "*"
click at [285, 14] on span "×" at bounding box center [286, 16] width 4 height 9
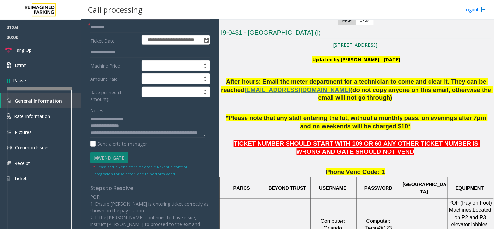
scroll to position [181, 0]
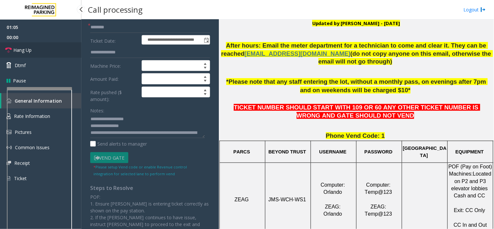
click at [48, 50] on link "Hang Up" at bounding box center [40, 49] width 81 height 15
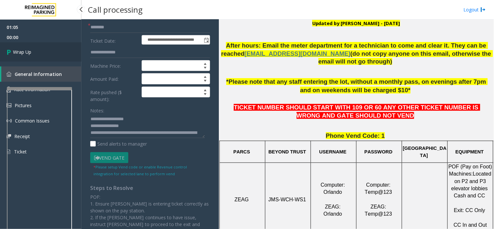
click at [48, 50] on link "Wrap Up" at bounding box center [40, 51] width 81 height 19
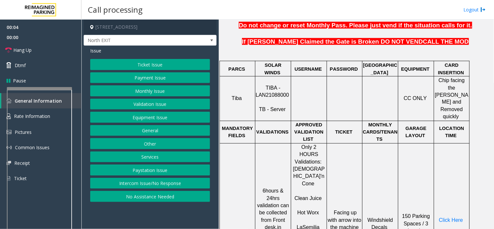
scroll to position [253, 0]
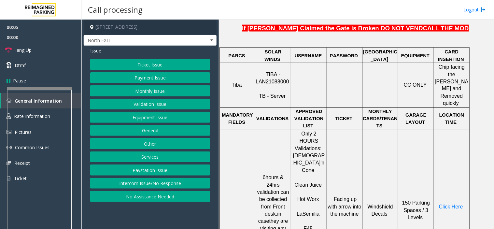
click at [261, 72] on span "TIBA - LAN21088000" at bounding box center [272, 78] width 33 height 13
copy p "LAN21088000"
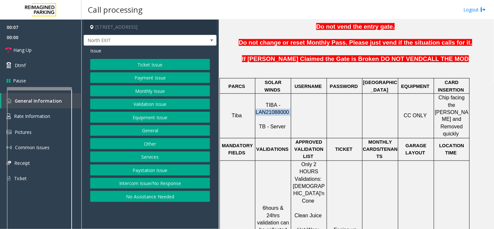
scroll to position [181, 0]
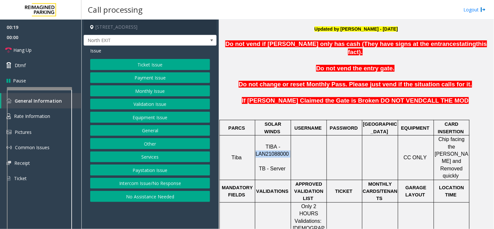
click at [279, 144] on span "TIBA - LAN21088000" at bounding box center [272, 150] width 33 height 13
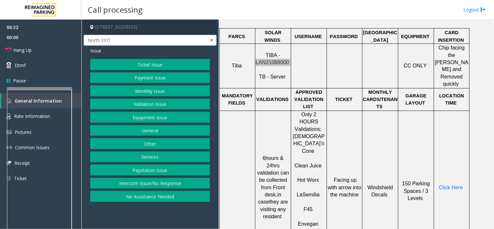
scroll to position [289, 0]
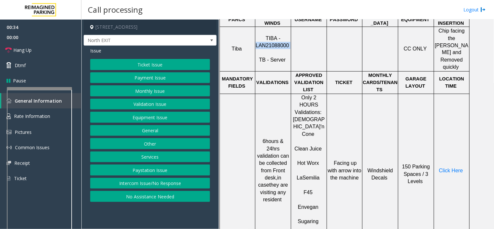
click at [142, 77] on button "Payment Issue" at bounding box center [150, 77] width 120 height 11
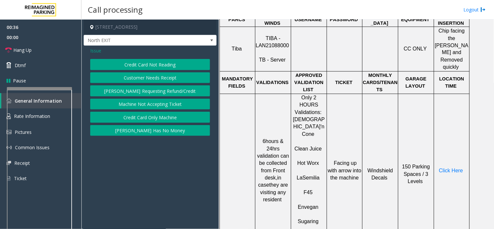
click at [271, 94] on td "6hours & 24hrs validation can be collected from Front desk, in case they are vi…" at bounding box center [273, 171] width 36 height 154
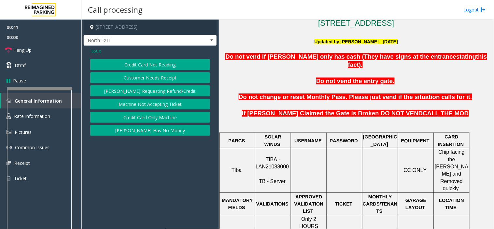
scroll to position [181, 0]
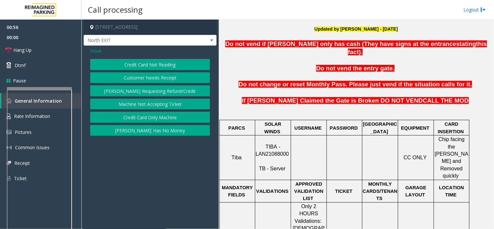
click at [136, 118] on button "Credit Card Only Machine" at bounding box center [150, 117] width 120 height 11
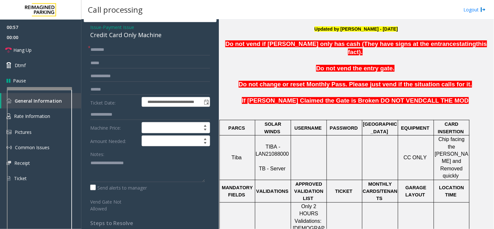
scroll to position [36, 0]
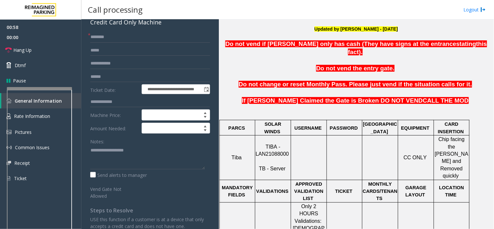
click at [103, 145] on label "Notes:" at bounding box center [97, 140] width 14 height 9
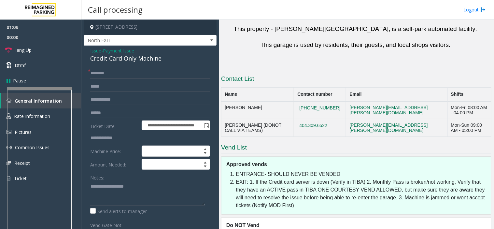
scroll to position [628, 0]
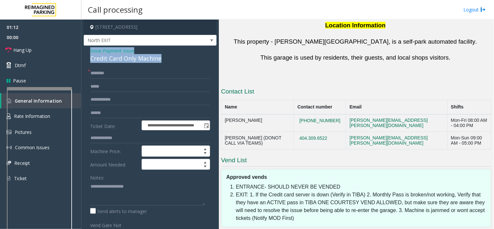
drag, startPoint x: 164, startPoint y: 61, endPoint x: 87, endPoint y: 49, distance: 77.8
click at [85, 50] on div "**********" at bounding box center [150, 197] width 133 height 302
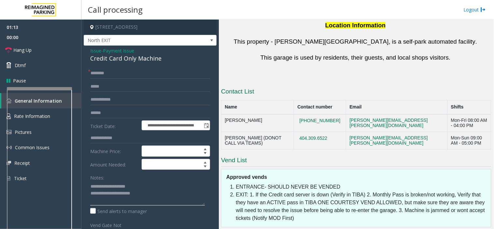
click at [144, 186] on textarea at bounding box center [147, 193] width 115 height 24
click at [324, 114] on td "470-696-3259" at bounding box center [320, 123] width 52 height 18
copy button "470-696-3259"
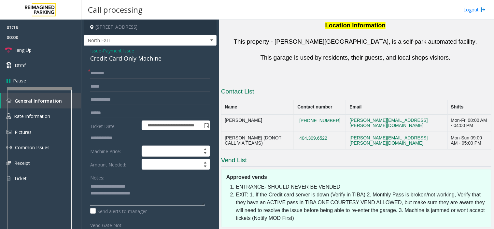
click at [154, 194] on textarea at bounding box center [147, 193] width 115 height 24
type textarea "**********"
click at [101, 74] on input "text" at bounding box center [150, 73] width 120 height 11
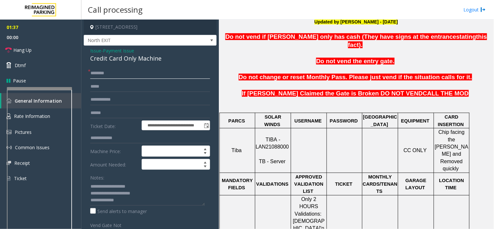
scroll to position [229, 0]
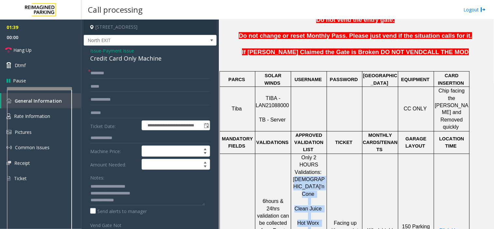
drag, startPoint x: 297, startPoint y: 149, endPoint x: 319, endPoint y: 202, distance: 57.0
click at [319, 202] on div "Only 2 HOURS Validations: Chick'n Cone Clean Juice Hot Worx La Semilia F45 Enve…" at bounding box center [309, 230] width 36 height 153
drag, startPoint x: 316, startPoint y: 210, endPoint x: 294, endPoint y: 140, distance: 73.2
click at [294, 154] on div "Only 2 HOURS Validations: Chick'n Cone Clean Juice Hot Worx La Semilia F45 Enve…" at bounding box center [309, 230] width 36 height 153
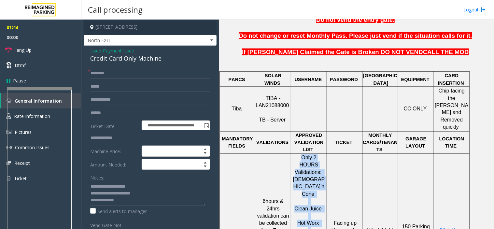
click at [297, 155] on span "Only 2 HOURS Validations:" at bounding box center [308, 165] width 27 height 20
drag, startPoint x: 323, startPoint y: 151, endPoint x: 289, endPoint y: 138, distance: 36.6
click at [289, 154] on tr "6hours & 24hrs validation can be collected from Front desk, in case they are vi…" at bounding box center [345, 231] width 250 height 154
click at [298, 177] on span "Chick'n Cone" at bounding box center [309, 187] width 32 height 20
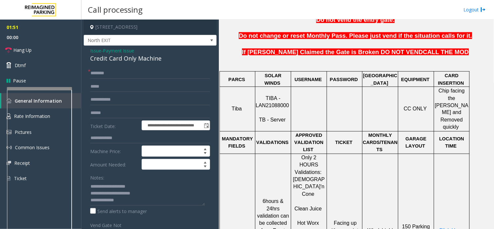
drag, startPoint x: 295, startPoint y: 198, endPoint x: 320, endPoint y: 200, distance: 24.9
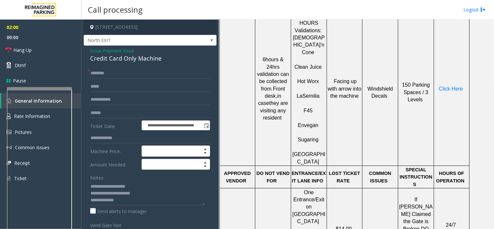
scroll to position [374, 0]
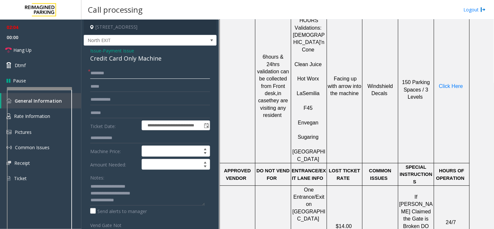
click at [99, 76] on input "text" at bounding box center [150, 73] width 120 height 11
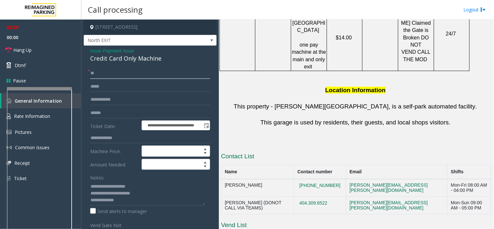
scroll to position [555, 0]
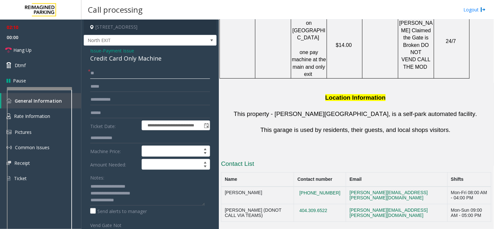
type input "**"
drag, startPoint x: 342, startPoint y: 149, endPoint x: 297, endPoint y: 152, distance: 45.4
click at [297, 187] on tr "Aldo Gaither 470-696-3259 aldo.gaither@reimaginedparking.com Mon-Fri 08:00 AM -…" at bounding box center [357, 196] width 270 height 18
copy tr "470-696-3259"
click at [139, 199] on textarea at bounding box center [147, 193] width 115 height 24
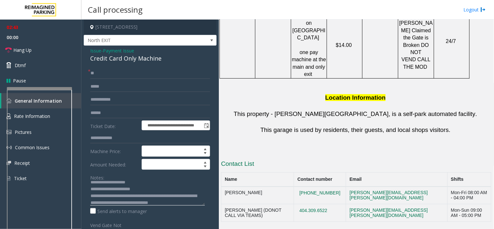
scroll to position [11, 0]
drag, startPoint x: 244, startPoint y: 148, endPoint x: 223, endPoint y: 148, distance: 21.5
click at [223, 187] on td "Aldo Gaither" at bounding box center [258, 196] width 73 height 18
copy td "Aldo Gaither"
click at [141, 204] on textarea at bounding box center [147, 193] width 115 height 24
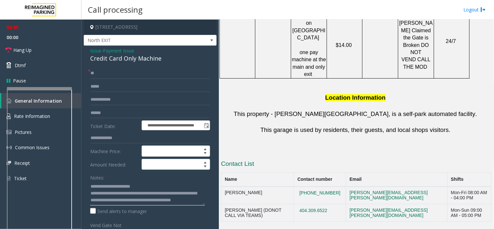
paste textarea "**********"
drag, startPoint x: 333, startPoint y: 164, endPoint x: 298, endPoint y: 166, distance: 34.9
click at [298, 204] on tr "Ethan Strickland (DONOT CALL VIA TEAMS) 404.309.6522 ethan.strickland@reimagine…" at bounding box center [357, 213] width 270 height 18
copy tr "VIA TEAMS) 404.309.6522"
click at [151, 202] on textarea at bounding box center [147, 193] width 115 height 24
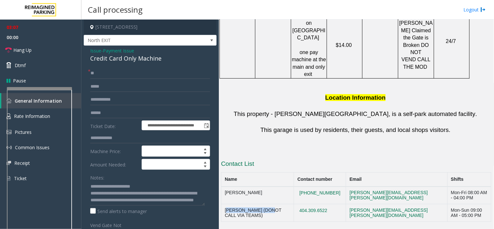
drag, startPoint x: 259, startPoint y: 161, endPoint x: 226, endPoint y: 164, distance: 33.6
click at [226, 204] on td "Ethan Strickland (DONOT CALL VIA TEAMS)" at bounding box center [258, 213] width 73 height 18
copy td "Ethan Strickland"
click at [156, 204] on textarea at bounding box center [147, 193] width 115 height 24
paste textarea "**********"
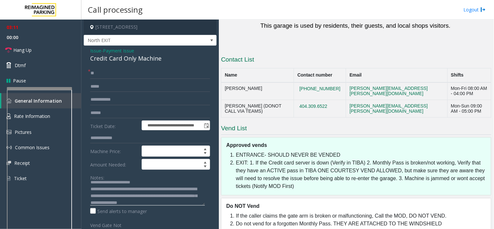
scroll to position [664, 0]
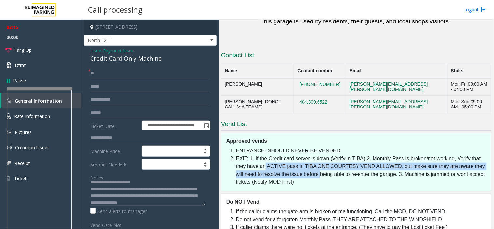
drag, startPoint x: 266, startPoint y: 123, endPoint x: 329, endPoint y: 130, distance: 63.9
click at [329, 155] on li "EXIT: 1. If the Credit card server is down (Verify in TIBA) 2. Monthly Pass is …" at bounding box center [362, 170] width 252 height 31
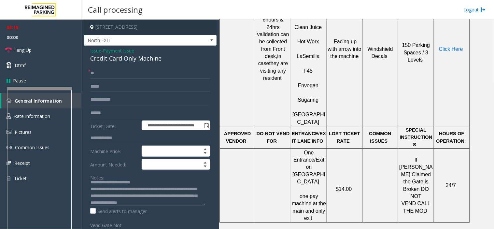
scroll to position [411, 0]
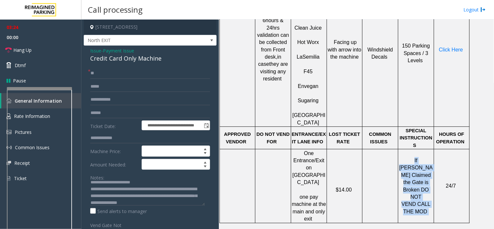
drag, startPoint x: 402, startPoint y: 113, endPoint x: 439, endPoint y: 152, distance: 53.2
click at [439, 152] on tr "One Entrance/Exit on Memorial Drive one pay machine at the main and only exit $…" at bounding box center [345, 186] width 250 height 74
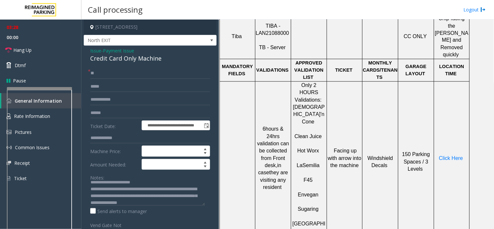
scroll to position [13, 0]
click at [194, 204] on textarea at bounding box center [147, 193] width 115 height 24
type textarea "**********"
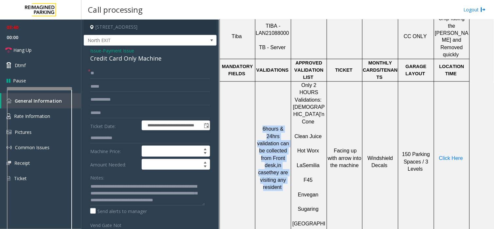
drag, startPoint x: 290, startPoint y: 151, endPoint x: 256, endPoint y: 101, distance: 60.4
click at [255, 100] on td "6hours & 24hrs validation can be collected from Front desk, in case they are vi…" at bounding box center [273, 158] width 36 height 154
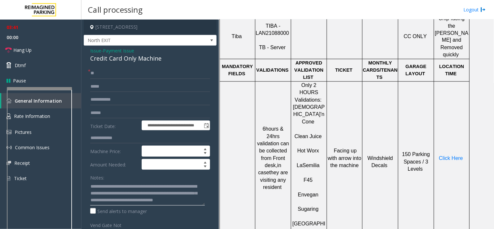
click at [145, 200] on textarea at bounding box center [147, 193] width 115 height 24
click at [100, 75] on input "**" at bounding box center [150, 73] width 120 height 11
type input "*"
drag, startPoint x: 321, startPoint y: 125, endPoint x: 309, endPoint y: 129, distance: 12.9
click at [309, 155] on p "La Semilia" at bounding box center [309, 162] width 35 height 15
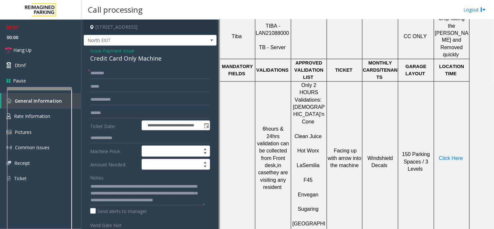
click at [315, 169] on p "F45" at bounding box center [309, 176] width 35 height 15
click at [307, 163] on span "Semilia" at bounding box center [311, 166] width 17 height 6
click at [302, 163] on span "La" at bounding box center [300, 166] width 6 height 6
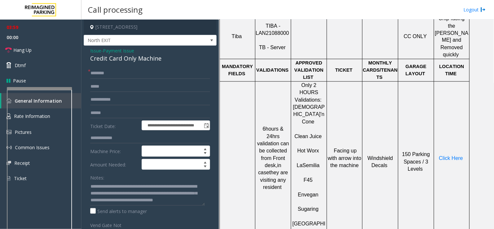
click at [303, 163] on span "La" at bounding box center [300, 166] width 6 height 6
click at [304, 163] on span "Semilia" at bounding box center [311, 166] width 17 height 6
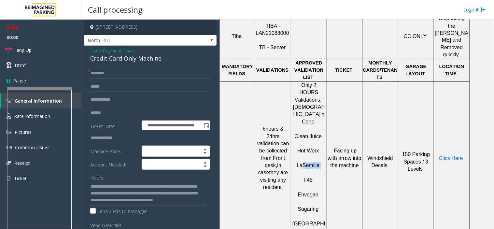
click at [304, 163] on span "Semilia" at bounding box center [311, 166] width 17 height 6
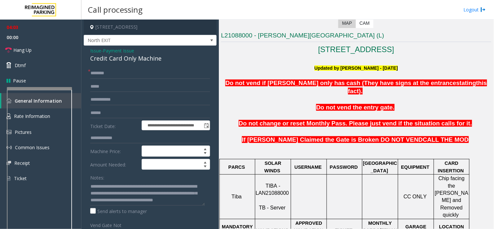
scroll to position [121, 0]
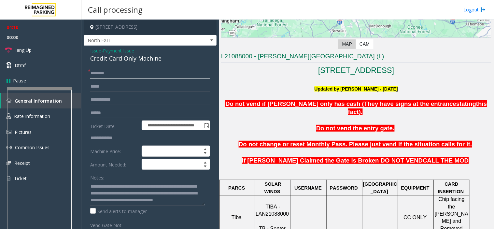
click at [105, 75] on input "text" at bounding box center [150, 73] width 120 height 11
click at [99, 72] on input "text" at bounding box center [150, 73] width 120 height 11
type input "**"
click at [36, 51] on link "Hang Up" at bounding box center [40, 49] width 81 height 15
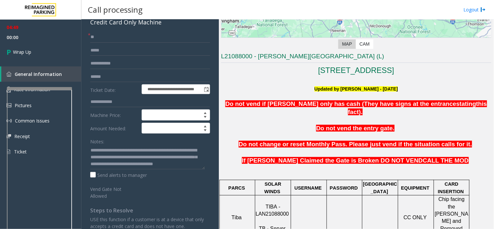
scroll to position [20, 0]
click at [147, 165] on textarea at bounding box center [147, 157] width 115 height 24
type textarea "**********"
click at [36, 48] on link "Wrap Up" at bounding box center [40, 51] width 81 height 19
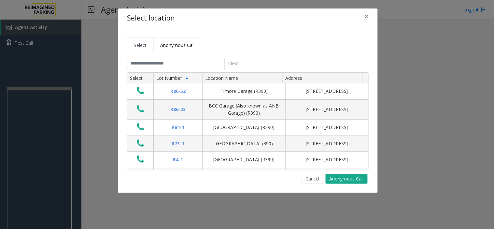
click at [173, 44] on span "Anonymous Call" at bounding box center [177, 45] width 34 height 6
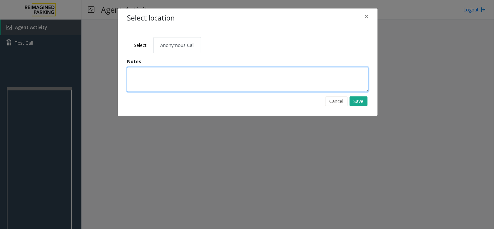
click at [158, 79] on textarea at bounding box center [248, 79] width 242 height 25
type textarea "**********"
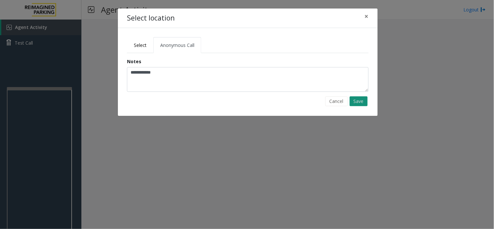
click at [360, 102] on button "Save" at bounding box center [359, 101] width 18 height 10
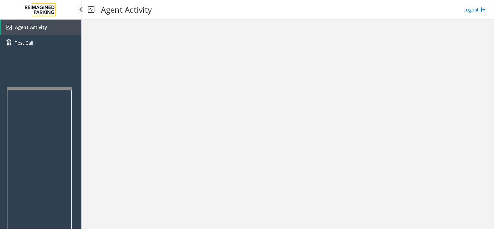
click at [41, 27] on span "Agent Activity" at bounding box center [31, 27] width 32 height 6
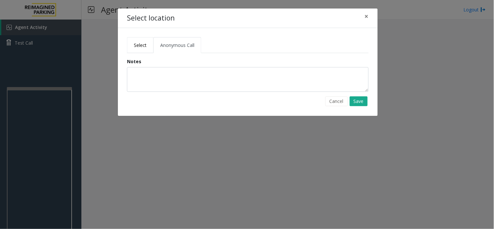
click at [134, 49] on link "Select" at bounding box center [140, 45] width 26 height 16
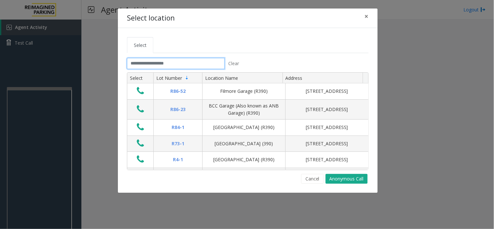
click at [147, 63] on input "text" at bounding box center [176, 63] width 98 height 11
click at [368, 16] on span "×" at bounding box center [367, 16] width 4 height 9
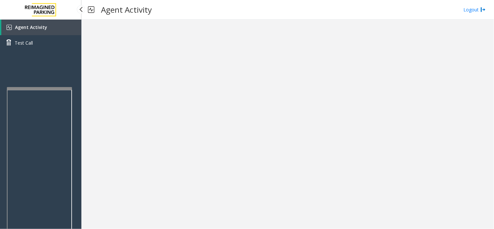
click at [35, 25] on span "Agent Activity" at bounding box center [31, 27] width 32 height 6
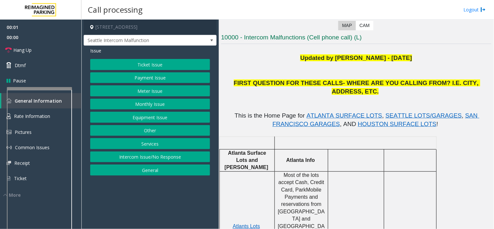
scroll to position [145, 0]
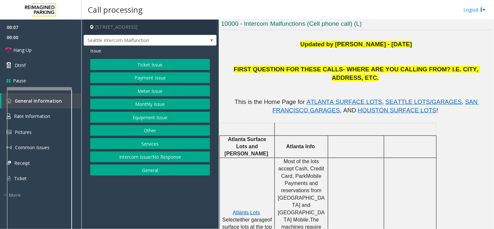
click at [149, 62] on button "Ticket Issue" at bounding box center [150, 64] width 120 height 11
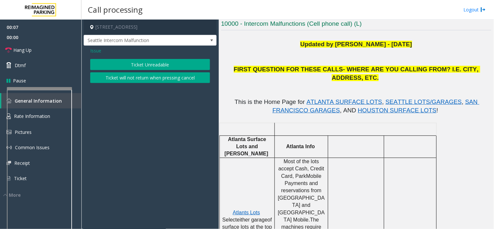
click at [148, 63] on button "Ticket Unreadable" at bounding box center [150, 64] width 120 height 11
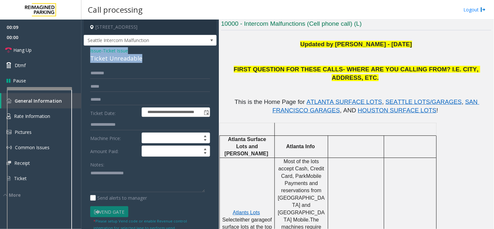
drag, startPoint x: 150, startPoint y: 60, endPoint x: 86, endPoint y: 53, distance: 64.6
click at [86, 53] on div "**********" at bounding box center [150, 201] width 133 height 311
click at [139, 182] on textarea at bounding box center [147, 180] width 115 height 24
click at [155, 186] on textarea at bounding box center [147, 180] width 115 height 24
paste textarea "**********"
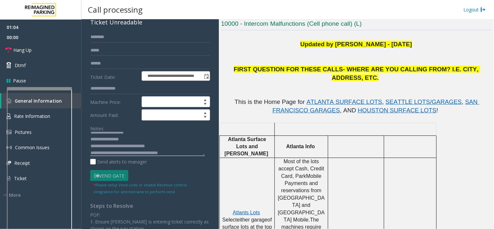
scroll to position [7, 0]
type textarea "**********"
click at [46, 51] on link "Hang Up" at bounding box center [40, 49] width 81 height 15
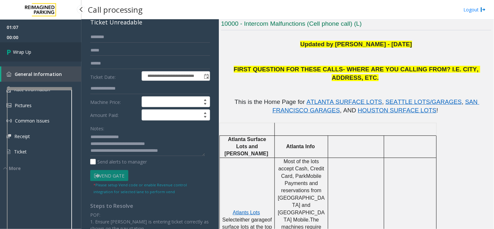
click at [36, 44] on link "Wrap Up" at bounding box center [40, 51] width 81 height 19
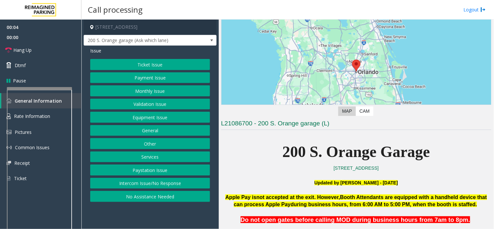
scroll to position [72, 0]
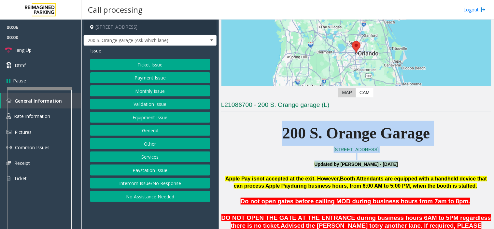
drag, startPoint x: 270, startPoint y: 131, endPoint x: 427, endPoint y: 168, distance: 160.9
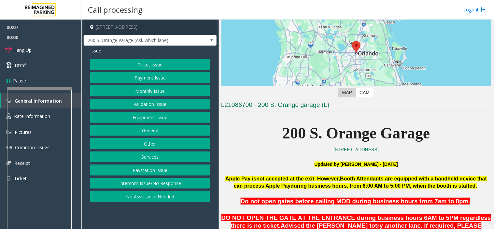
click at [460, 185] on span "during business hours, from 6:00 AM to 5:00 PM, when the booth is staffed." at bounding box center [384, 186] width 187 height 6
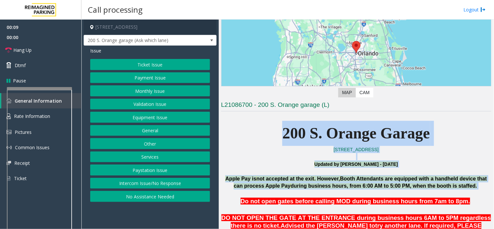
drag, startPoint x: 477, startPoint y: 187, endPoint x: 248, endPoint y: 128, distance: 236.3
click at [248, 128] on p "200 S. Orange Garage" at bounding box center [356, 133] width 270 height 25
drag, startPoint x: 262, startPoint y: 129, endPoint x: 478, endPoint y: 190, distance: 224.6
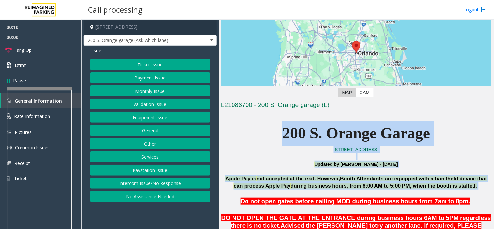
click at [480, 191] on p at bounding box center [356, 193] width 270 height 7
drag, startPoint x: 481, startPoint y: 190, endPoint x: 257, endPoint y: 124, distance: 233.5
click at [259, 124] on p "200 S. Orange Garage" at bounding box center [356, 133] width 270 height 25
drag, startPoint x: 277, startPoint y: 132, endPoint x: 470, endPoint y: 189, distance: 201.2
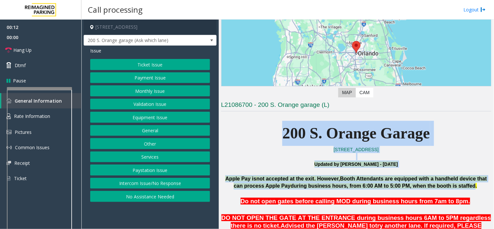
click at [152, 119] on button "Equipment Issue" at bounding box center [150, 117] width 120 height 11
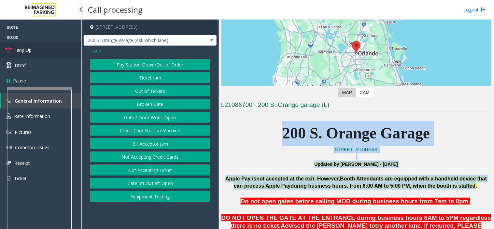
click at [45, 54] on link "Hang Up" at bounding box center [40, 49] width 81 height 15
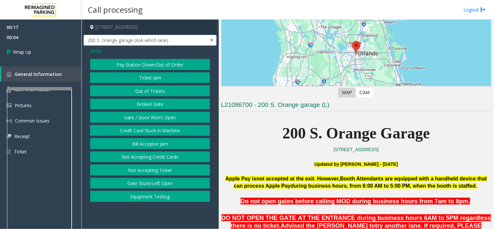
click at [97, 52] on span "Issue" at bounding box center [95, 50] width 11 height 7
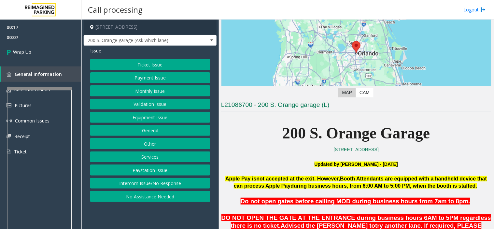
click at [147, 183] on button "Intercom Issue/No Response" at bounding box center [150, 183] width 120 height 11
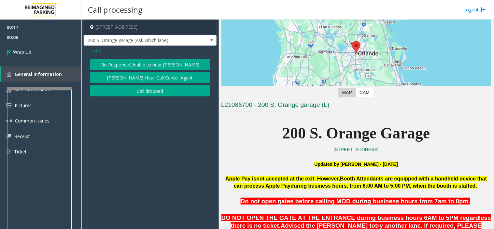
click at [95, 53] on span "Issue" at bounding box center [95, 50] width 11 height 7
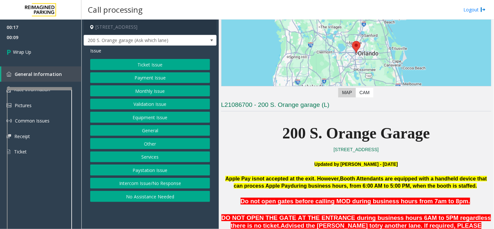
drag, startPoint x: 134, startPoint y: 197, endPoint x: 150, endPoint y: 162, distance: 38.9
click at [134, 197] on button "No Assistance Needed" at bounding box center [150, 196] width 120 height 11
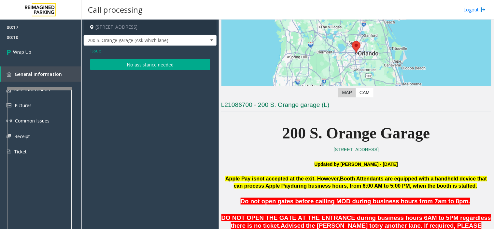
click at [144, 64] on button "No assistance needed" at bounding box center [150, 64] width 120 height 11
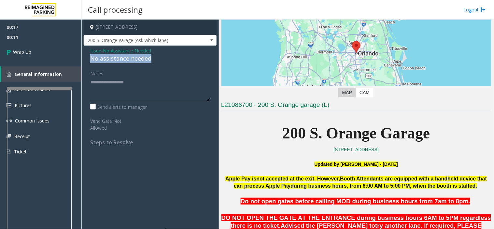
drag, startPoint x: 123, startPoint y: 56, endPoint x: 88, endPoint y: 56, distance: 34.9
click at [88, 56] on div "Issue - No Assistance Needed No assistance needed Notes: Send alerts to manager…" at bounding box center [150, 99] width 133 height 107
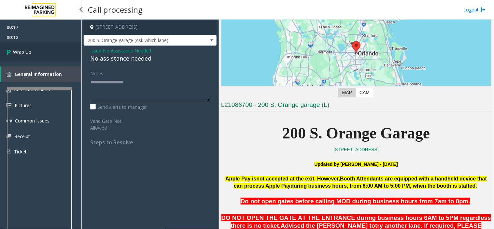
type textarea "**********"
click at [50, 48] on link "Wrap Up" at bounding box center [40, 51] width 81 height 19
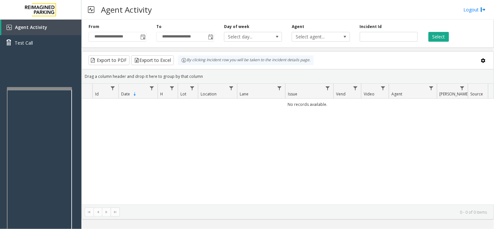
drag, startPoint x: 311, startPoint y: 104, endPoint x: 278, endPoint y: 109, distance: 33.6
click at [278, 106] on td "No records available." at bounding box center [307, 104] width 451 height 11
click at [278, 115] on div "No records available." at bounding box center [288, 152] width 412 height 106
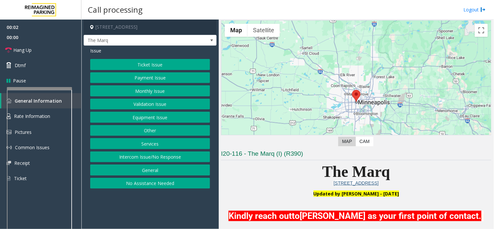
scroll to position [72, 0]
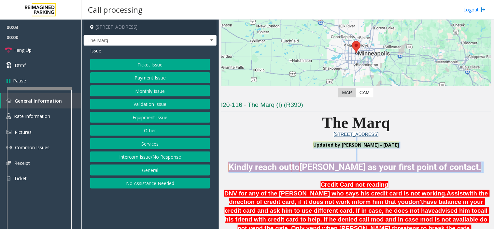
drag, startPoint x: 285, startPoint y: 136, endPoint x: 411, endPoint y: 177, distance: 132.6
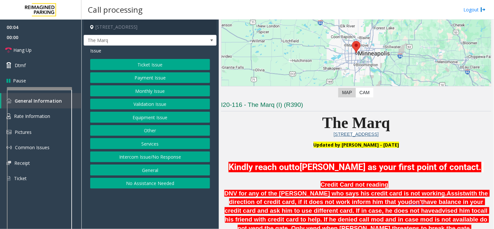
click at [412, 181] on p "Credit Card not reading DNV for any of the parker who says his credit card is n…" at bounding box center [356, 207] width 270 height 52
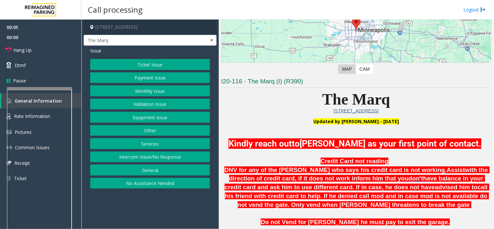
scroll to position [109, 0]
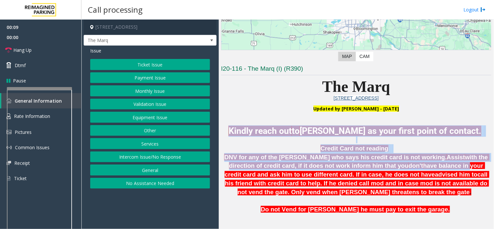
drag, startPoint x: 223, startPoint y: 127, endPoint x: 386, endPoint y: 162, distance: 166.2
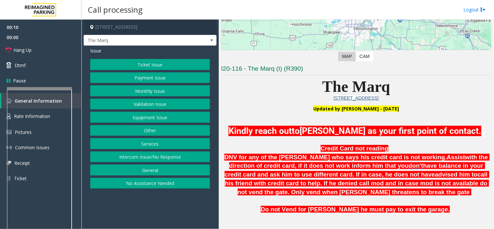
click at [398, 197] on p at bounding box center [356, 201] width 270 height 9
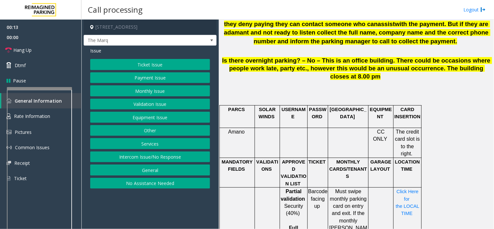
scroll to position [507, 0]
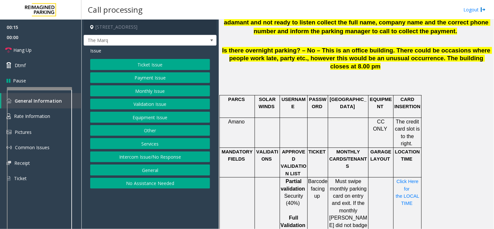
click at [144, 63] on button "Ticket Issue" at bounding box center [150, 64] width 120 height 11
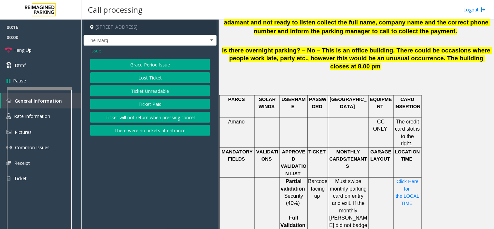
click at [142, 104] on button "Ticket Paid" at bounding box center [150, 104] width 120 height 11
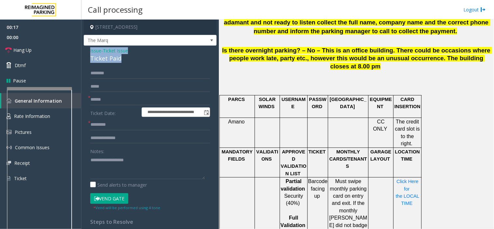
drag, startPoint x: 113, startPoint y: 55, endPoint x: 91, endPoint y: 50, distance: 22.9
click at [85, 50] on div "**********" at bounding box center [150, 184] width 133 height 277
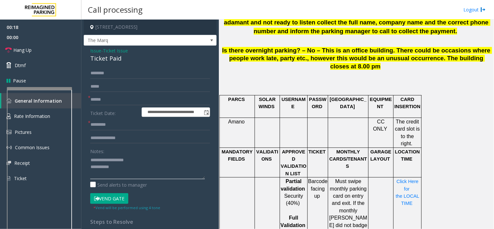
click at [129, 178] on textarea at bounding box center [147, 167] width 115 height 24
type textarea "**********"
click at [106, 95] on input "text" at bounding box center [150, 99] width 120 height 11
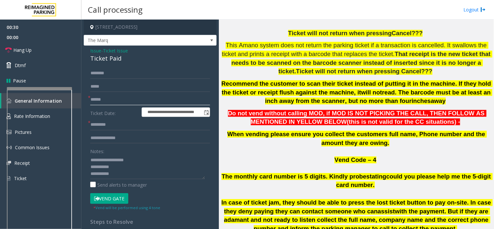
scroll to position [289, 0]
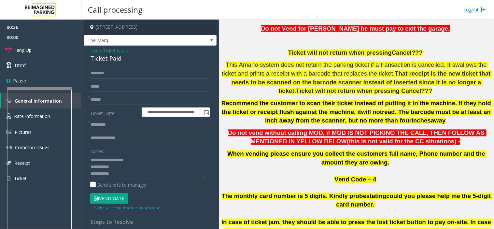
click at [105, 100] on input "text" at bounding box center [150, 99] width 120 height 11
click at [96, 99] on input "text" at bounding box center [150, 99] width 120 height 11
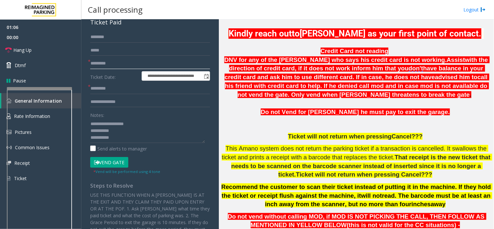
scroll to position [181, 0]
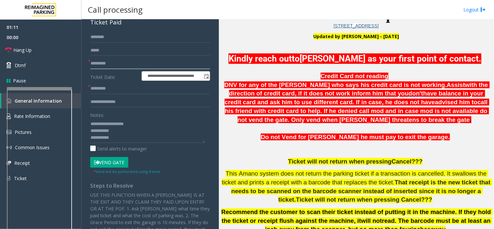
type input "*********"
click at [99, 100] on input "text" at bounding box center [150, 101] width 120 height 11
type input "*******"
click at [103, 87] on input "text" at bounding box center [150, 88] width 120 height 11
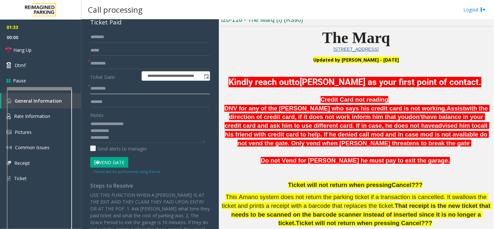
scroll to position [145, 0]
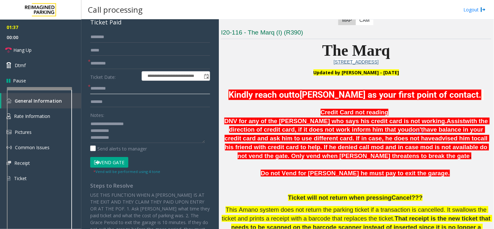
click at [102, 89] on input "text" at bounding box center [150, 88] width 120 height 11
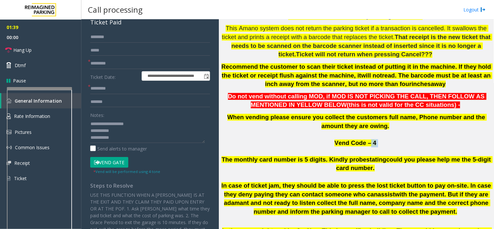
click at [494, 144] on div "Main Revenue Control Manufacturer: Amano McGann ← Move left → Move right ↑ Move…" at bounding box center [356, 125] width 275 height 210
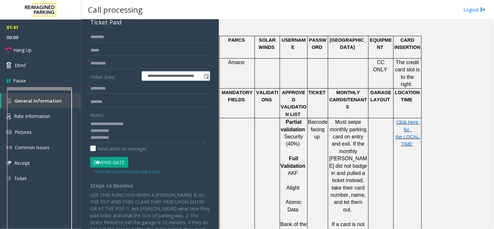
scroll to position [543, 0]
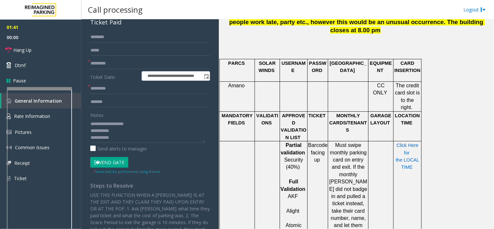
click at [410, 143] on span "Click Here for the LOCAL TIME" at bounding box center [408, 156] width 25 height 27
click at [106, 88] on input "text" at bounding box center [150, 88] width 120 height 11
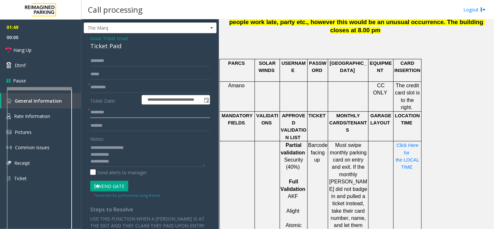
scroll to position [0, 0]
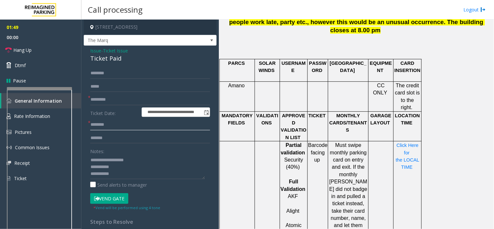
type input "*******"
click at [102, 70] on input "text" at bounding box center [150, 73] width 120 height 11
type input "***"
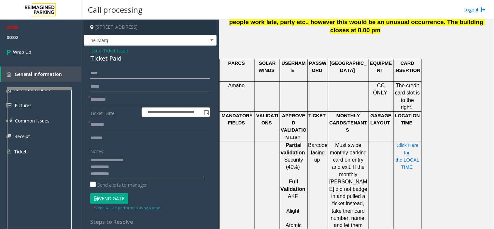
drag, startPoint x: 101, startPoint y: 72, endPoint x: 92, endPoint y: 73, distance: 9.5
click at [92, 73] on input "***" at bounding box center [150, 73] width 120 height 11
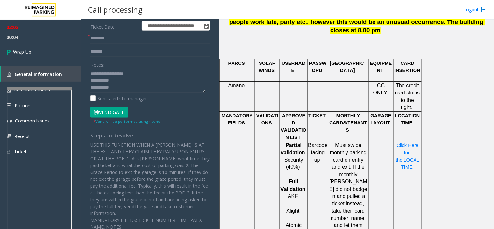
scroll to position [94, 0]
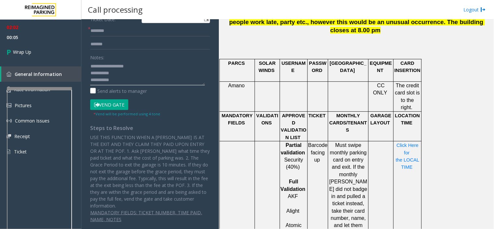
click at [121, 83] on textarea at bounding box center [147, 73] width 115 height 24
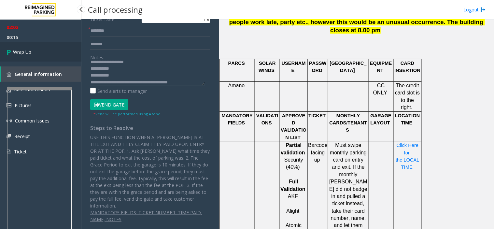
type textarea "**********"
click at [40, 53] on link "Wrap Up" at bounding box center [40, 51] width 81 height 19
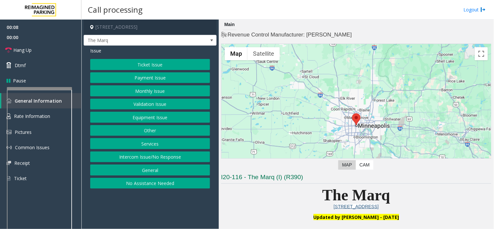
click at [146, 63] on button "Ticket Issue" at bounding box center [150, 64] width 120 height 11
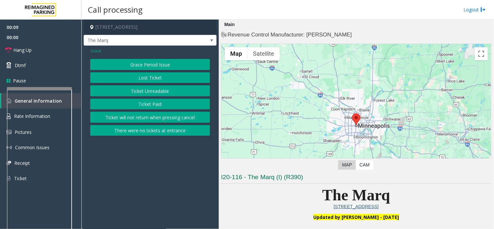
click at [144, 102] on button "Ticket Paid" at bounding box center [150, 104] width 120 height 11
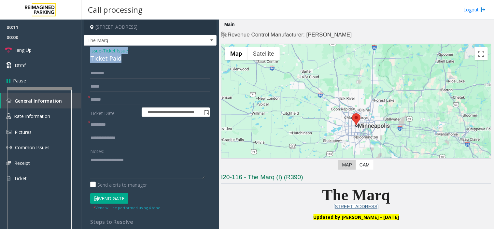
drag, startPoint x: 120, startPoint y: 60, endPoint x: 86, endPoint y: 51, distance: 34.5
click at [86, 51] on div "**********" at bounding box center [150, 184] width 133 height 277
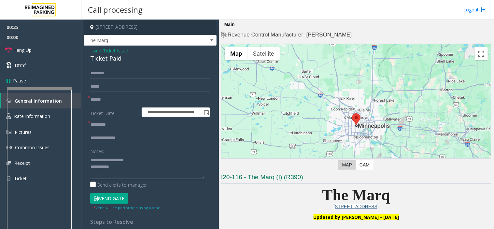
type textarea "**********"
click at [94, 102] on input "text" at bounding box center [150, 99] width 120 height 11
paste input "*********"
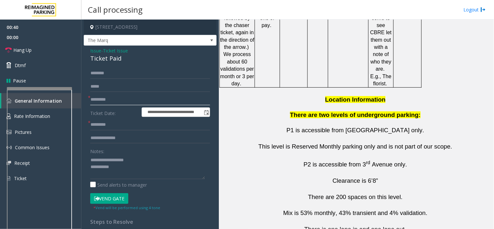
scroll to position [1239, 0]
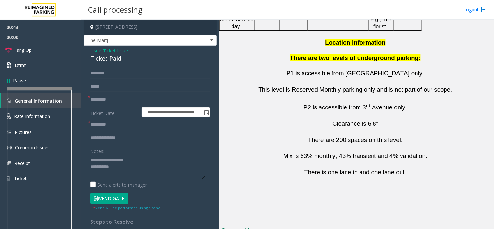
type input "*********"
drag, startPoint x: 303, startPoint y: 188, endPoint x: 266, endPoint y: 191, distance: 37.3
copy button "763-349-3883"
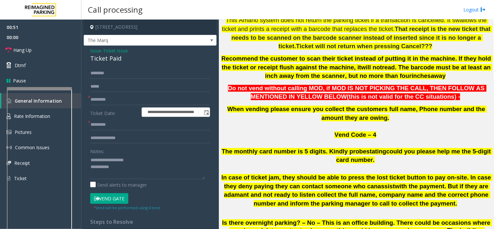
scroll to position [189, 0]
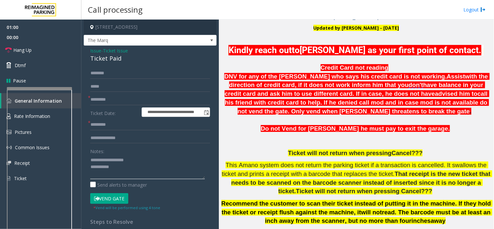
click at [124, 168] on textarea at bounding box center [147, 167] width 115 height 24
type textarea "**********"
click at [105, 125] on input "text" at bounding box center [150, 124] width 120 height 11
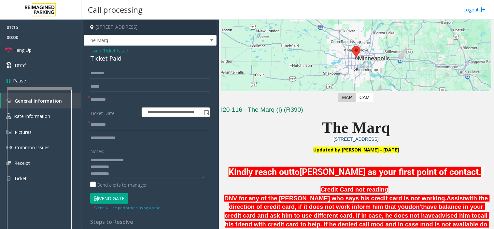
scroll to position [44, 0]
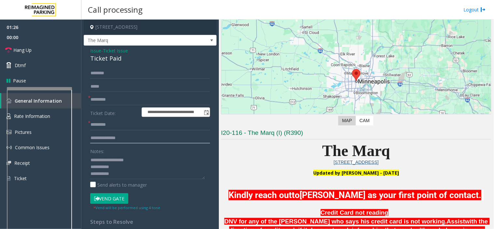
click at [105, 139] on input "text" at bounding box center [150, 138] width 120 height 11
click at [127, 139] on input "***" at bounding box center [150, 138] width 120 height 11
click at [117, 140] on input "*******" at bounding box center [150, 138] width 120 height 11
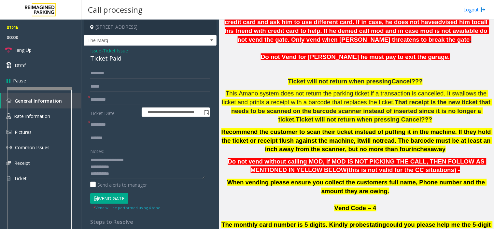
scroll to position [262, 0]
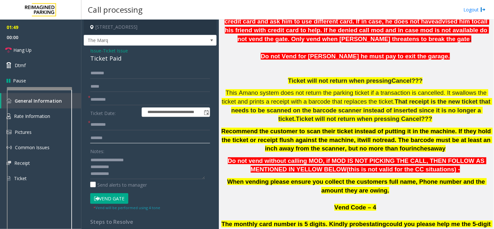
type input "*******"
click at [96, 126] on input "text" at bounding box center [150, 124] width 120 height 11
click at [100, 127] on input "text" at bounding box center [150, 124] width 120 height 11
type input "**"
click at [120, 176] on textarea at bounding box center [147, 167] width 115 height 24
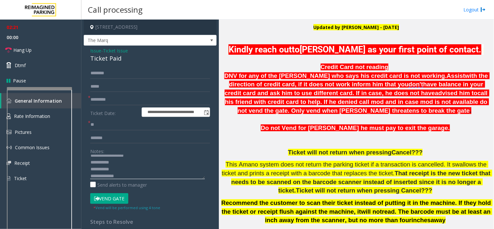
scroll to position [189, 0]
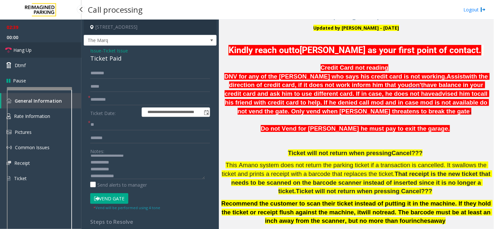
click at [35, 50] on link "Hang Up" at bounding box center [40, 49] width 81 height 15
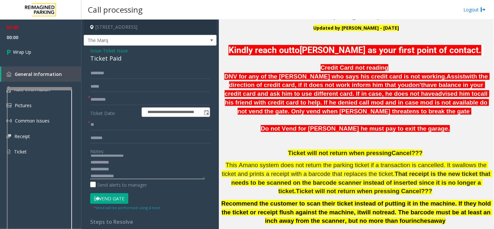
click at [135, 178] on textarea at bounding box center [147, 167] width 115 height 24
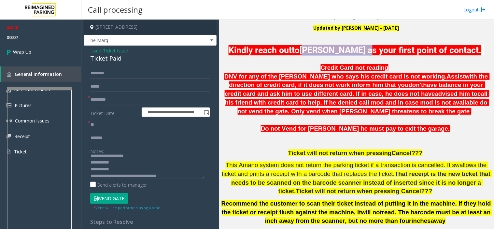
drag, startPoint x: 303, startPoint y: 51, endPoint x: 363, endPoint y: 51, distance: 60.3
click at [363, 51] on span "Marcia Simning as your first point of contact." at bounding box center [391, 50] width 182 height 10
copy span "Marcia Simning"
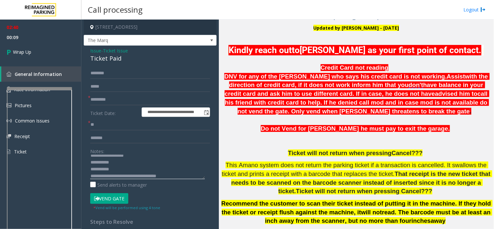
click at [177, 174] on textarea at bounding box center [147, 167] width 115 height 24
paste textarea "**********"
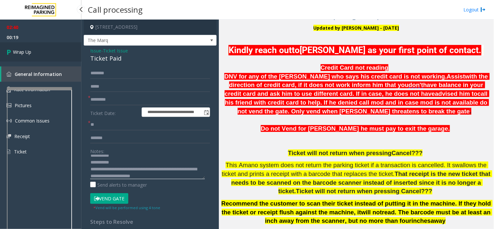
type textarea "**********"
click at [34, 50] on link "Wrap Up" at bounding box center [40, 51] width 81 height 19
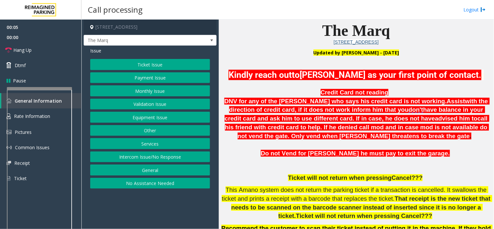
scroll to position [181, 0]
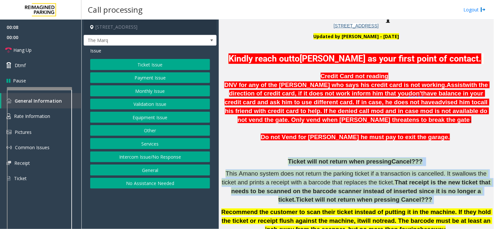
drag, startPoint x: 286, startPoint y: 160, endPoint x: 394, endPoint y: 201, distance: 115.1
click at [394, 201] on p "This Amano system does not return the parking ticket if a transaction is cancel…" at bounding box center [356, 186] width 270 height 35
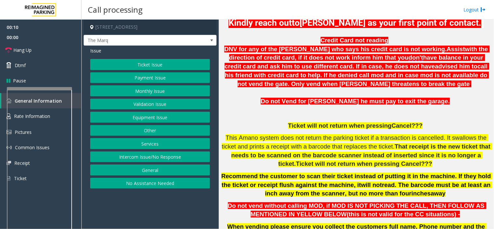
scroll to position [217, 0]
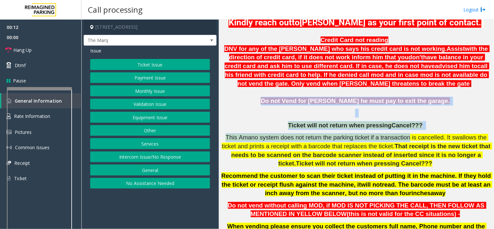
drag, startPoint x: 262, startPoint y: 96, endPoint x: 396, endPoint y: 138, distance: 140.2
click at [396, 138] on h6 "Credit Card not reading DNV for any of the parker who says his credit card is n…" at bounding box center [356, 202] width 270 height 333
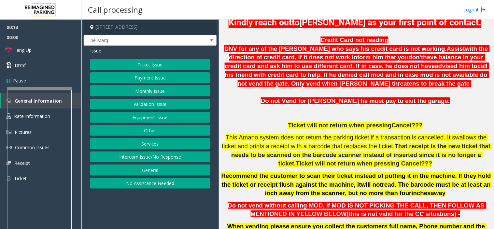
click at [399, 166] on p "This Amano system does not return the parking ticket if a transaction is cancel…" at bounding box center [356, 150] width 270 height 35
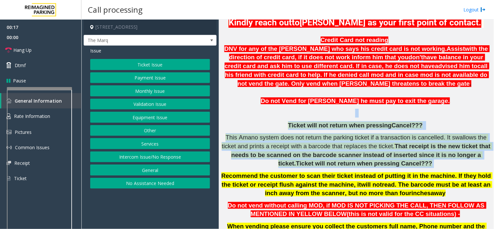
drag, startPoint x: 393, startPoint y: 160, endPoint x: 278, endPoint y: 110, distance: 125.5
click at [278, 110] on h6 "Credit Card not reading DNV for any of the parker who says his credit card is n…" at bounding box center [356, 202] width 270 height 333
click at [281, 112] on p at bounding box center [356, 113] width 270 height 9
drag, startPoint x: 283, startPoint y: 114, endPoint x: 390, endPoint y: 165, distance: 119.1
click at [390, 165] on h6 "Credit Card not reading DNV for any of the parker who says his credit card is n…" at bounding box center [356, 202] width 270 height 333
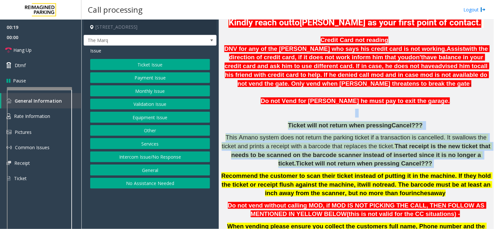
click at [390, 165] on p "This Amano system does not return the parking ticket if a transaction is cancel…" at bounding box center [356, 150] width 270 height 35
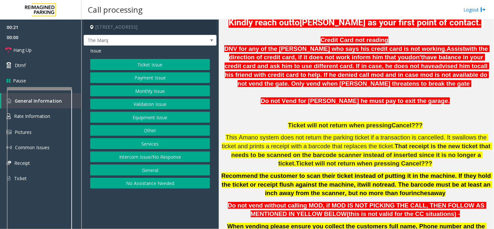
click at [389, 165] on p "This Amano system does not return the parking ticket if a transaction is cancel…" at bounding box center [356, 150] width 270 height 35
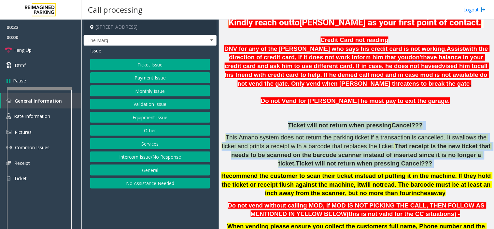
drag, startPoint x: 389, startPoint y: 165, endPoint x: 285, endPoint y: 125, distance: 111.5
click at [285, 125] on h6 "Credit Card not reading DNV for any of the parker who says his credit card is n…" at bounding box center [356, 202] width 270 height 333
click at [285, 125] on p "Ticket will not return when pressing Cancel???" at bounding box center [356, 125] width 270 height 9
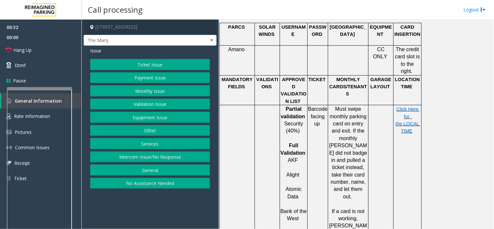
scroll to position [543, 0]
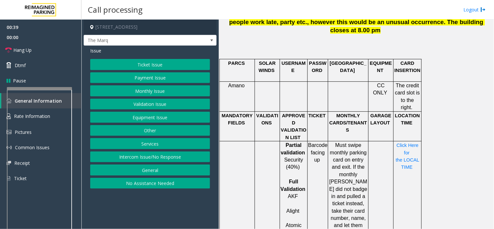
click at [140, 64] on button "Ticket Issue" at bounding box center [150, 64] width 120 height 11
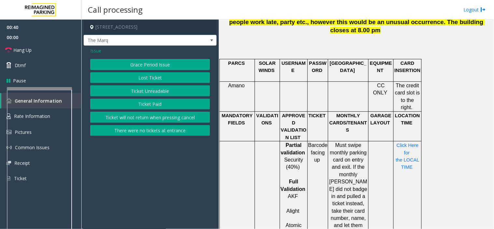
click at [145, 90] on button "Ticket Unreadable" at bounding box center [150, 90] width 120 height 11
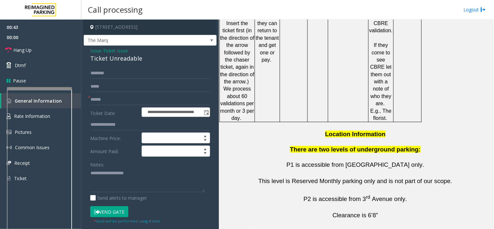
scroll to position [1239, 0]
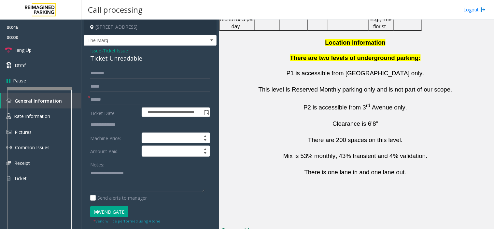
drag, startPoint x: 308, startPoint y: 187, endPoint x: 271, endPoint y: 190, distance: 37.3
copy button "763-349-3883"
drag, startPoint x: 153, startPoint y: 55, endPoint x: 86, endPoint y: 51, distance: 67.3
click at [86, 51] on div "**********" at bounding box center [150, 184] width 133 height 277
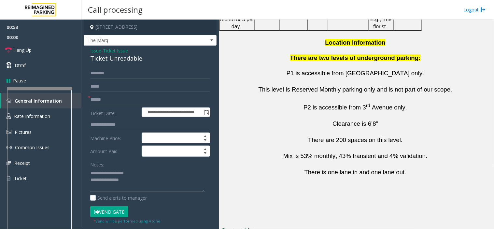
click at [153, 185] on textarea at bounding box center [147, 180] width 115 height 24
type textarea "**********"
drag, startPoint x: 311, startPoint y: 191, endPoint x: 270, endPoint y: 191, distance: 40.1
click at [103, 98] on input "text" at bounding box center [150, 99] width 120 height 11
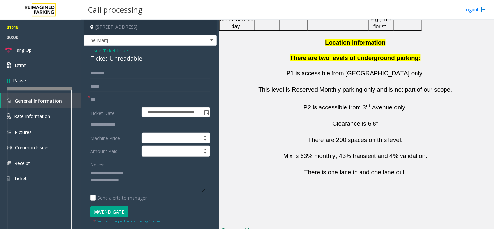
type input "**"
click at [148, 185] on textarea at bounding box center [147, 180] width 115 height 24
drag, startPoint x: 309, startPoint y: 193, endPoint x: 273, endPoint y: 191, distance: 35.6
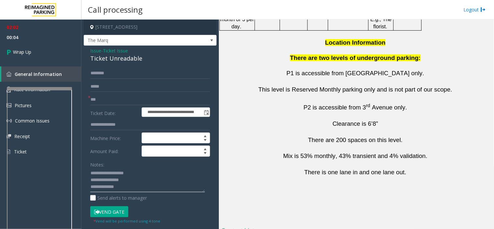
click at [134, 187] on textarea at bounding box center [147, 180] width 115 height 24
paste textarea "**********"
type textarea "**********"
click at [17, 49] on span "Wrap Up" at bounding box center [22, 52] width 18 height 7
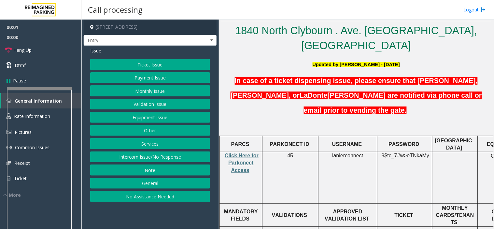
scroll to position [181, 0]
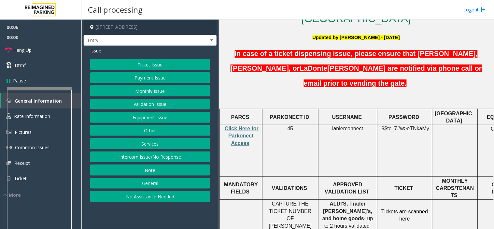
click at [150, 158] on button "Intercom Issue/No Response" at bounding box center [150, 157] width 120 height 11
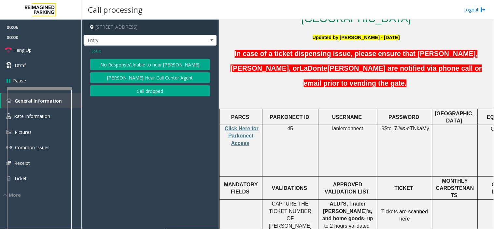
click at [132, 66] on button "No Response/Unable to hear [PERSON_NAME]" at bounding box center [150, 64] width 120 height 11
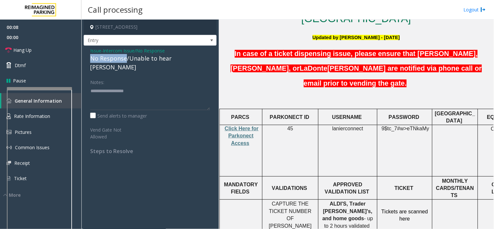
drag, startPoint x: 126, startPoint y: 60, endPoint x: 87, endPoint y: 58, distance: 38.8
click at [87, 58] on div "Issue - Intercom Issue/No Response No Response/Unable to hear parker Notes: Sen…" at bounding box center [150, 103] width 133 height 115
click at [142, 86] on textarea at bounding box center [150, 98] width 120 height 24
type textarea "**********"
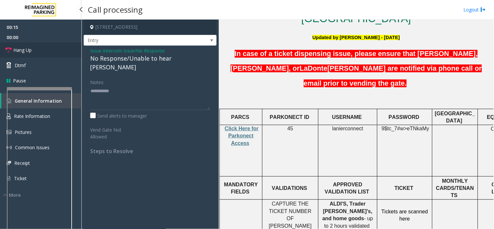
click at [50, 47] on link "Hang Up" at bounding box center [40, 49] width 81 height 15
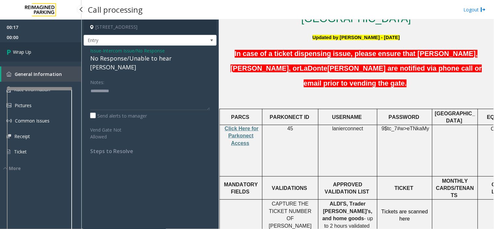
click at [19, 52] on span "Wrap Up" at bounding box center [22, 52] width 18 height 7
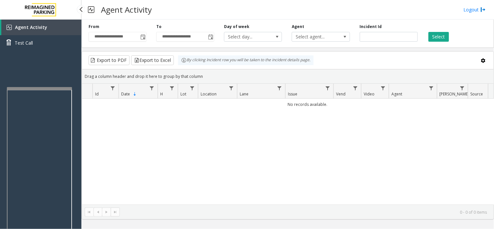
click at [48, 26] on link "Agent Activity" at bounding box center [41, 28] width 80 height 16
click at [36, 27] on span "Agent Activity" at bounding box center [31, 27] width 32 height 6
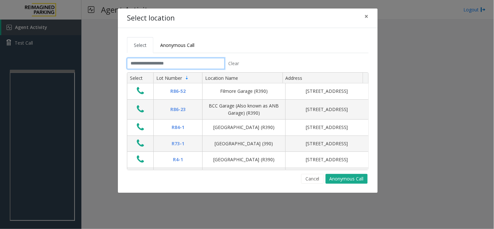
click at [162, 63] on input "text" at bounding box center [176, 63] width 98 height 11
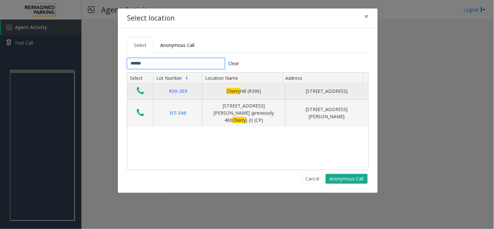
type input "******"
click at [139, 92] on icon "Data table" at bounding box center [140, 90] width 7 height 9
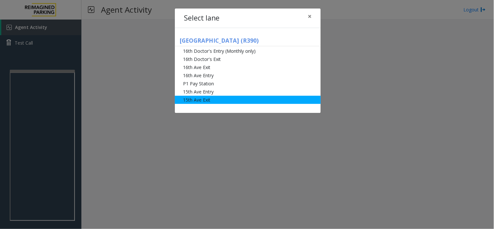
click at [213, 99] on li "15th Ave Exit" at bounding box center [248, 100] width 146 height 8
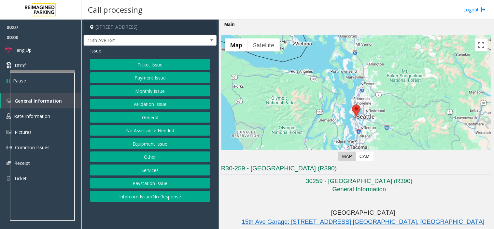
click at [152, 92] on button "Monthly Issue" at bounding box center [150, 90] width 120 height 11
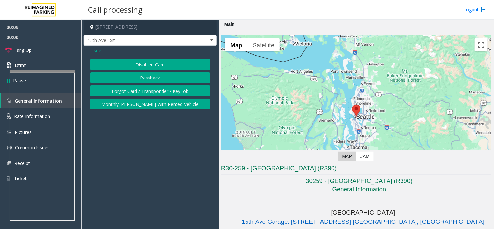
click at [144, 64] on button "Disabled Card" at bounding box center [150, 64] width 120 height 11
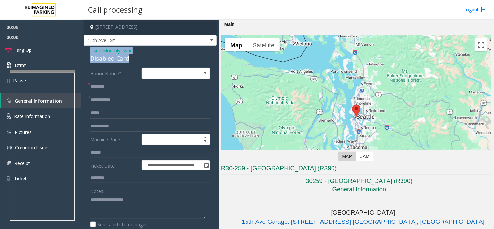
drag, startPoint x: 134, startPoint y: 56, endPoint x: 86, endPoint y: 47, distance: 48.8
type textarea "**********"
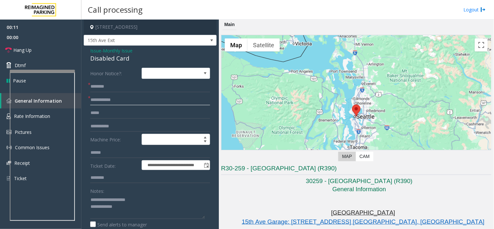
click at [91, 99] on input "text" at bounding box center [150, 100] width 120 height 11
type input "******"
click at [112, 85] on input "text" at bounding box center [150, 86] width 120 height 11
drag, startPoint x: 115, startPoint y: 88, endPoint x: 111, endPoint y: 101, distance: 14.1
click at [111, 101] on input "******" at bounding box center [150, 100] width 120 height 11
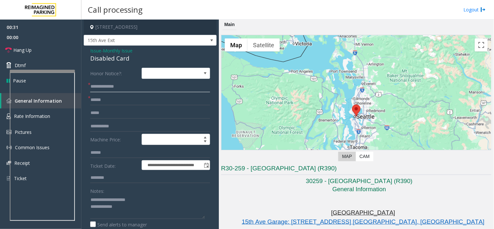
click at [116, 87] on input "**********" at bounding box center [150, 86] width 120 height 11
click at [118, 102] on input "******" at bounding box center [150, 100] width 120 height 11
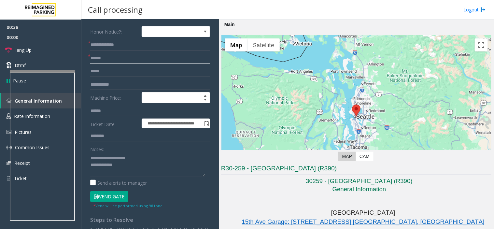
scroll to position [36, 0]
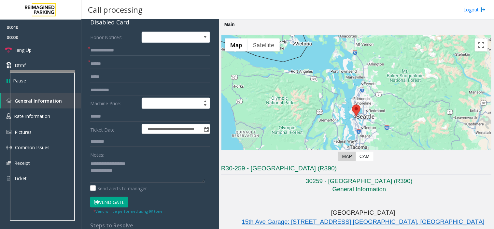
click at [118, 51] on input "**********" at bounding box center [150, 50] width 120 height 11
click at [113, 50] on input "**********" at bounding box center [150, 50] width 120 height 11
click at [116, 52] on input "**********" at bounding box center [150, 50] width 120 height 11
click at [117, 52] on input "**********" at bounding box center [150, 50] width 120 height 11
click at [121, 69] on input "******" at bounding box center [150, 63] width 120 height 11
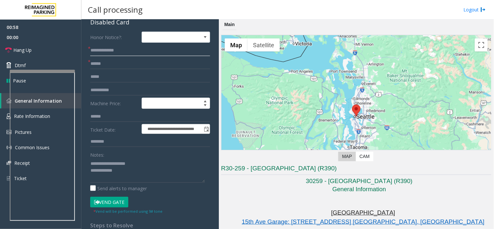
click at [111, 51] on input "**********" at bounding box center [150, 50] width 120 height 11
click at [117, 77] on input "text" at bounding box center [150, 76] width 120 height 11
click at [111, 51] on input "**********" at bounding box center [150, 50] width 120 height 11
click at [120, 51] on input "**********" at bounding box center [150, 50] width 120 height 11
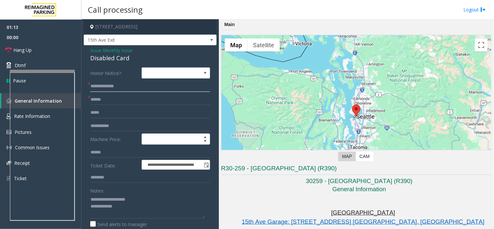
scroll to position [0, 0]
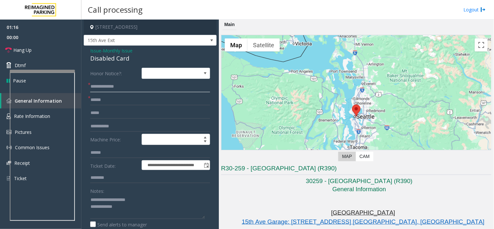
type input "**********"
click at [124, 129] on input "text" at bounding box center [150, 126] width 120 height 11
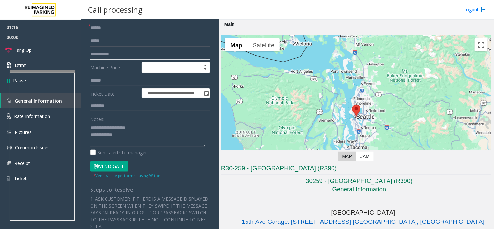
scroll to position [72, 0]
click at [115, 165] on button "Vend Gate" at bounding box center [109, 166] width 38 height 11
click at [127, 140] on textarea at bounding box center [147, 134] width 115 height 24
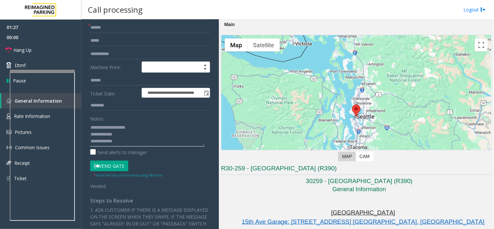
click at [127, 138] on textarea at bounding box center [147, 134] width 115 height 24
paste textarea "**********"
type textarea "**********"
click at [33, 47] on link "Hang Up" at bounding box center [40, 49] width 81 height 15
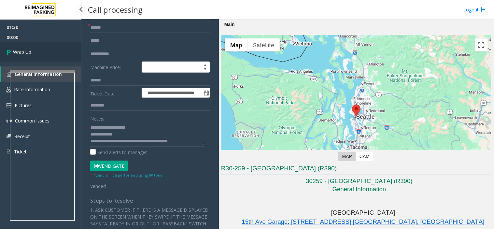
click at [33, 47] on link "Wrap Up" at bounding box center [40, 51] width 81 height 19
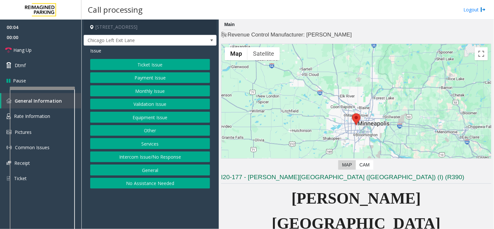
click at [10, 91] on div at bounding box center [42, 163] width 65 height 153
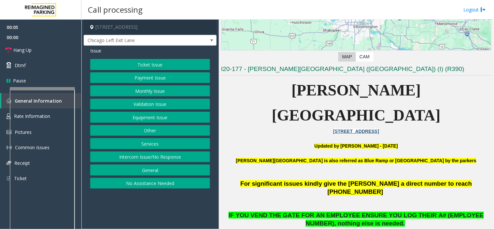
scroll to position [145, 0]
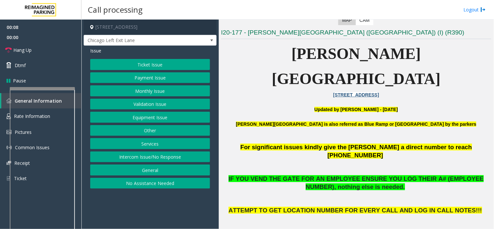
click at [152, 89] on button "Monthly Issue" at bounding box center [150, 90] width 120 height 11
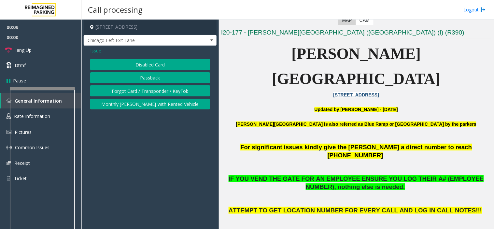
click at [140, 66] on button "Disabled Card" at bounding box center [150, 64] width 120 height 11
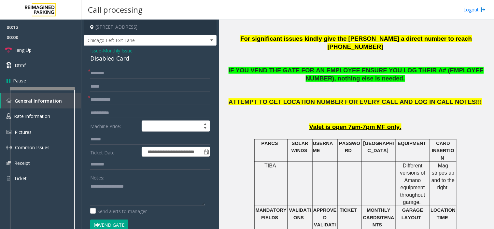
scroll to position [217, 0]
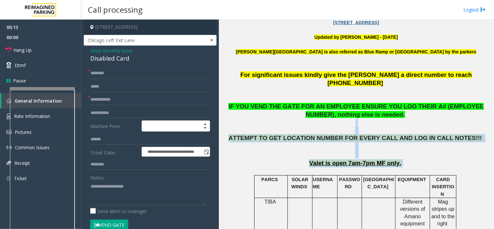
drag, startPoint x: 422, startPoint y: 126, endPoint x: 281, endPoint y: 86, distance: 146.8
click at [281, 119] on p at bounding box center [356, 126] width 270 height 15
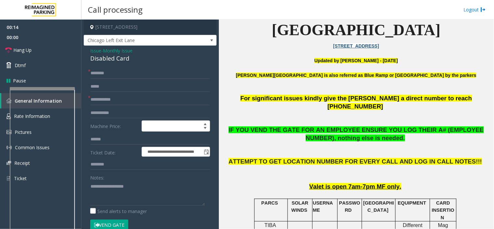
scroll to position [181, 0]
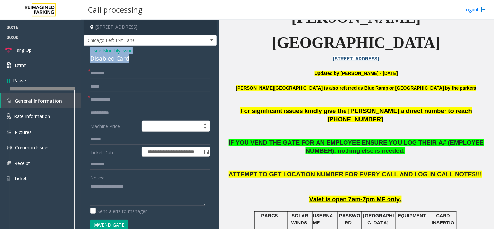
drag, startPoint x: 138, startPoint y: 59, endPoint x: 84, endPoint y: 53, distance: 54.1
click at [84, 53] on div "**********" at bounding box center [150, 215] width 133 height 338
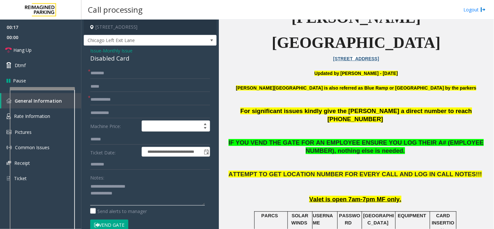
click at [142, 199] on textarea at bounding box center [147, 193] width 115 height 24
click at [119, 227] on button "Vend Gate" at bounding box center [109, 225] width 38 height 11
click at [90, 199] on div "**********" at bounding box center [150, 222] width 130 height 309
click at [92, 199] on textarea at bounding box center [147, 193] width 115 height 24
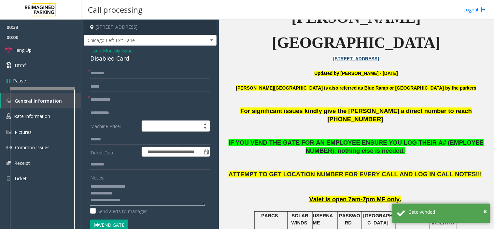
type textarea "**********"
click at [97, 101] on input "text" at bounding box center [150, 99] width 120 height 11
type input "*"
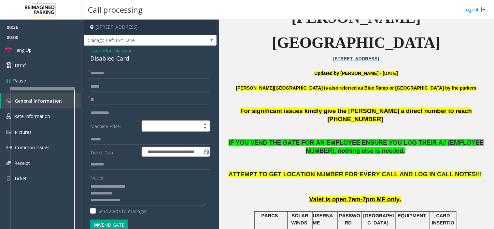
type input "**"
click at [95, 71] on input "text" at bounding box center [150, 73] width 120 height 11
type input "**"
click at [135, 116] on input "text" at bounding box center [150, 113] width 120 height 11
click at [22, 48] on span "Hang Up" at bounding box center [22, 50] width 18 height 7
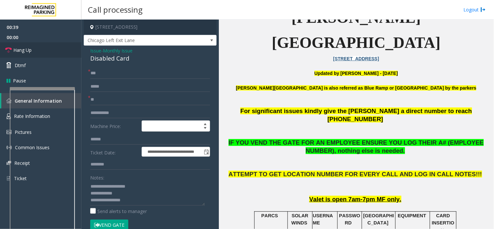
scroll to position [36, 0]
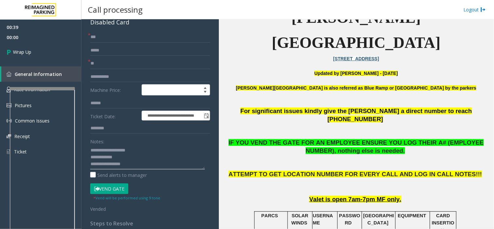
click at [149, 166] on textarea at bounding box center [147, 157] width 115 height 24
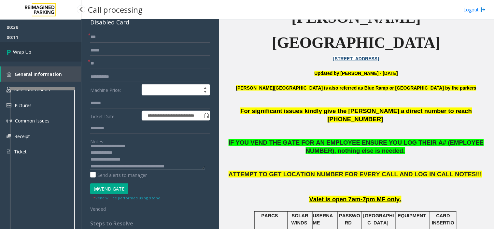
type textarea "**********"
click at [54, 55] on link "Wrap Up" at bounding box center [40, 51] width 81 height 19
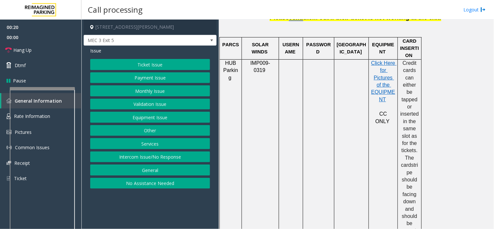
scroll to position [362, 0]
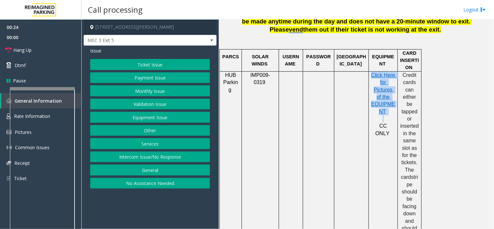
drag, startPoint x: 372, startPoint y: 110, endPoint x: 398, endPoint y: 112, distance: 25.5
click at [398, 112] on td "Click Here for Pictures of the EQUIPMENT CC ONLY" at bounding box center [383, 166] width 29 height 190
click at [392, 116] on td "Click Here for Pictures of the EQUIPMENT CC ONLY" at bounding box center [383, 166] width 29 height 190
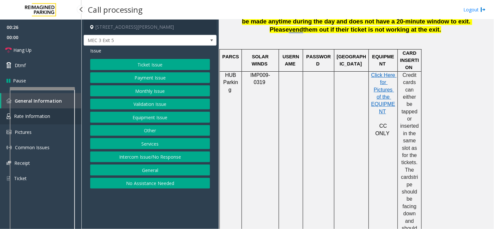
click at [79, 111] on link "Rate Information" at bounding box center [40, 117] width 81 height 16
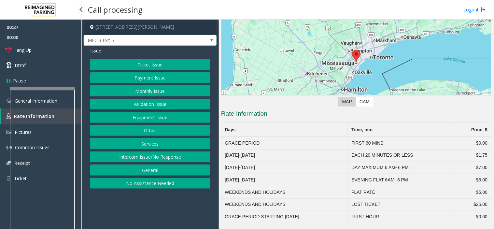
scroll to position [54, 0]
click at [349, 176] on tr "[DATE]-[DATE] EVENING FLAT 6AM -6 PM $5.00" at bounding box center [357, 180] width 270 height 12
click at [146, 65] on button "Ticket Issue" at bounding box center [150, 64] width 120 height 11
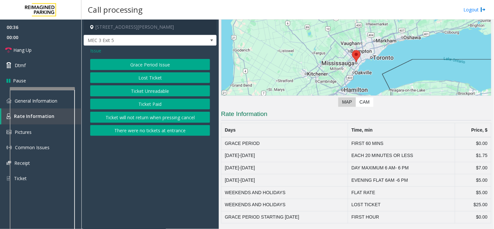
click at [146, 89] on button "Ticket Unreadable" at bounding box center [150, 90] width 120 height 11
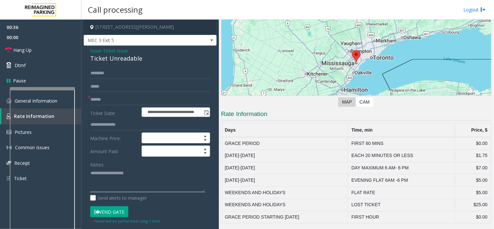
click at [106, 176] on textarea at bounding box center [147, 180] width 115 height 24
click at [79, 97] on link "General Information" at bounding box center [40, 100] width 81 height 15
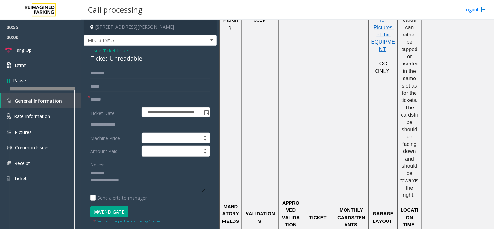
scroll to position [507, 0]
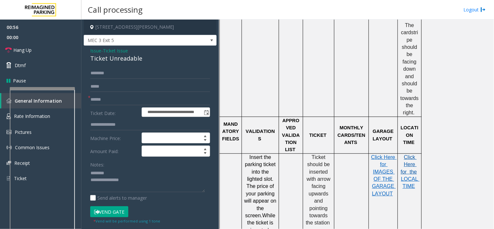
click at [407, 154] on span "Click Here for the" at bounding box center [409, 164] width 16 height 20
click at [78, 110] on link "Rate Information" at bounding box center [40, 117] width 81 height 16
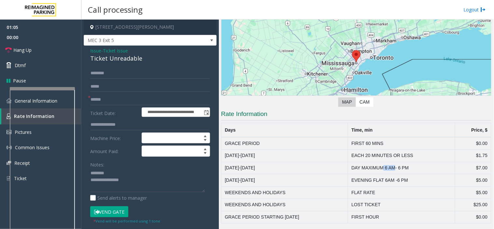
drag, startPoint x: 385, startPoint y: 168, endPoint x: 395, endPoint y: 169, distance: 10.5
click at [395, 169] on td "DAY MAXIMUM 6 AM- 6 PM" at bounding box center [401, 168] width 107 height 12
click at [402, 168] on td "DAY MAXIMUM 6 AM- 6 PM" at bounding box center [401, 168] width 107 height 12
drag, startPoint x: 410, startPoint y: 168, endPoint x: 401, endPoint y: 168, distance: 8.8
click at [401, 168] on td "DAY MAXIMUM 6 AM- 6 PM" at bounding box center [401, 168] width 107 height 12
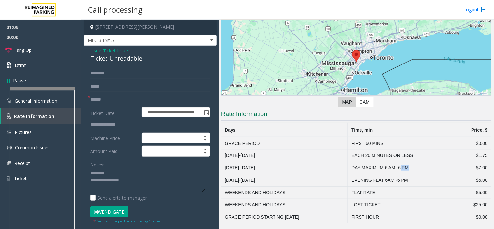
click at [401, 168] on td "DAY MAXIMUM 6 AM- 6 PM" at bounding box center [401, 168] width 107 height 12
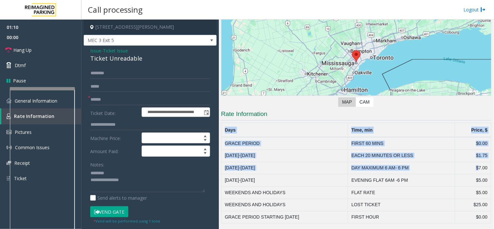
drag, startPoint x: 474, startPoint y: 168, endPoint x: 494, endPoint y: 164, distance: 21.0
click at [494, 164] on div "Main ← Move left → Move right ↑ Move up ↓ Move down + Zoom in - Zoom out Home J…" at bounding box center [356, 125] width 275 height 210
click at [480, 167] on td "$7.00" at bounding box center [473, 168] width 36 height 12
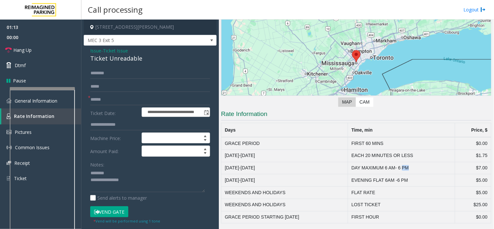
drag, startPoint x: 402, startPoint y: 168, endPoint x: 424, endPoint y: 168, distance: 22.2
click at [424, 168] on td "DAY MAXIMUM 6 AM- 6 PM" at bounding box center [401, 168] width 107 height 12
drag, startPoint x: 402, startPoint y: 167, endPoint x: 425, endPoint y: 167, distance: 22.8
click at [425, 167] on td "DAY MAXIMUM 6 AM- 6 PM" at bounding box center [401, 168] width 107 height 12
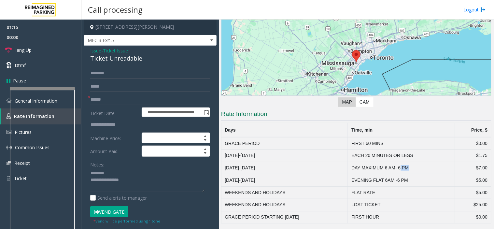
click at [438, 167] on td "DAY MAXIMUM 6 AM- 6 PM" at bounding box center [401, 168] width 107 height 12
drag, startPoint x: 368, startPoint y: 178, endPoint x: 407, endPoint y: 182, distance: 39.3
click at [407, 182] on td "EVENING FLAT 6AM -6 PM" at bounding box center [401, 180] width 107 height 12
click at [409, 182] on td "EVENING FLAT 6AM -6 PM" at bounding box center [401, 180] width 107 height 12
drag, startPoint x: 478, startPoint y: 180, endPoint x: 466, endPoint y: 165, distance: 19.0
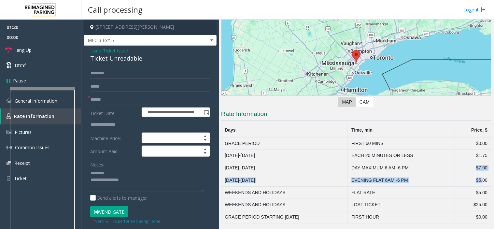
click at [466, 165] on tbody "GRACE PERIOD FIRST 60 MINS $0.00 [DATE]-[DATE] EACH 20 MINUTES OR LESS $1.75 [D…" at bounding box center [357, 180] width 270 height 86
click at [466, 169] on td "$7.00" at bounding box center [473, 168] width 36 height 12
click at [141, 180] on textarea at bounding box center [147, 180] width 115 height 24
click at [116, 173] on textarea at bounding box center [147, 180] width 115 height 24
click at [143, 181] on textarea at bounding box center [147, 180] width 115 height 24
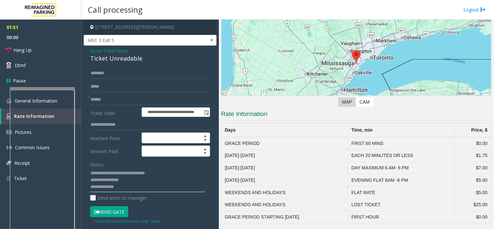
click at [129, 186] on textarea at bounding box center [147, 180] width 115 height 24
type textarea "**********"
click at [125, 99] on input "text" at bounding box center [150, 99] width 120 height 11
type input "******"
click at [108, 76] on input "text" at bounding box center [150, 73] width 120 height 11
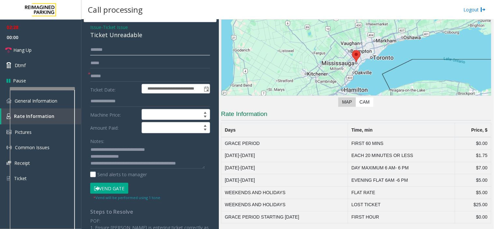
scroll to position [36, 0]
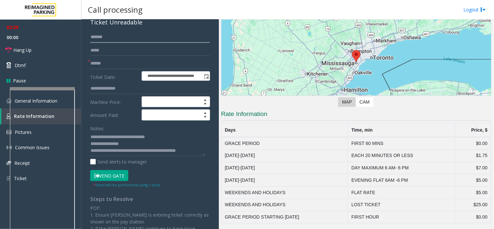
type input "******"
click at [112, 179] on button "Vend Gate" at bounding box center [109, 175] width 38 height 11
click at [199, 149] on textarea at bounding box center [147, 144] width 115 height 24
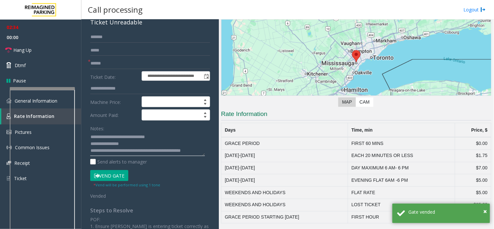
scroll to position [5, 0]
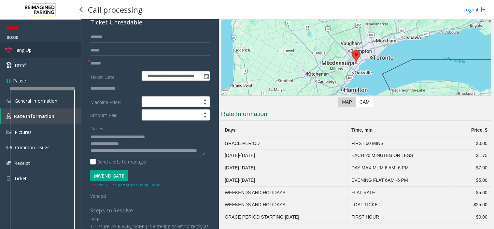
click at [38, 51] on link "Hang Up" at bounding box center [40, 49] width 81 height 15
click at [118, 154] on textarea at bounding box center [147, 144] width 115 height 24
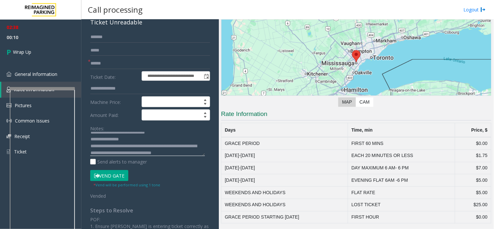
scroll to position [11, 0]
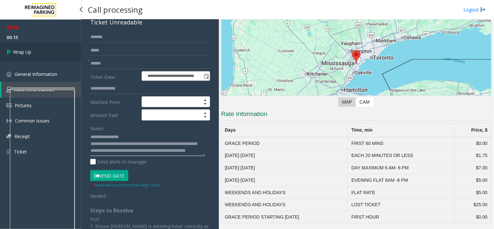
type textarea "**********"
click at [44, 47] on link "Wrap Up" at bounding box center [40, 51] width 81 height 19
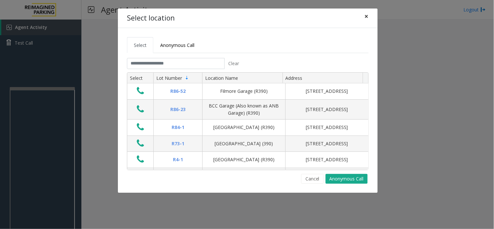
click at [369, 15] on span "×" at bounding box center [367, 16] width 4 height 9
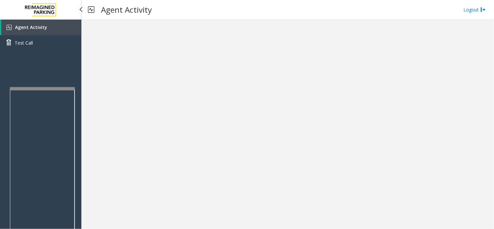
click at [33, 27] on span "Agent Activity" at bounding box center [31, 27] width 32 height 6
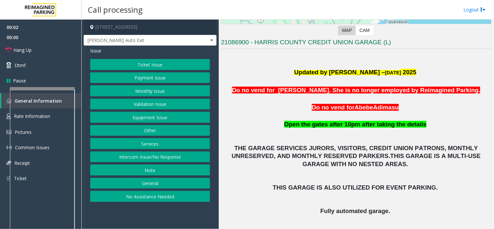
scroll to position [181, 0]
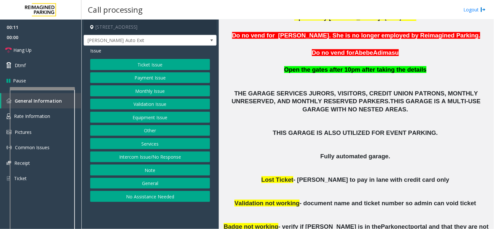
click at [109, 155] on button "Intercom Issue/No Response" at bounding box center [150, 157] width 120 height 11
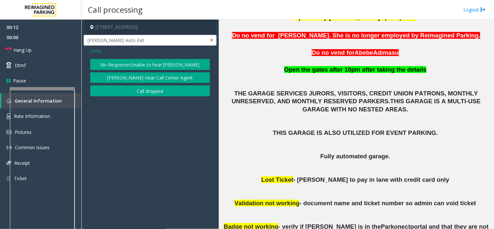
click at [135, 64] on button "No Response/Unable to hear [PERSON_NAME]" at bounding box center [150, 64] width 120 height 11
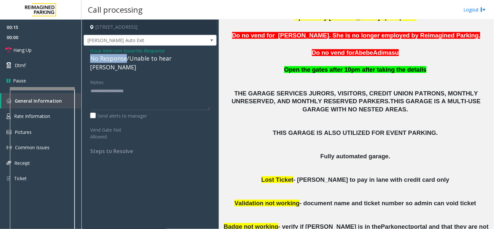
drag, startPoint x: 126, startPoint y: 59, endPoint x: 90, endPoint y: 60, distance: 35.5
click at [90, 60] on div "No Response/Unable to hear [PERSON_NAME]" at bounding box center [150, 63] width 120 height 18
click at [126, 86] on textarea at bounding box center [150, 98] width 120 height 24
type textarea "**********"
click at [38, 47] on link "Hang Up" at bounding box center [40, 49] width 81 height 15
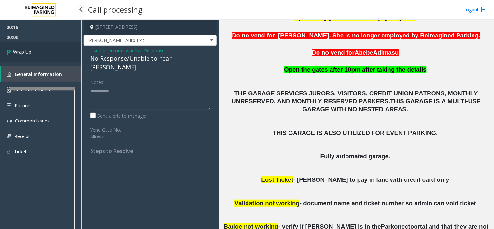
click at [38, 50] on link "Wrap Up" at bounding box center [40, 51] width 81 height 19
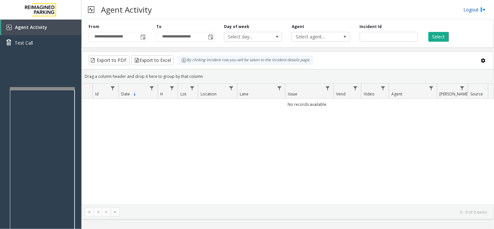
click at [474, 11] on link "Logout" at bounding box center [475, 9] width 22 height 7
